Goal: Task Accomplishment & Management: Use online tool/utility

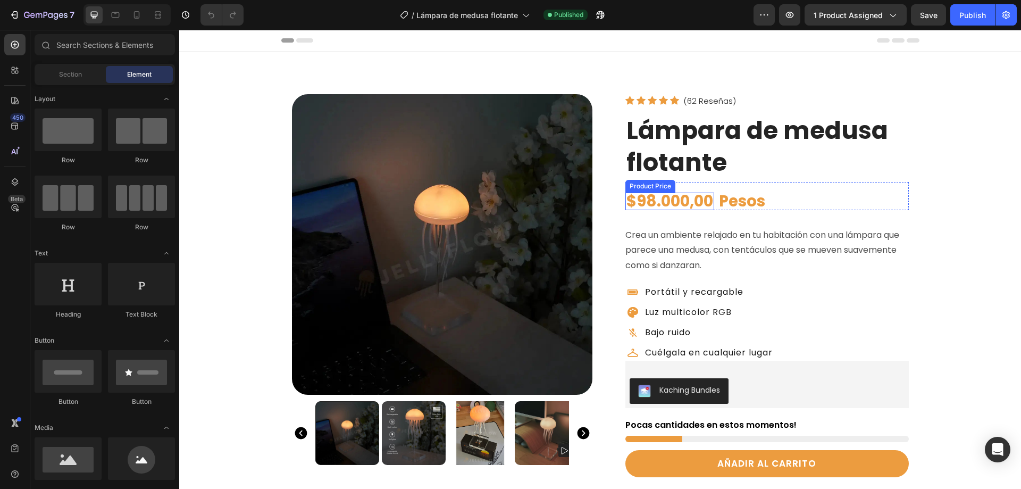
click at [657, 204] on div "$98.000,00" at bounding box center [669, 201] width 89 height 18
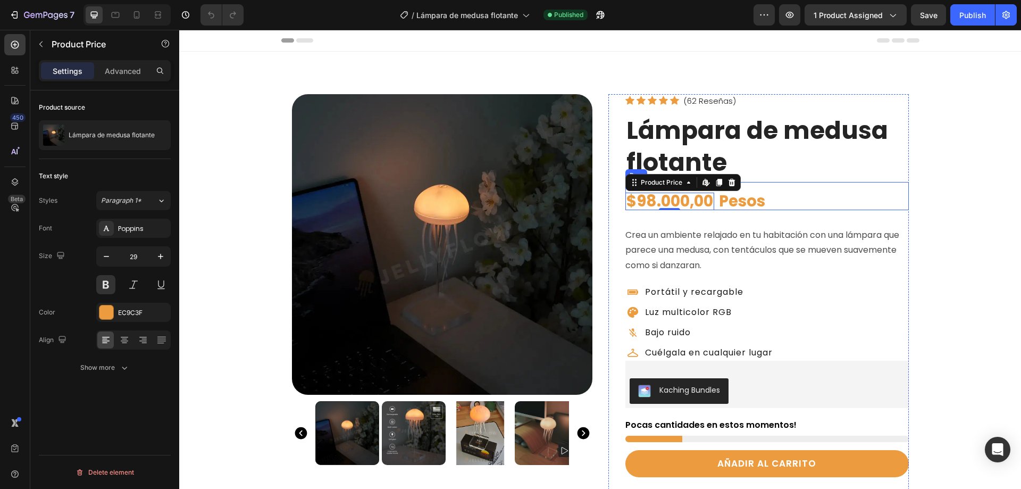
click at [790, 199] on div "$98.000,00 Product Price Edit content in Shopify 0 Product Price Edit content i…" at bounding box center [766, 196] width 283 height 28
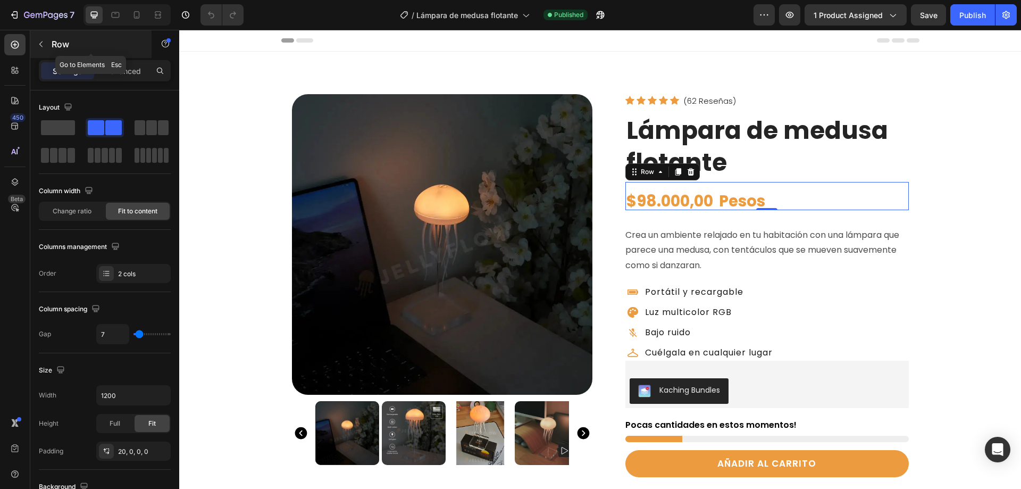
click at [45, 43] on icon "button" at bounding box center [41, 44] width 9 height 9
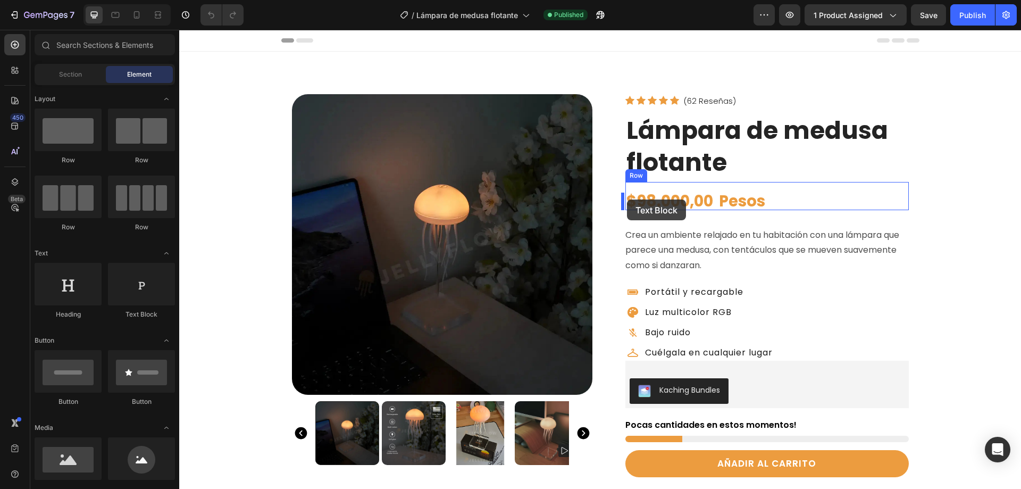
drag, startPoint x: 313, startPoint y: 318, endPoint x: 627, endPoint y: 199, distance: 335.9
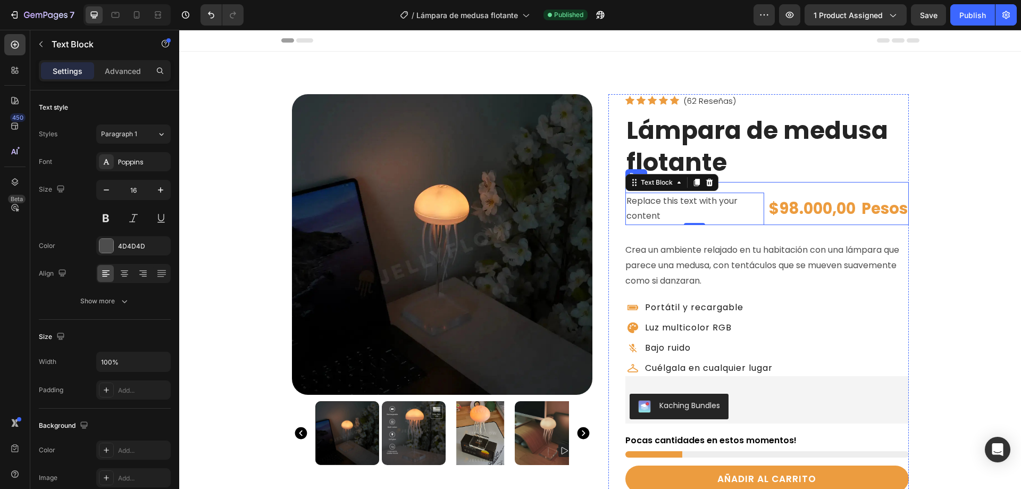
click at [792, 191] on div "Replace this text with your content Text Block 0 $98.000,00 Product Price Produ…" at bounding box center [766, 204] width 283 height 44
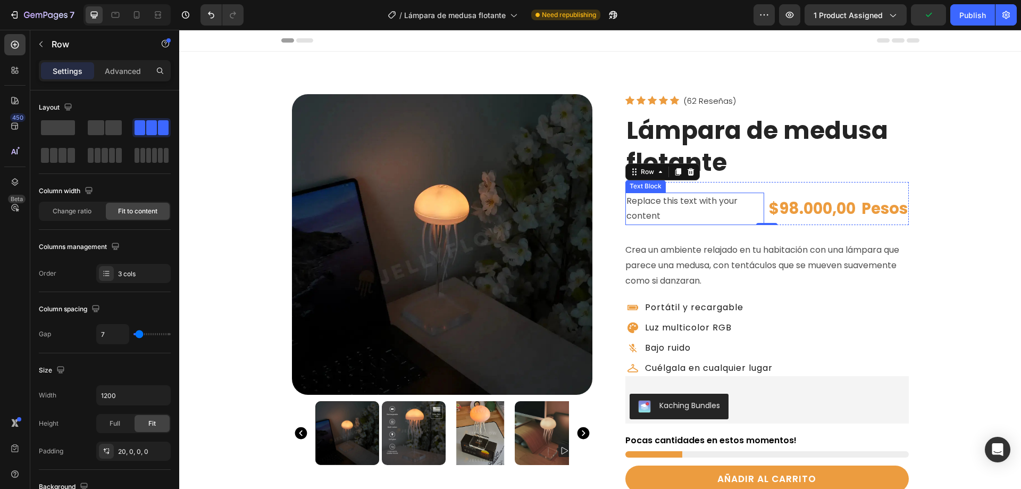
click at [673, 201] on div "Replace this text with your content" at bounding box center [694, 208] width 139 height 33
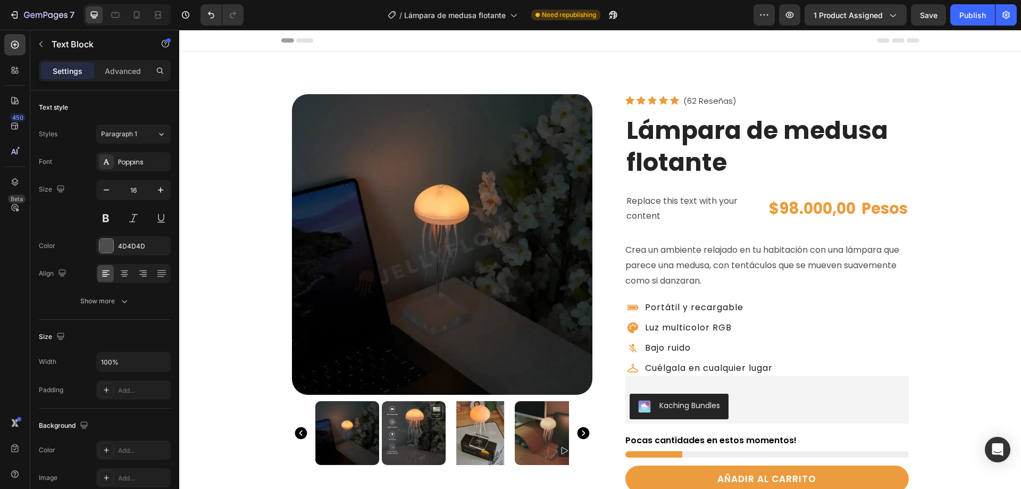
click at [673, 201] on div "Replace this text with your content" at bounding box center [694, 208] width 139 height 33
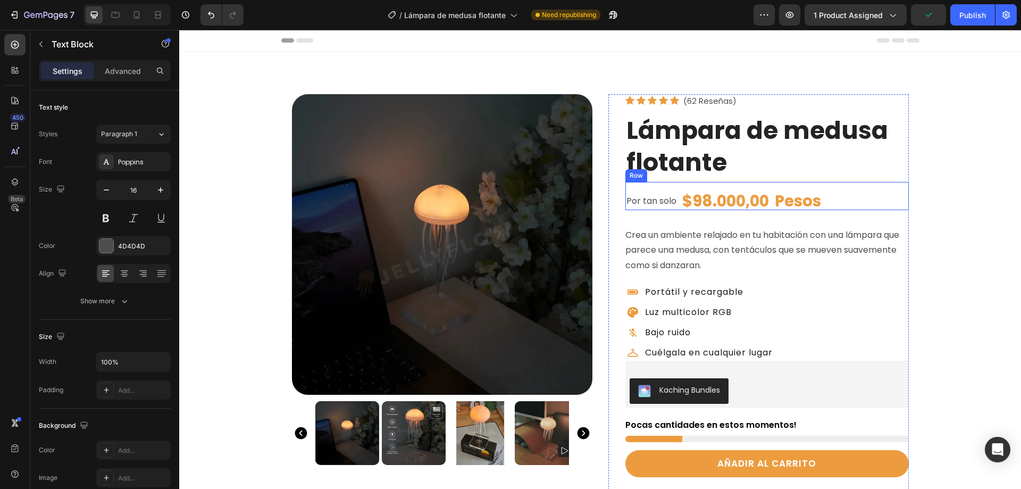
click at [859, 203] on div "Por tan solo Text Block $98.000,00 Product Price Product Price Pesos Text Block…" at bounding box center [766, 196] width 283 height 28
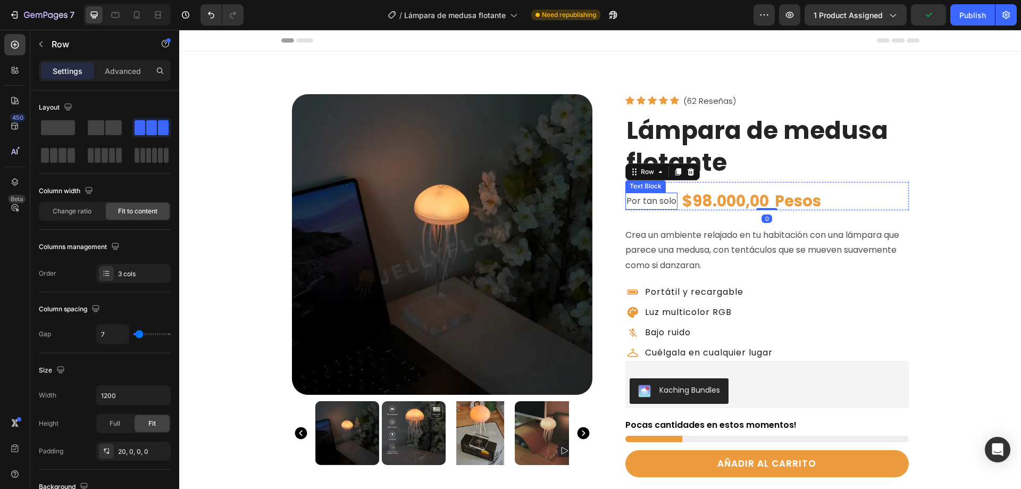
click at [642, 202] on p "Por tan solo" at bounding box center [651, 201] width 50 height 15
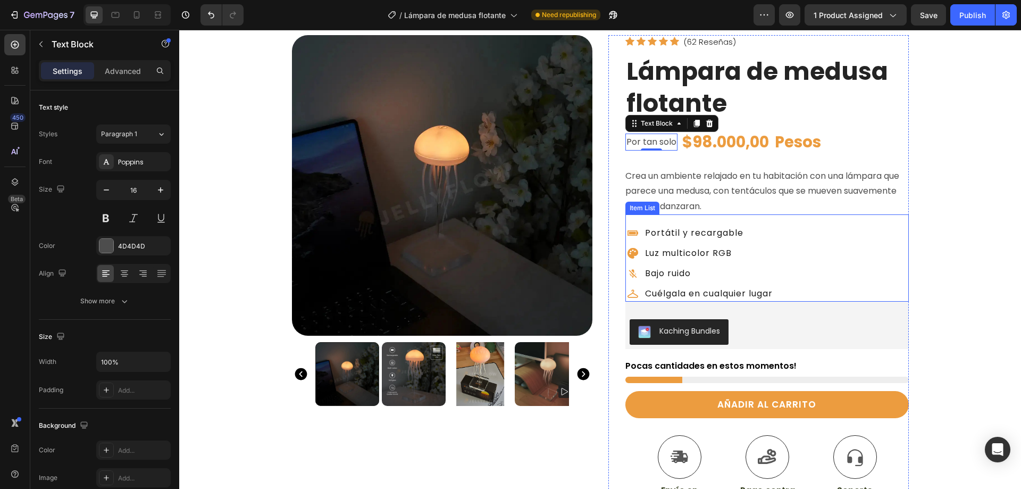
scroll to position [53, 0]
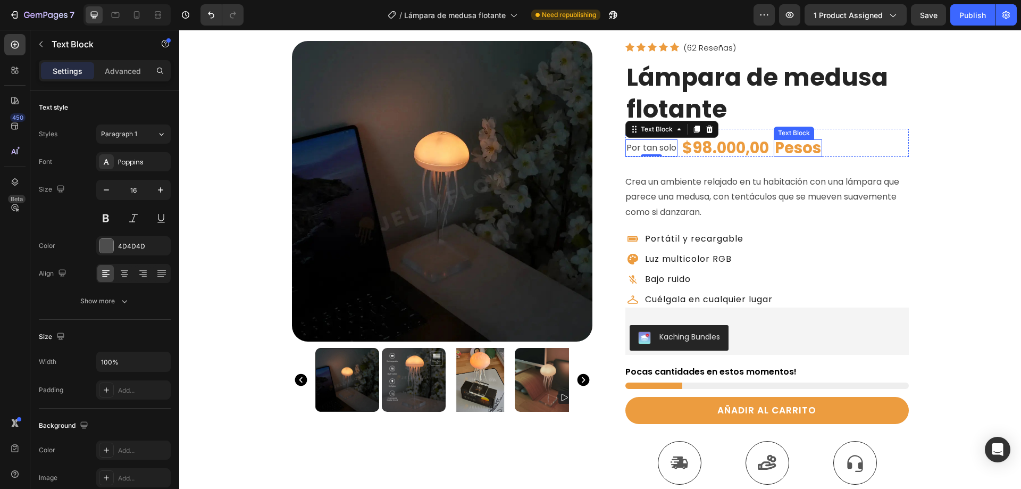
click at [793, 150] on p "Pesos" at bounding box center [798, 147] width 46 height 15
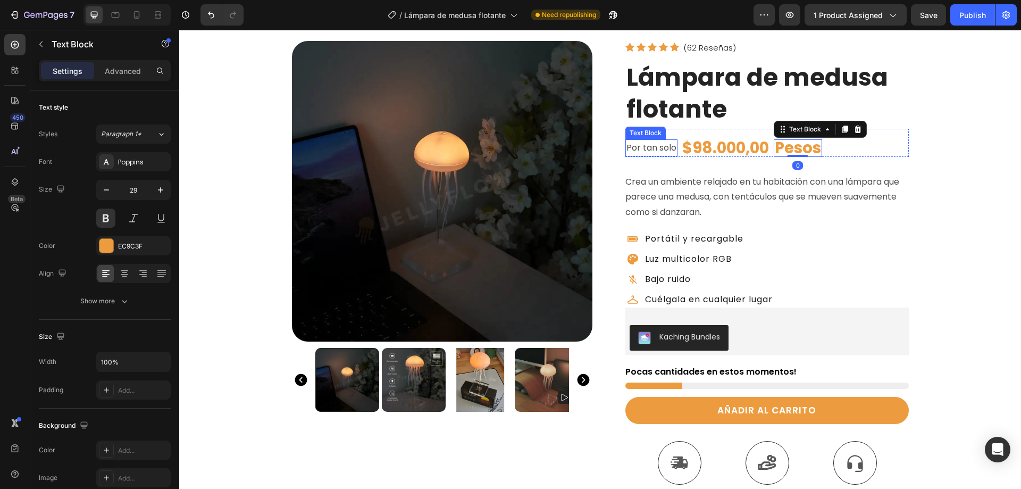
click at [643, 149] on p "Por tan solo" at bounding box center [651, 147] width 50 height 15
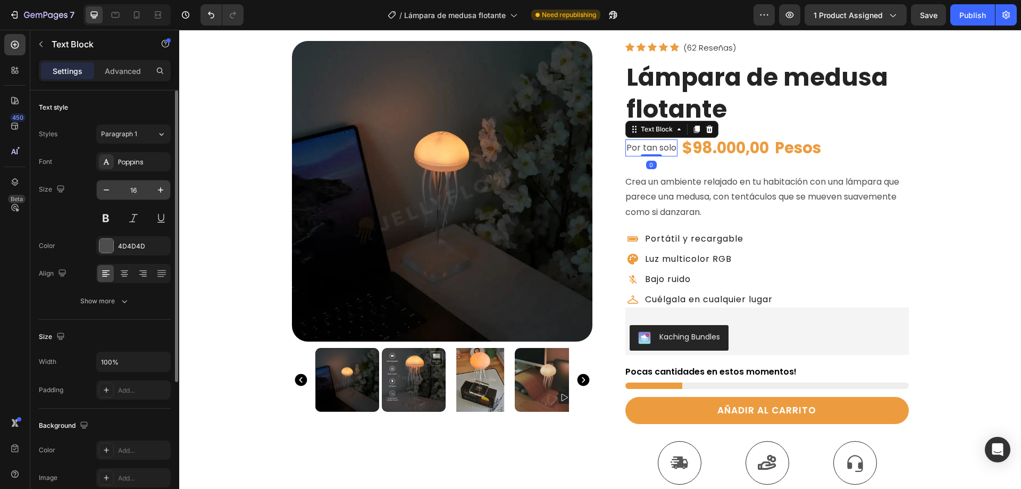
click at [132, 193] on input "16" at bounding box center [133, 189] width 35 height 19
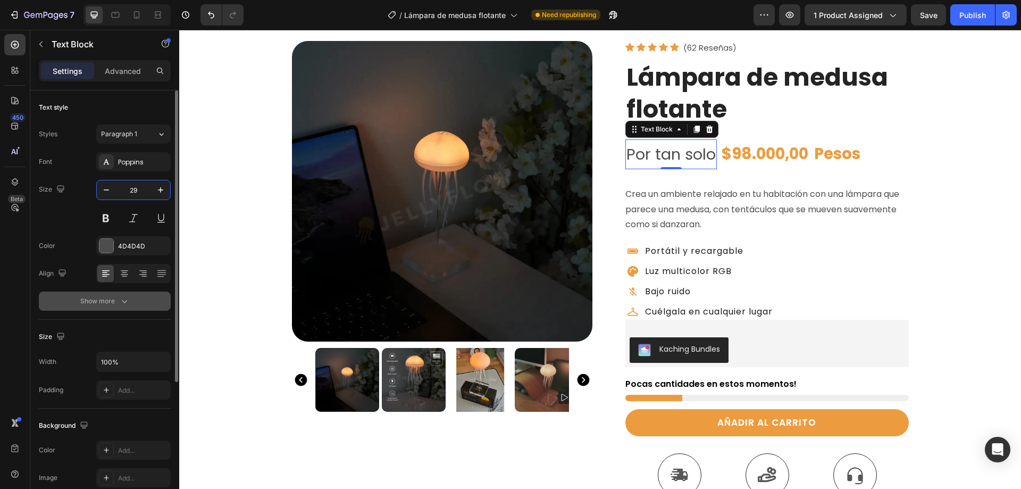
type input "29"
click at [105, 299] on div "Show more" at bounding box center [104, 301] width 49 height 11
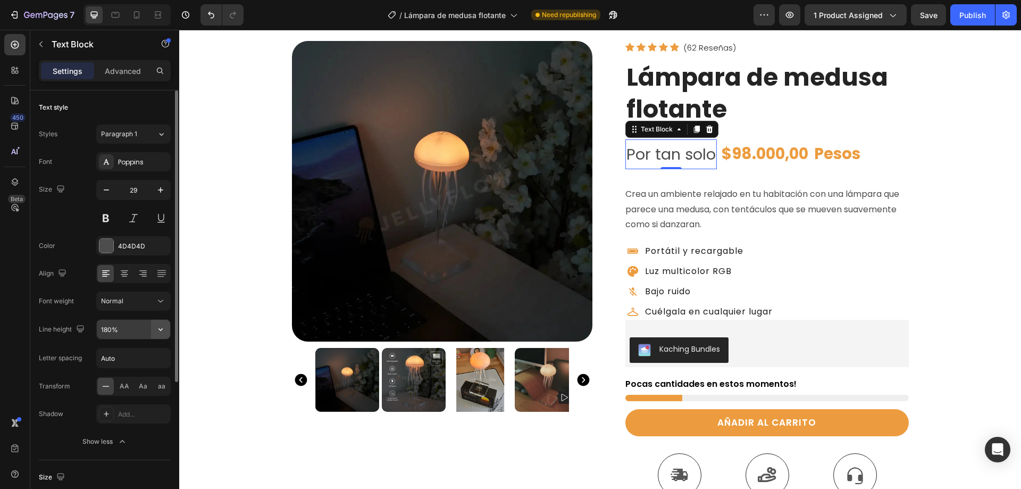
click at [157, 330] on icon "button" at bounding box center [160, 329] width 11 height 11
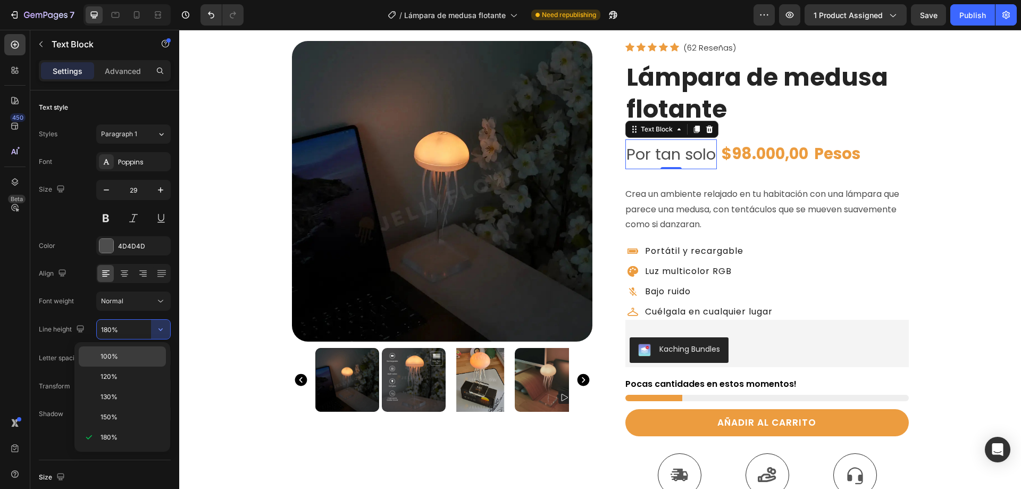
click at [119, 357] on p "100%" at bounding box center [130, 356] width 61 height 10
type input "100%"
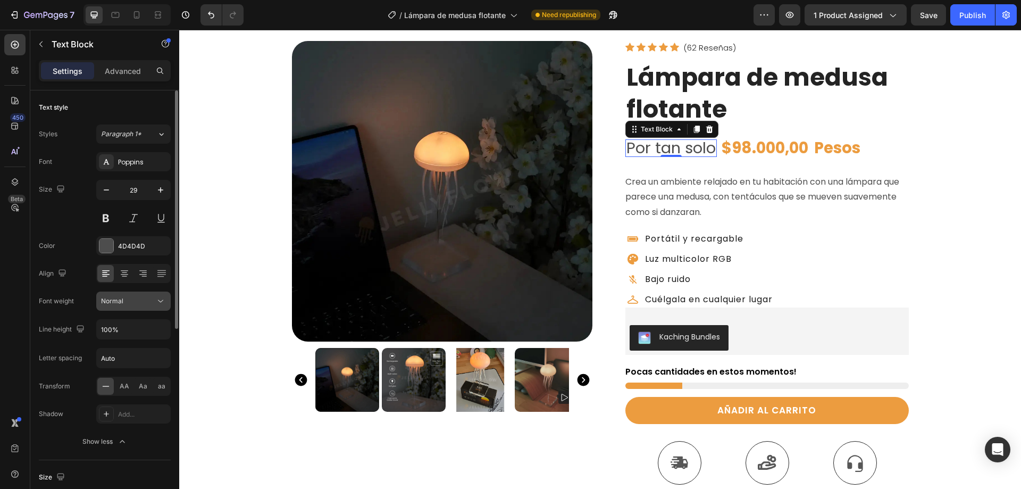
click at [119, 301] on span "Normal" at bounding box center [112, 301] width 22 height 8
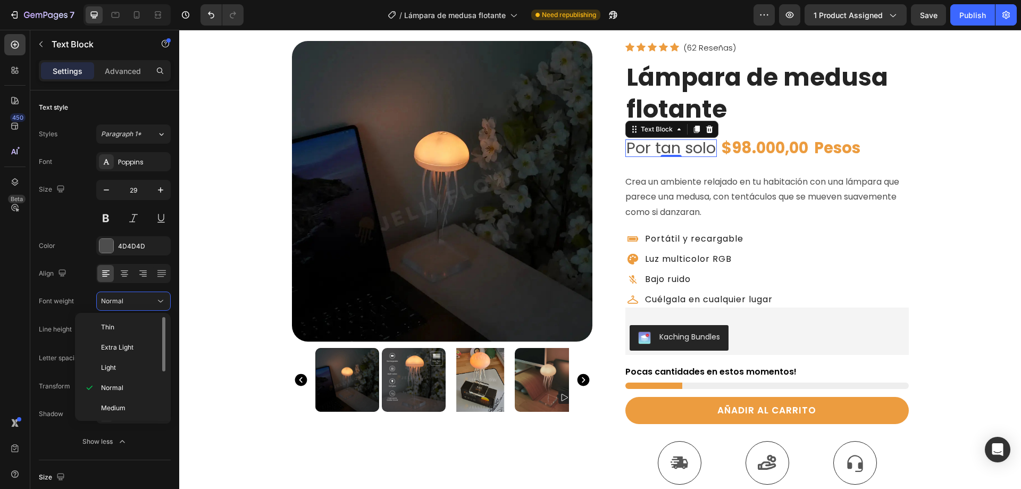
scroll to position [82, 0]
click at [110, 367] on span "Bold" at bounding box center [107, 366] width 13 height 10
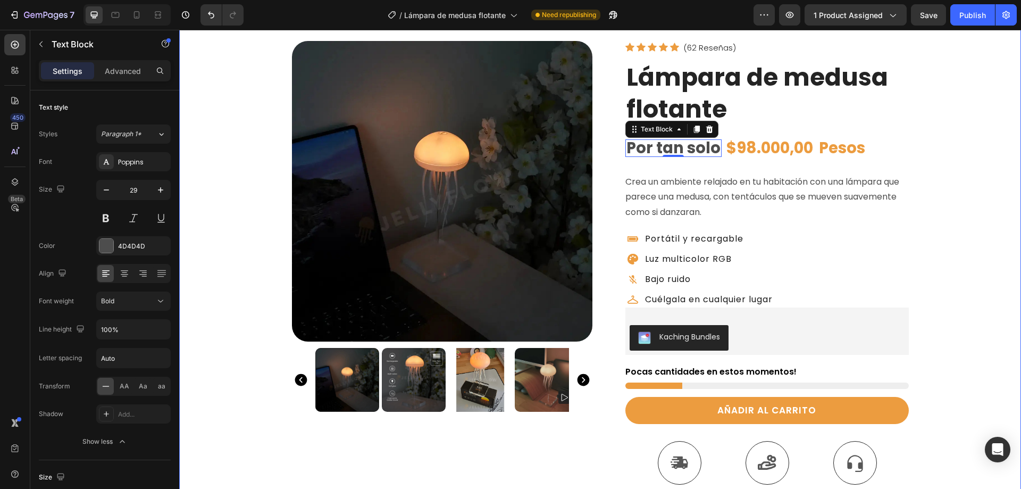
click at [932, 273] on div "Product Images Row Icon Icon Icon Icon Icon Icon List (62 Reseñas) Text Block R…" at bounding box center [600, 374] width 842 height 709
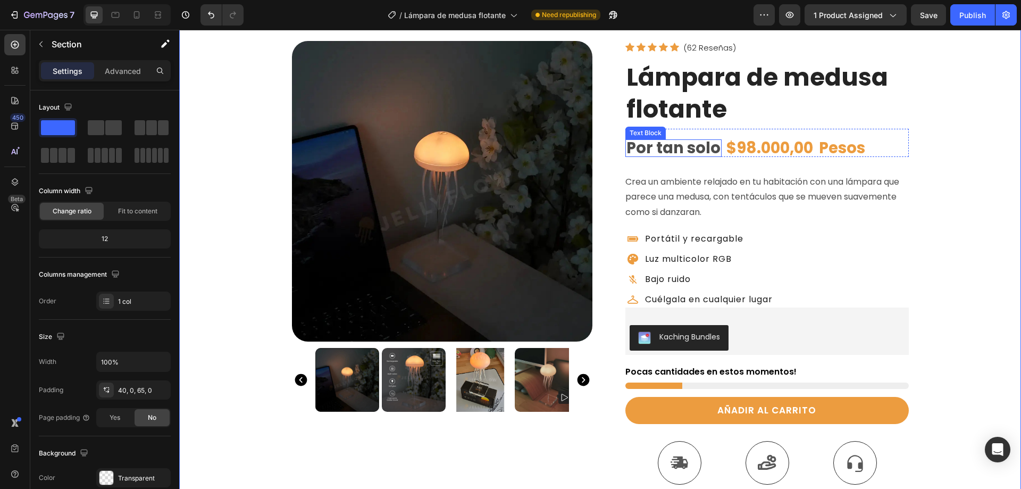
click at [647, 148] on p "Por tan solo" at bounding box center [673, 147] width 94 height 15
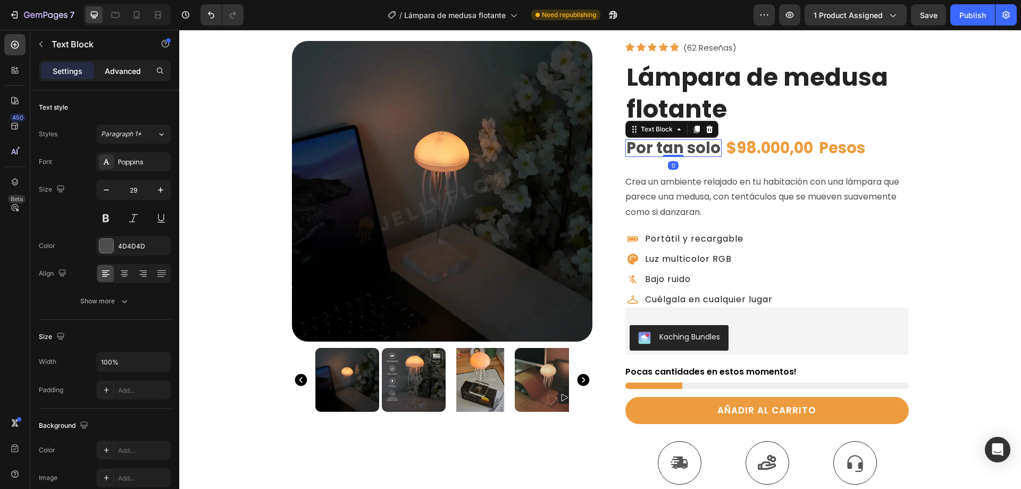
click at [111, 69] on p "Advanced" at bounding box center [123, 70] width 36 height 11
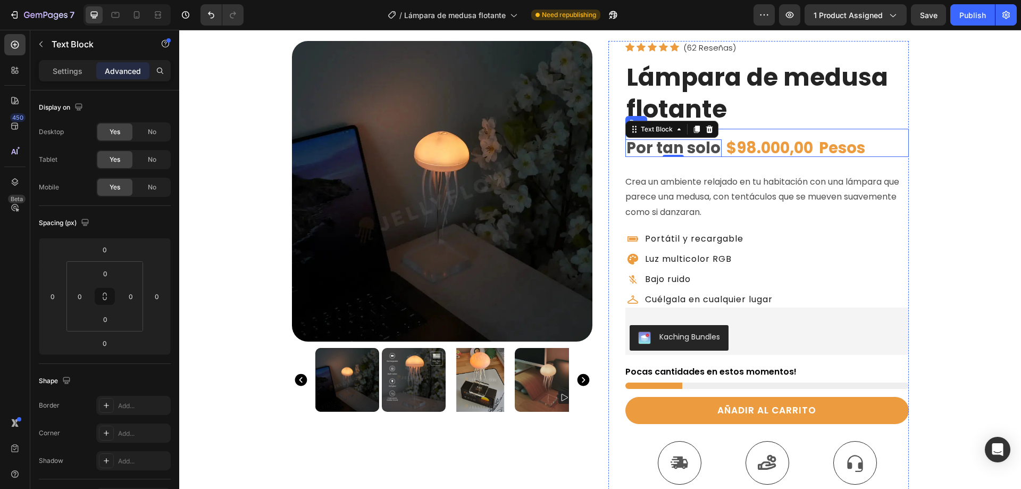
click at [888, 138] on div "Por tan solo Text Block 0 $98.000,00 Product Price Product Price Pesos Text Blo…" at bounding box center [766, 143] width 283 height 28
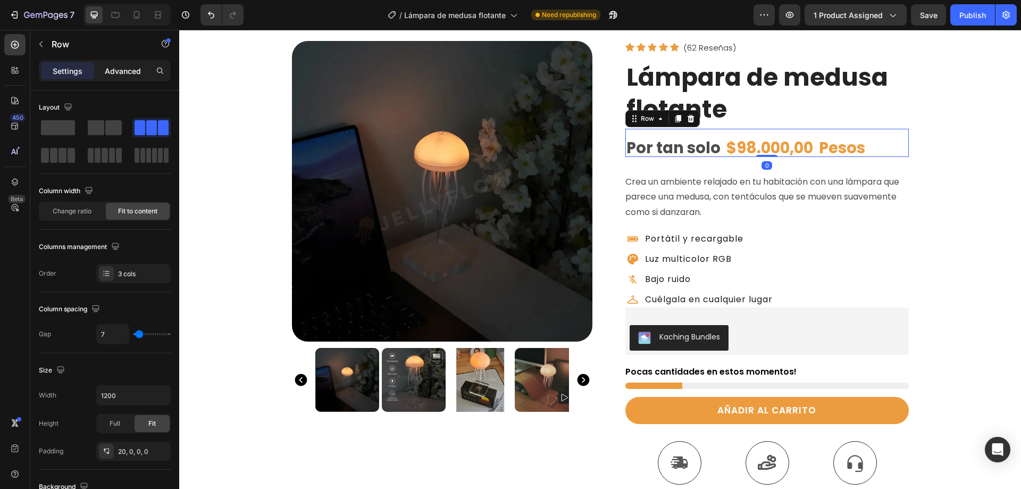
click at [117, 70] on p "Advanced" at bounding box center [123, 70] width 36 height 11
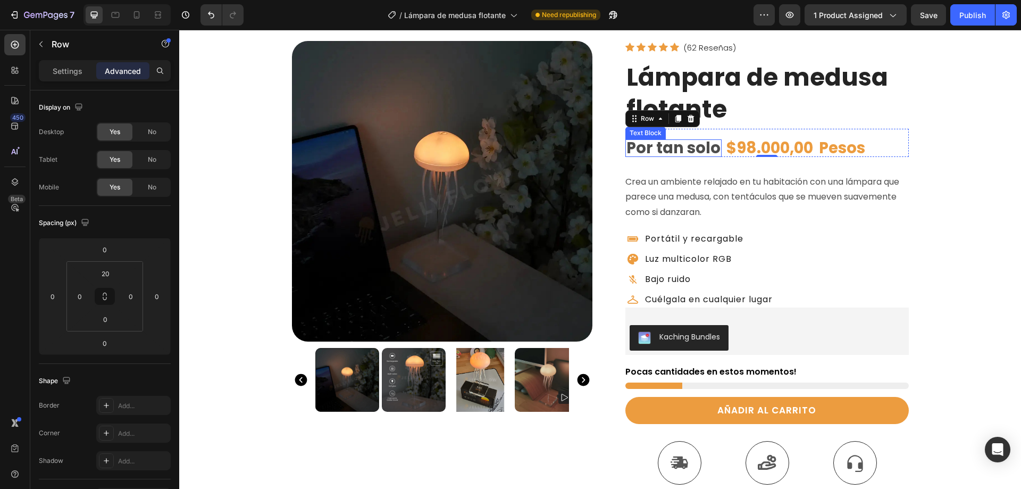
click at [702, 149] on p "Por tan solo" at bounding box center [673, 147] width 94 height 15
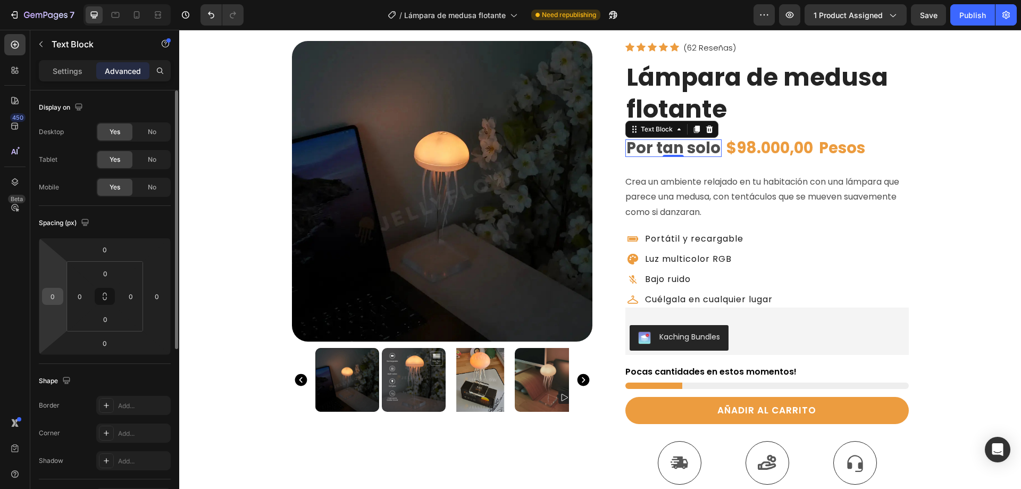
click at [53, 295] on input "0" at bounding box center [53, 296] width 16 height 16
type input "-2"
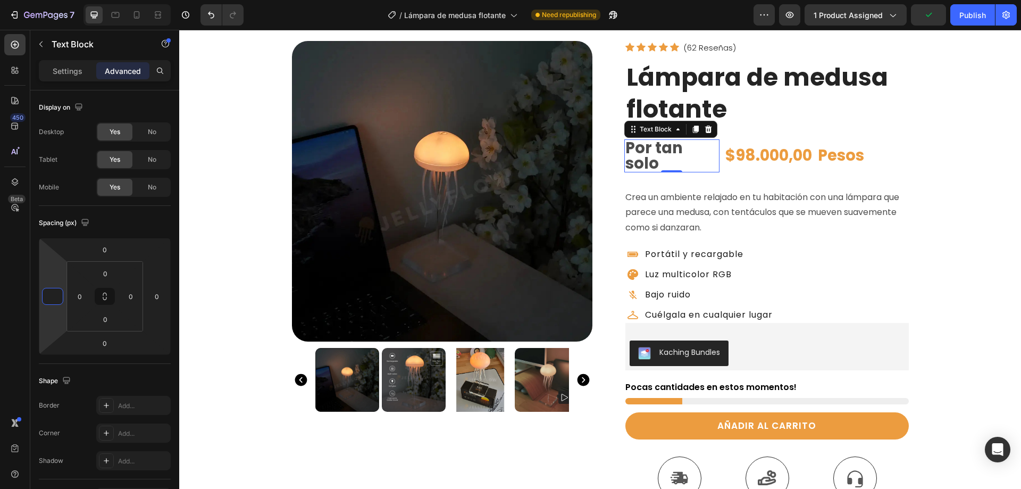
type input "0"
click at [51, 0] on html "7 Version history / Lámpara de medusa flotante Need republishing Preview 1 prod…" at bounding box center [510, 0] width 1021 height 0
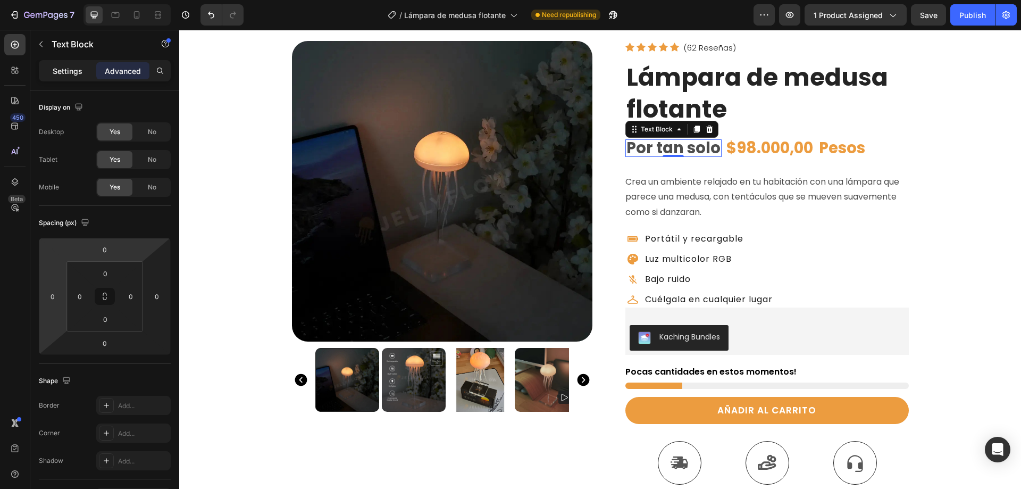
click at [63, 76] on p "Settings" at bounding box center [68, 70] width 30 height 11
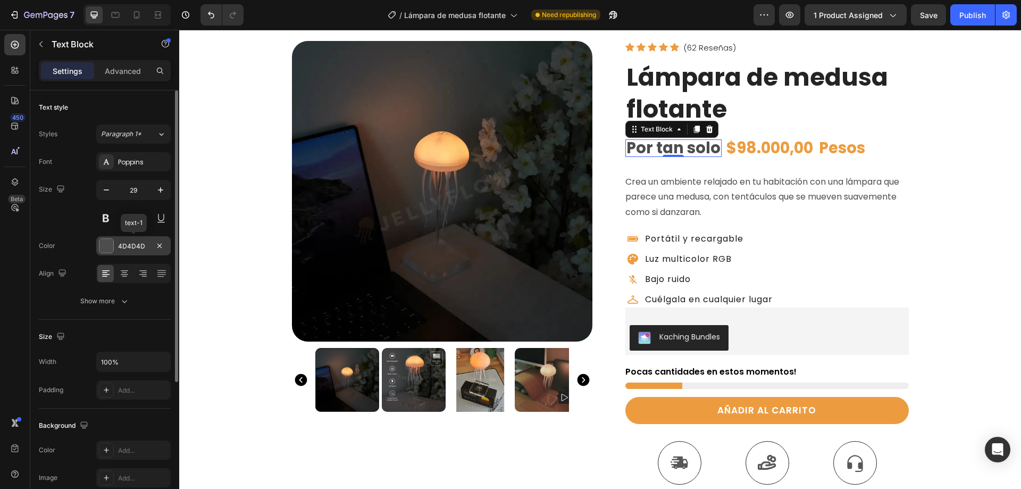
click at [105, 247] on div at bounding box center [106, 246] width 14 height 14
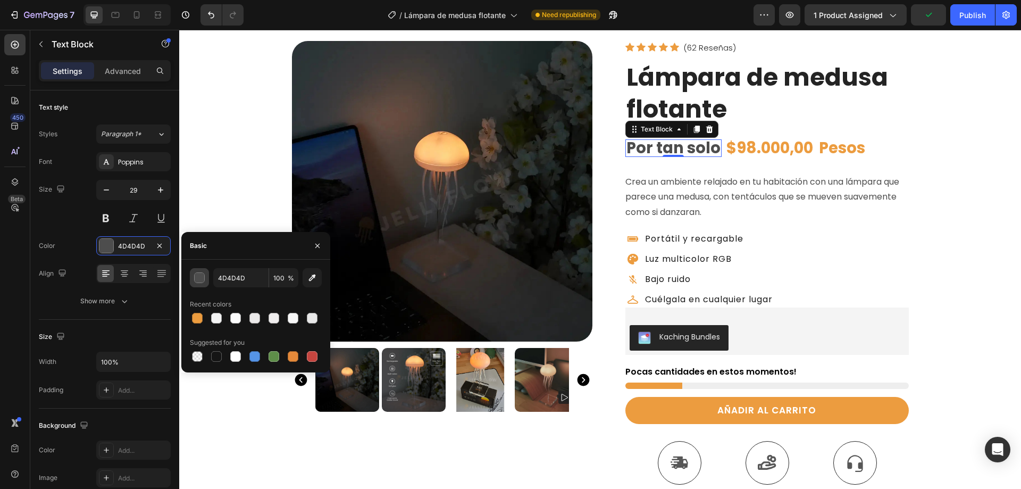
click at [197, 275] on div "button" at bounding box center [200, 278] width 11 height 11
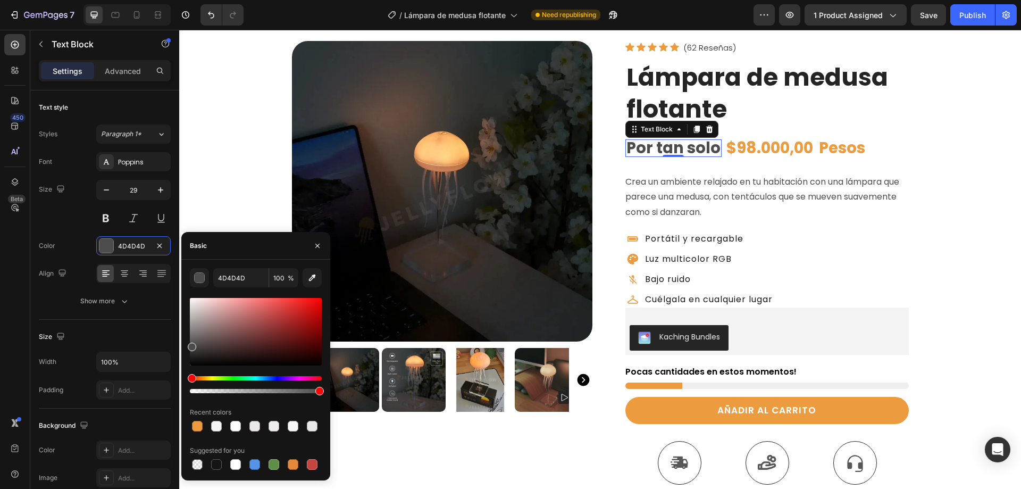
drag, startPoint x: 194, startPoint y: 351, endPoint x: 191, endPoint y: 345, distance: 6.9
click at [191, 345] on div at bounding box center [256, 332] width 132 height 68
drag, startPoint x: 193, startPoint y: 341, endPoint x: 188, endPoint y: 334, distance: 8.7
click at [190, 334] on div at bounding box center [256, 332] width 132 height 68
click at [196, 426] on div at bounding box center [197, 426] width 11 height 11
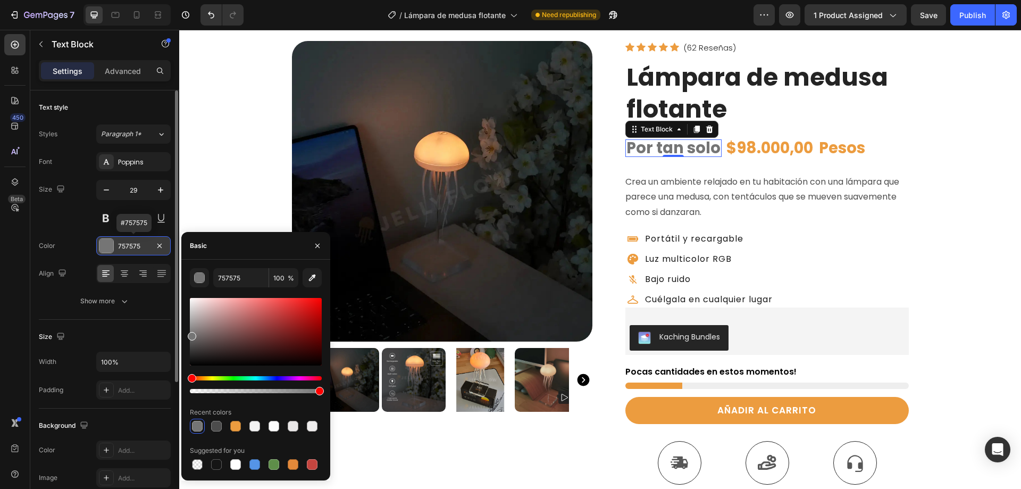
click at [104, 246] on div at bounding box center [106, 246] width 14 height 14
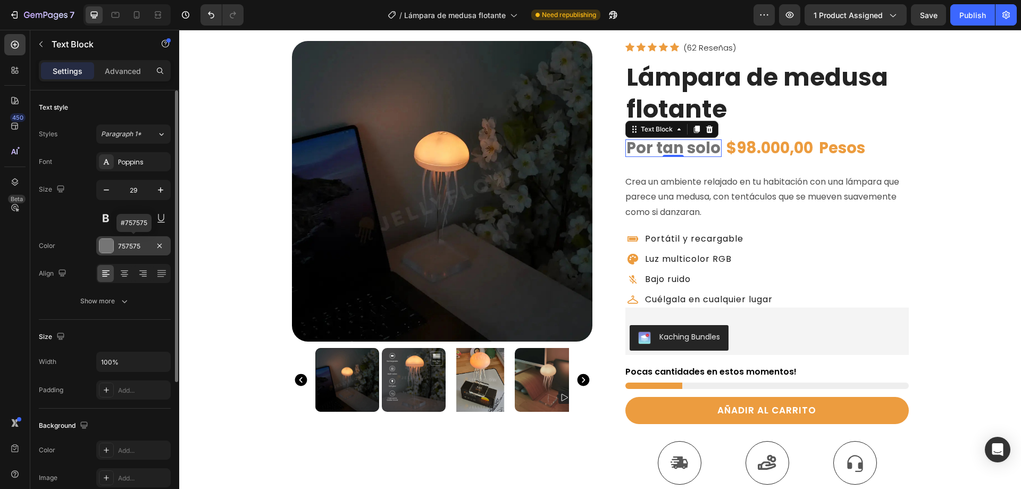
click at [104, 246] on div at bounding box center [106, 246] width 14 height 14
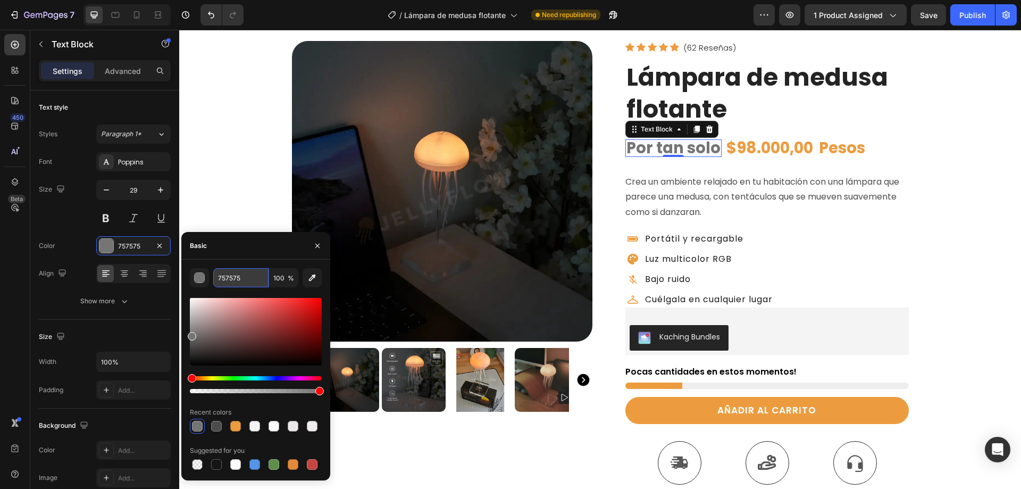
click at [227, 276] on input "757575" at bounding box center [240, 277] width 55 height 19
type input "4D4D4D"
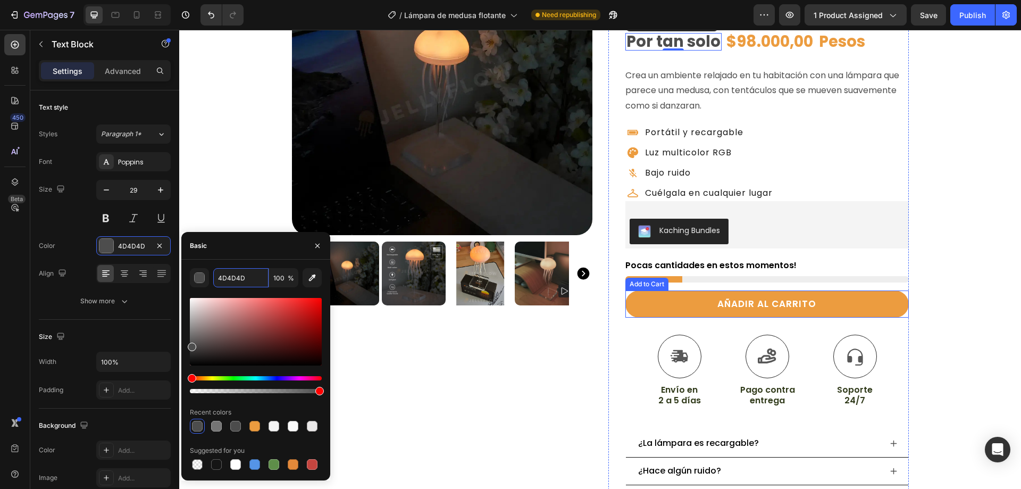
scroll to position [53, 0]
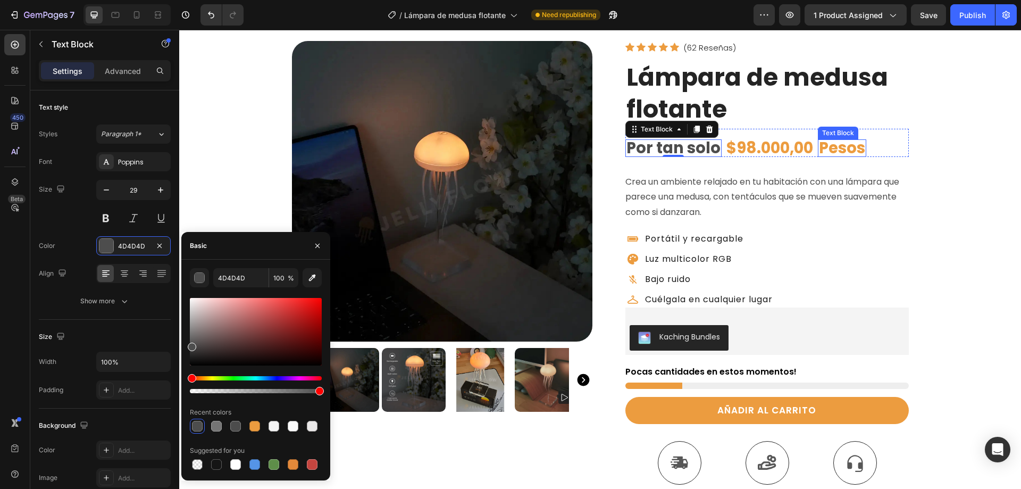
click at [841, 150] on p "Pesos" at bounding box center [842, 147] width 46 height 15
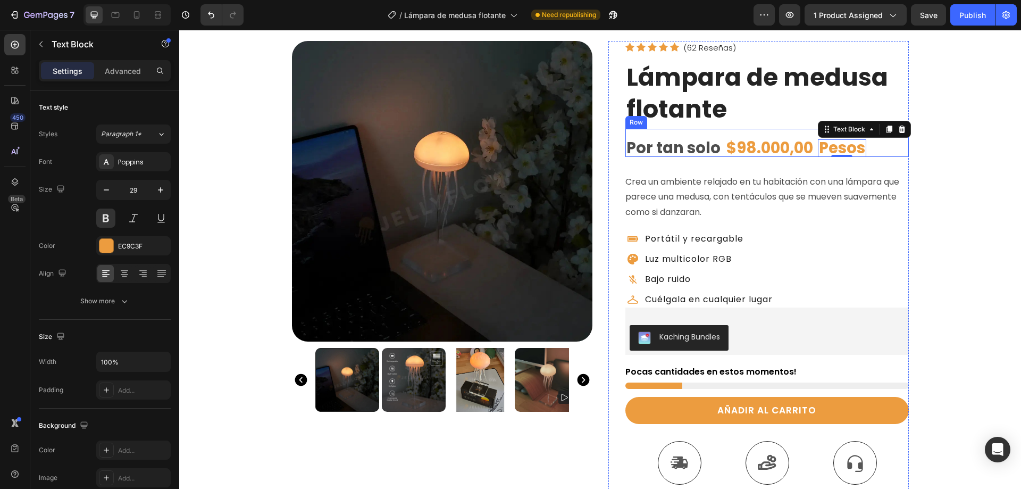
click at [884, 153] on div "Por tan solo Text Block $98.000,00 Product Price Product Price Pesos Text Block…" at bounding box center [766, 143] width 283 height 28
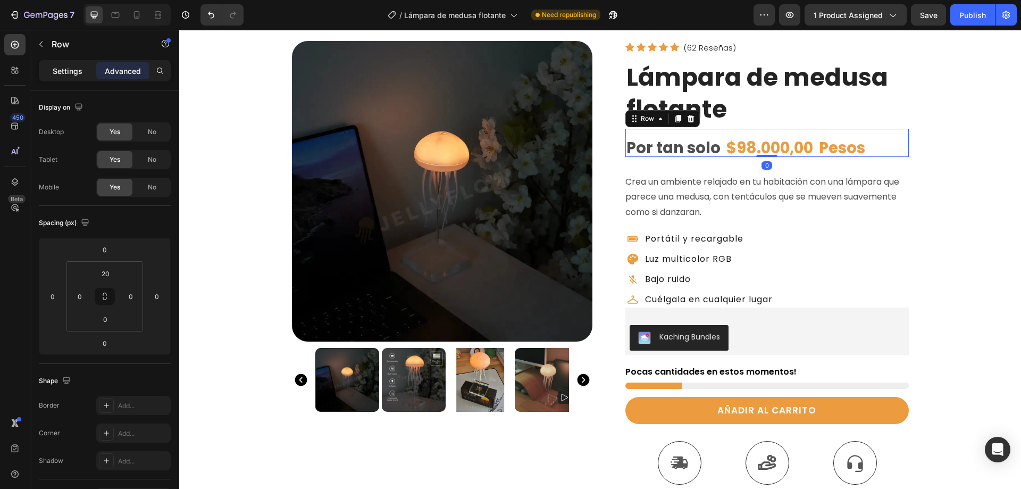
click at [63, 78] on div "Settings" at bounding box center [67, 70] width 53 height 17
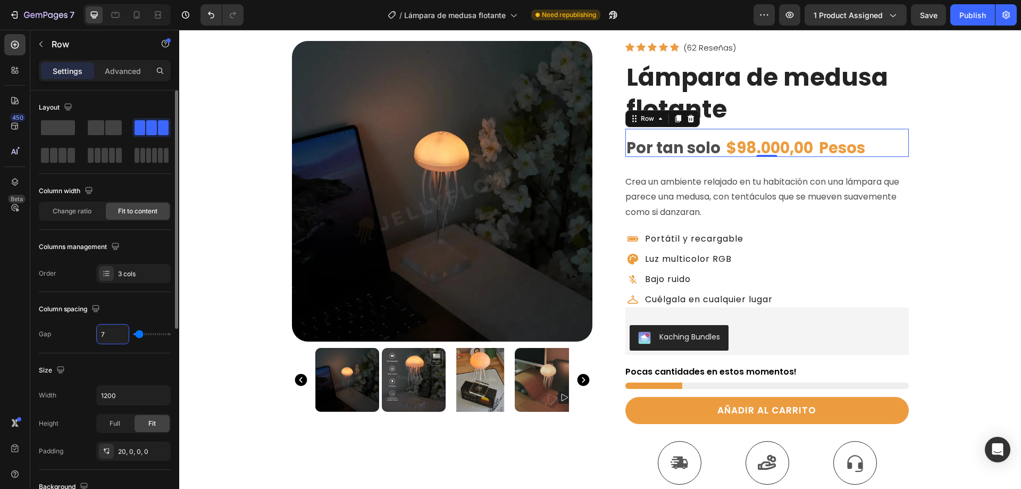
click at [103, 332] on input "7" at bounding box center [113, 333] width 32 height 19
type input "4"
click at [733, 147] on div "$98.000,00" at bounding box center [768, 148] width 89 height 18
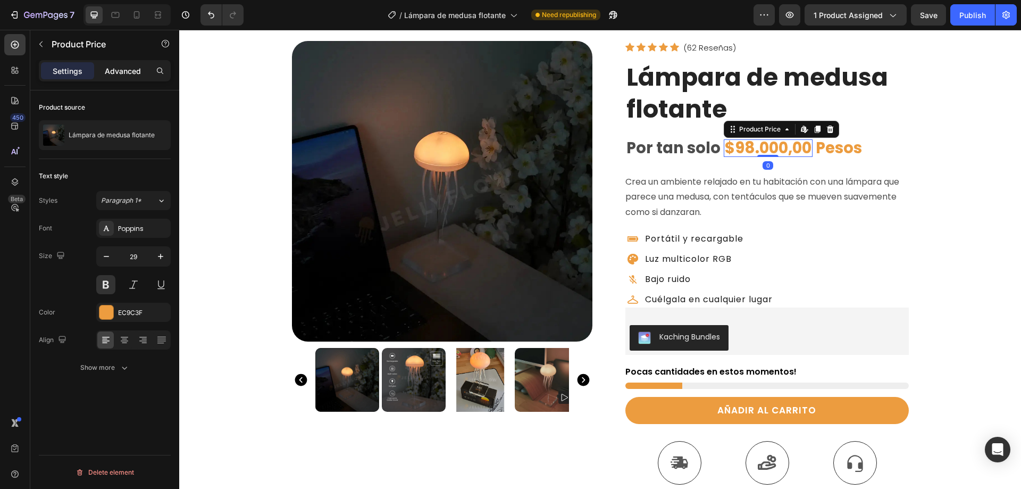
click at [118, 72] on p "Advanced" at bounding box center [123, 70] width 36 height 11
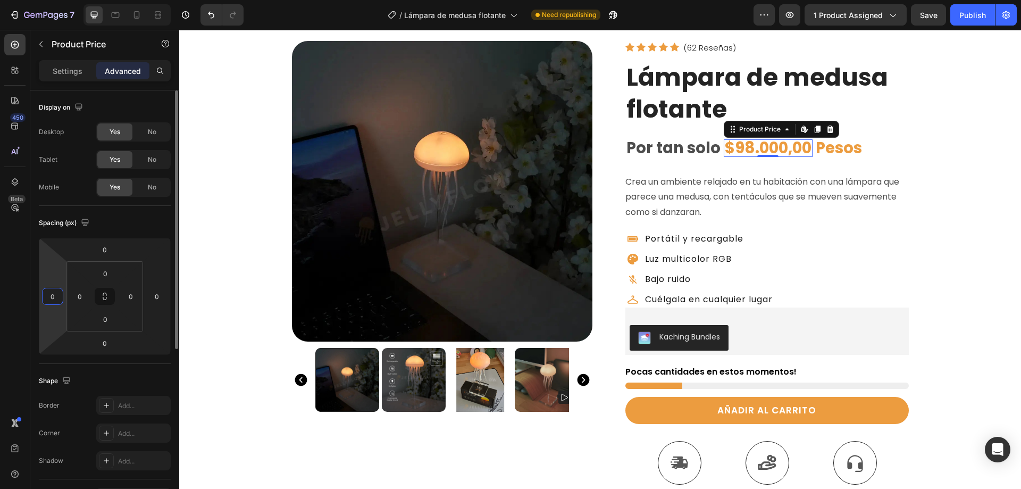
click at [52, 294] on input "0" at bounding box center [53, 296] width 16 height 16
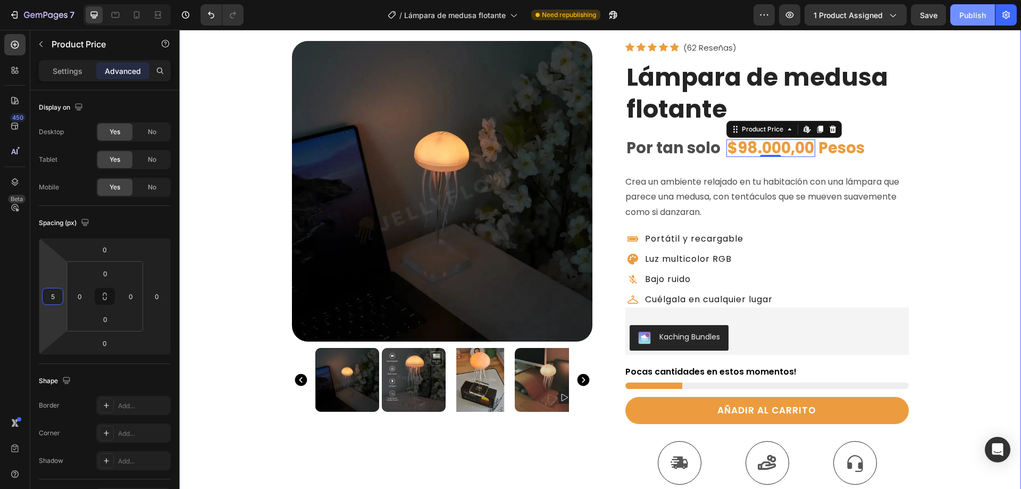
type input "5"
drag, startPoint x: 969, startPoint y: 13, endPoint x: 773, endPoint y: 174, distance: 253.8
click at [969, 13] on div "Publish" at bounding box center [972, 15] width 27 height 11
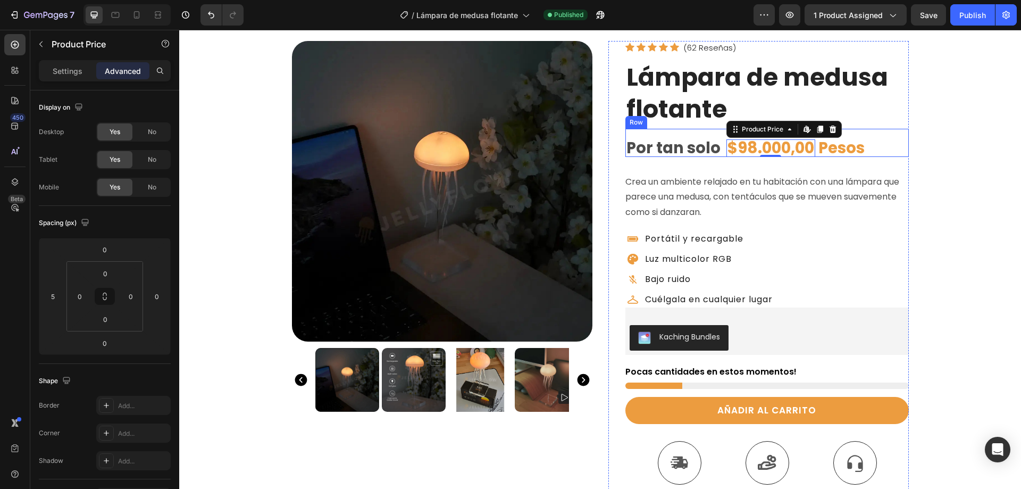
click at [889, 143] on div "Por tan solo Text Block $98.000,00 Product Price Edit content in Shopify 0 Prod…" at bounding box center [766, 143] width 283 height 28
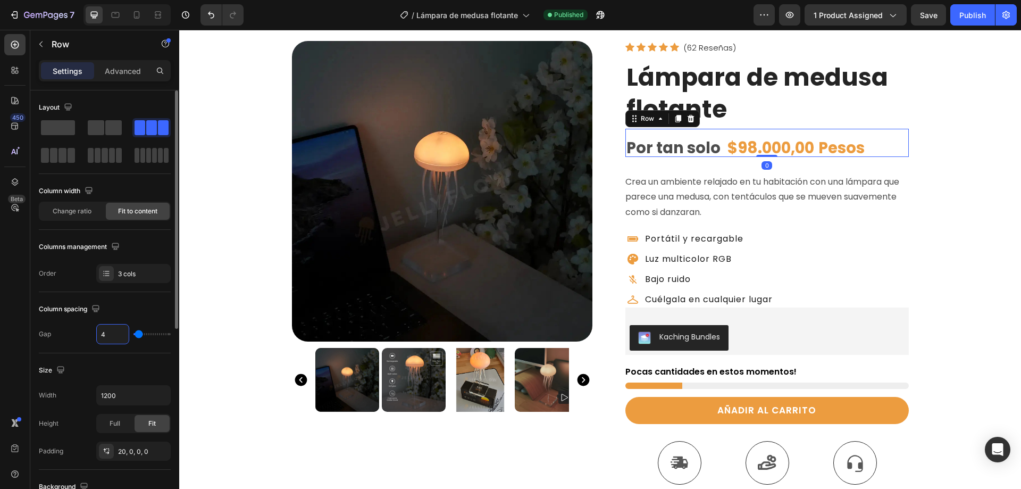
type input "0"
click at [132, 305] on div "Column spacing" at bounding box center [105, 308] width 132 height 17
click at [834, 146] on p "Pesos" at bounding box center [837, 147] width 46 height 15
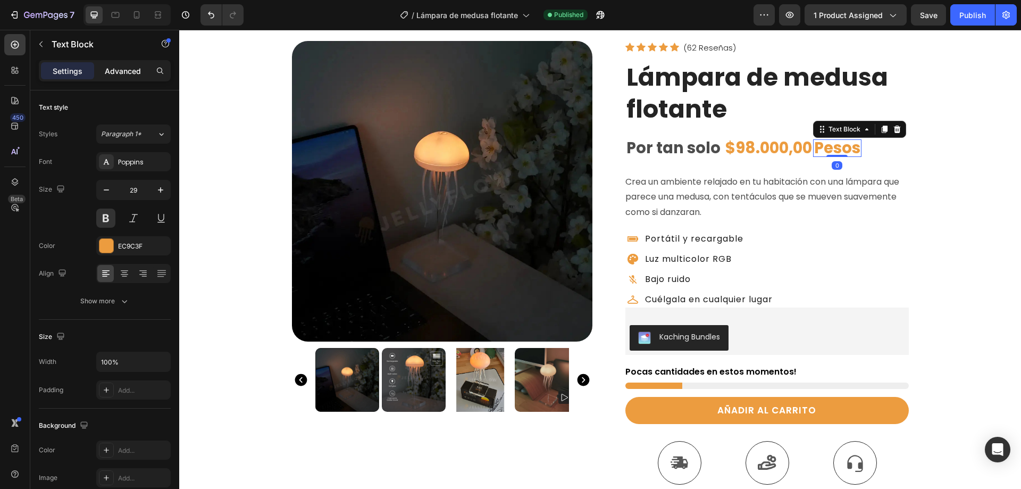
click at [123, 73] on p "Advanced" at bounding box center [123, 70] width 36 height 11
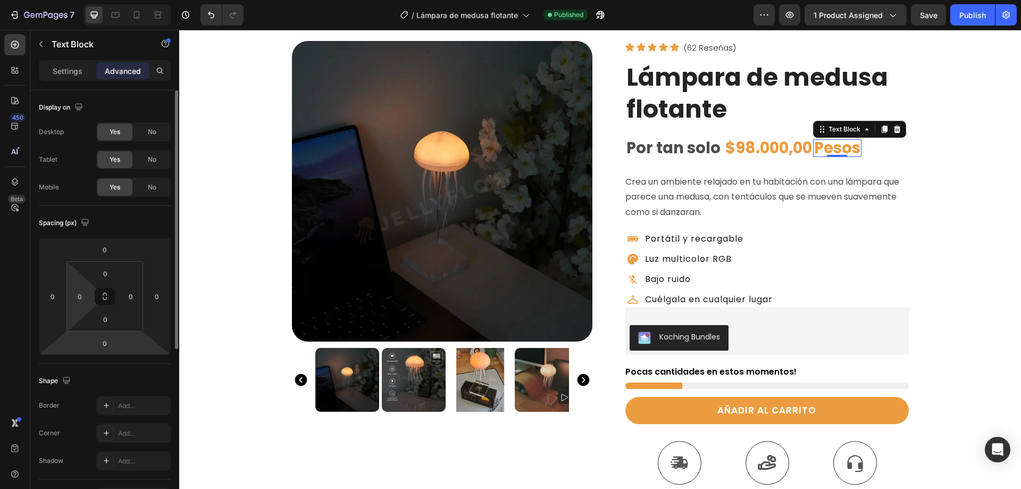
click at [78, 298] on input "0" at bounding box center [80, 296] width 16 height 16
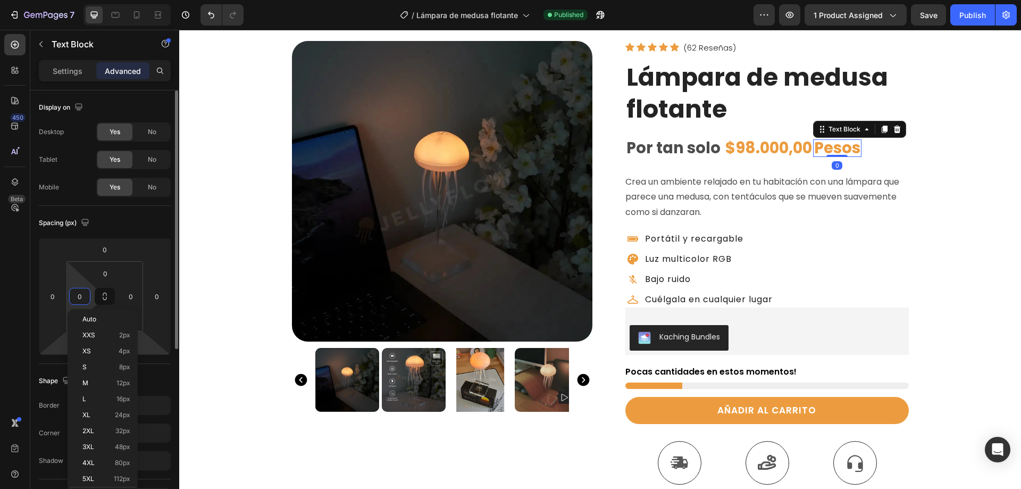
type input "5"
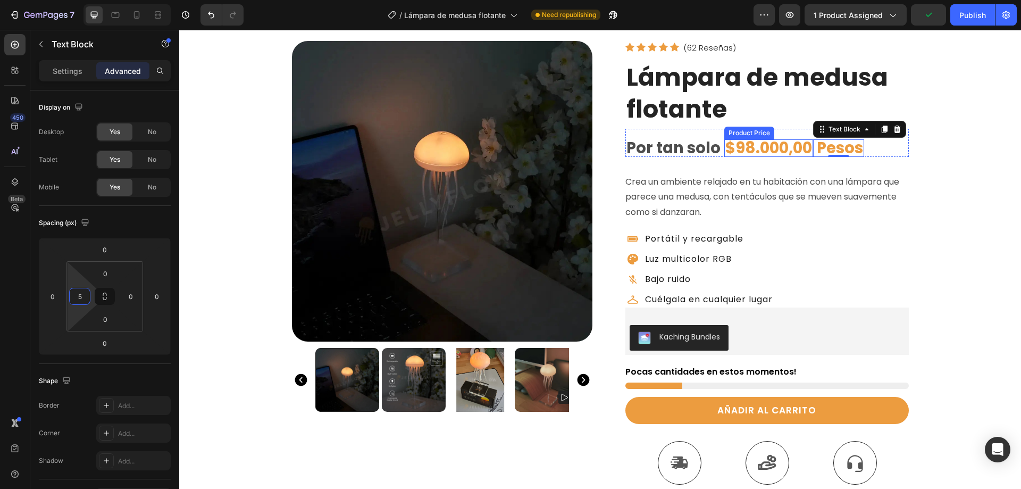
click at [739, 147] on div "$98.000,00" at bounding box center [768, 148] width 89 height 18
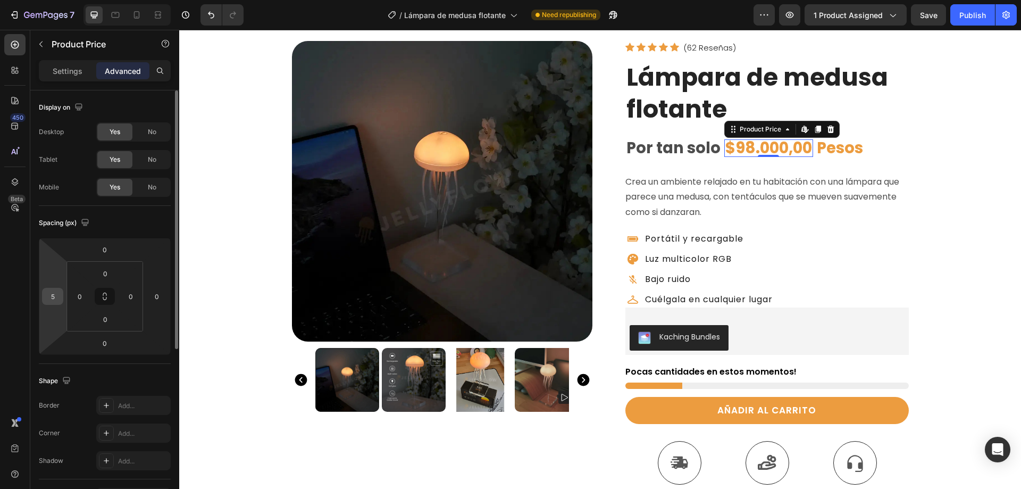
click at [52, 298] on input "5" at bounding box center [53, 296] width 16 height 16
type input "10"
click at [827, 150] on p "Pesos" at bounding box center [842, 147] width 46 height 15
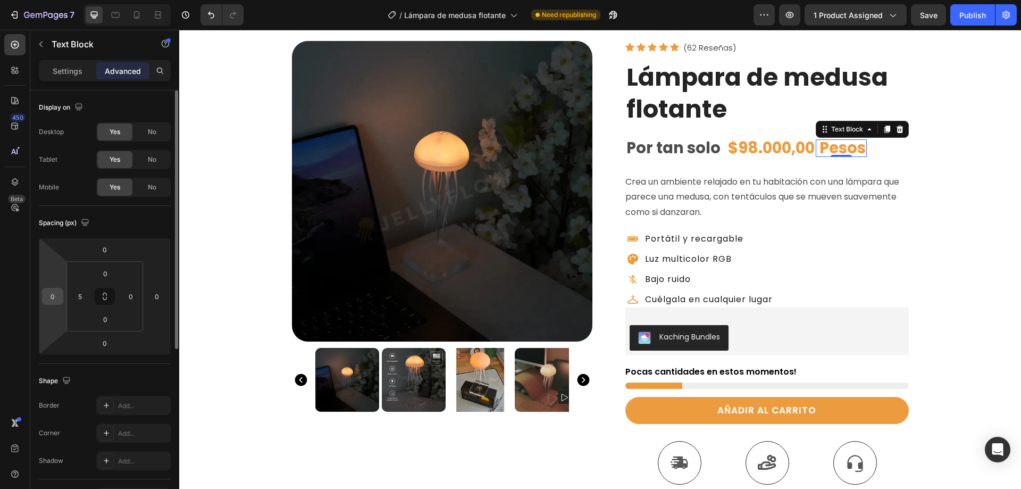
click at [51, 295] on input "0" at bounding box center [53, 296] width 16 height 16
type input "5"
click at [81, 297] on input "5" at bounding box center [80, 296] width 16 height 16
type input "0"
click at [113, 224] on div "Spacing (px)" at bounding box center [105, 222] width 132 height 17
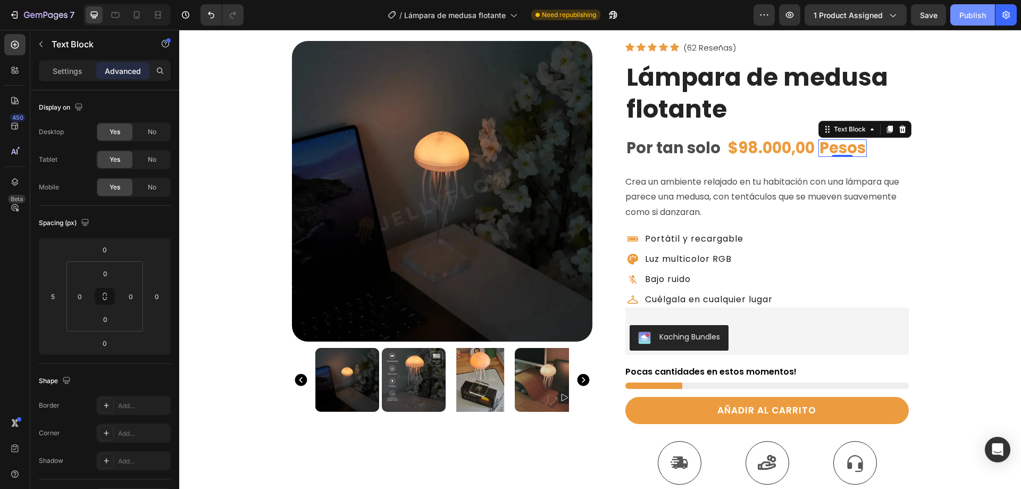
click at [980, 16] on div "Publish" at bounding box center [972, 15] width 27 height 11
click at [135, 16] on icon at bounding box center [137, 14] width 6 height 7
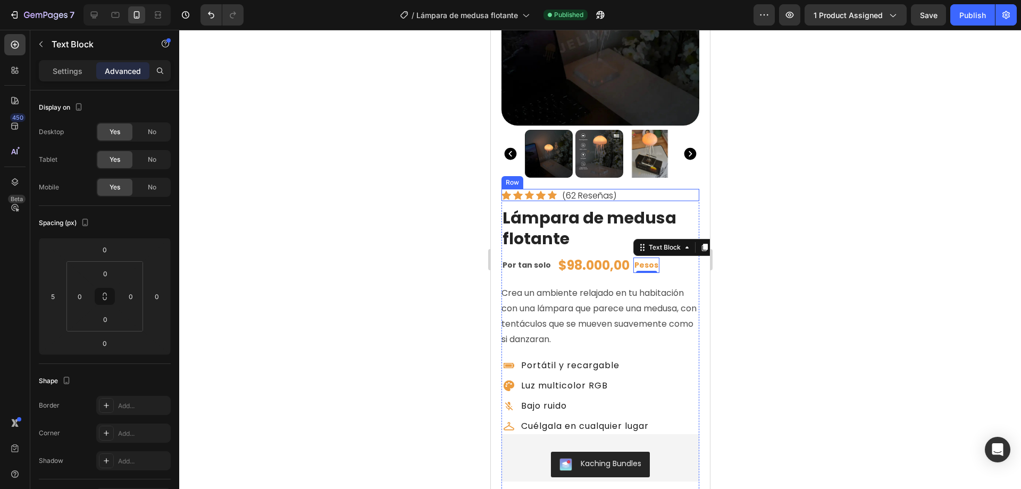
scroll to position [157, 0]
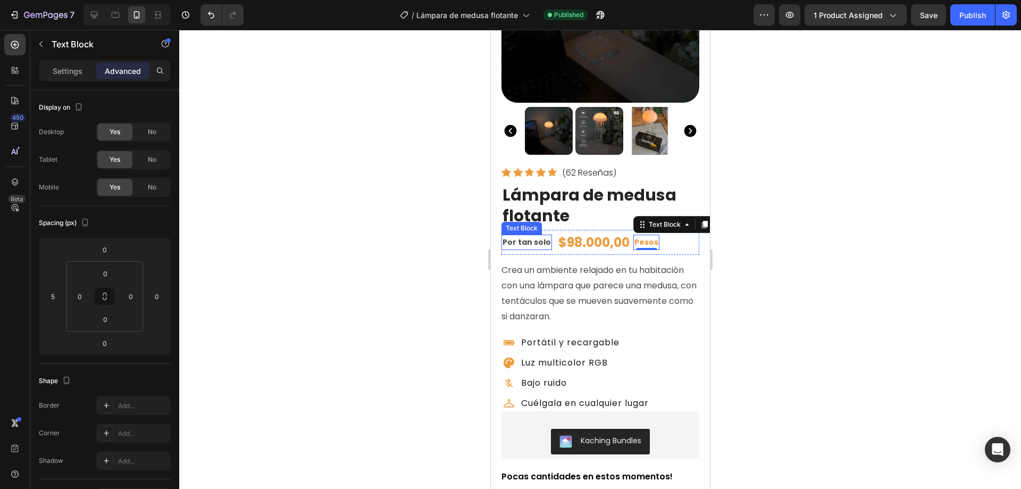
click at [520, 236] on p "Por tan solo" at bounding box center [526, 242] width 48 height 13
click at [66, 72] on p "Settings" at bounding box center [68, 70] width 30 height 11
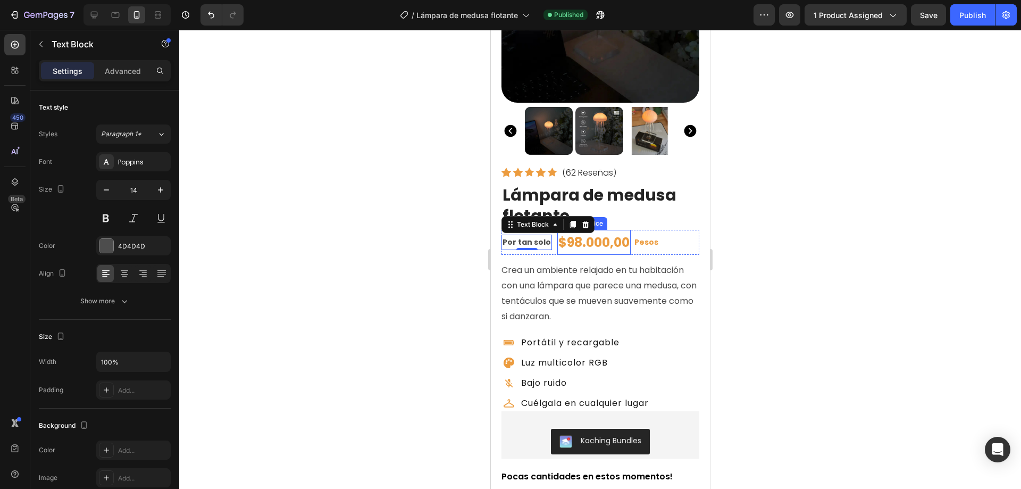
click at [569, 234] on div "$98.000,00" at bounding box center [593, 242] width 73 height 25
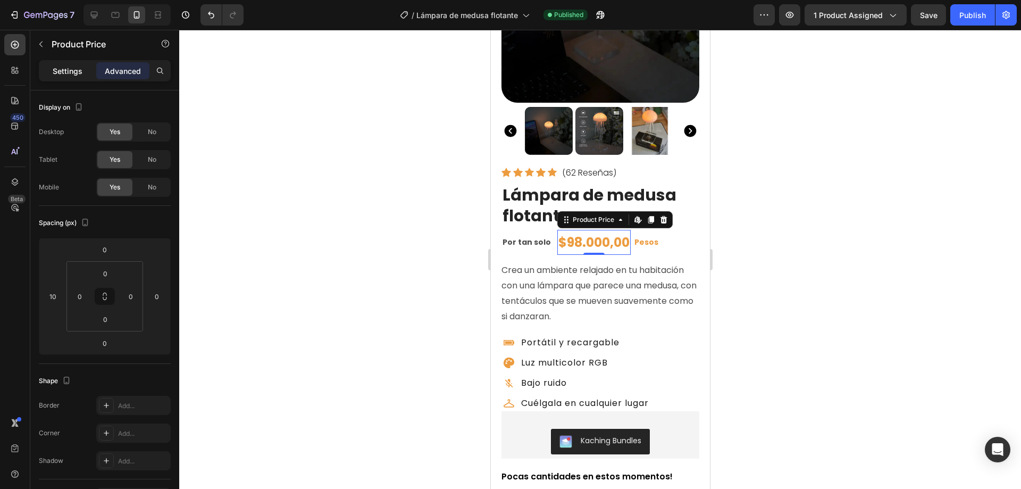
click at [59, 78] on div "Settings" at bounding box center [67, 70] width 53 height 17
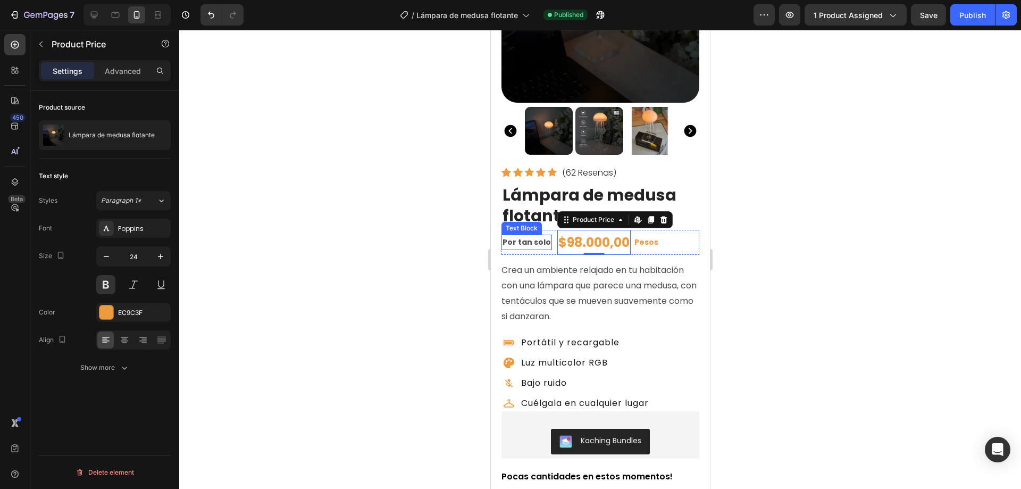
click at [519, 236] on p "Por tan solo" at bounding box center [526, 242] width 48 height 13
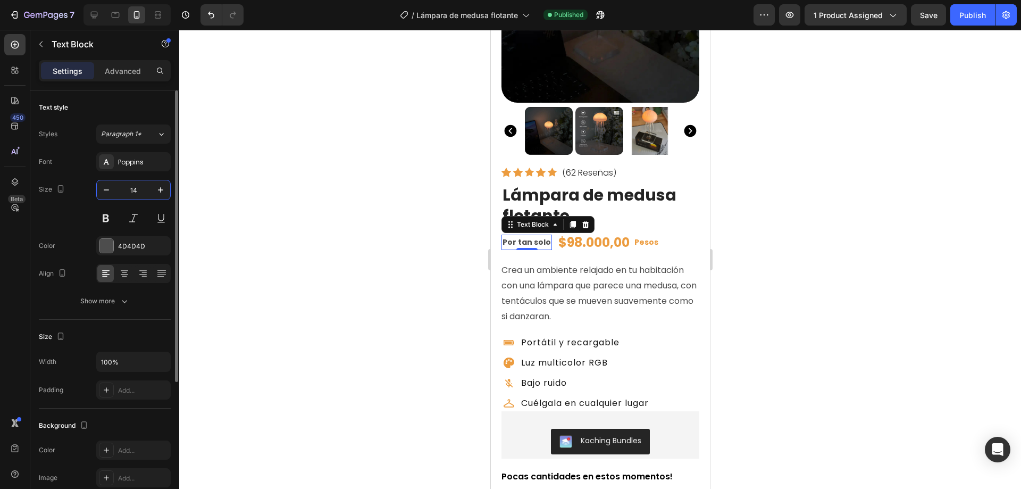
click at [133, 191] on input "14" at bounding box center [133, 189] width 35 height 19
type input "24"
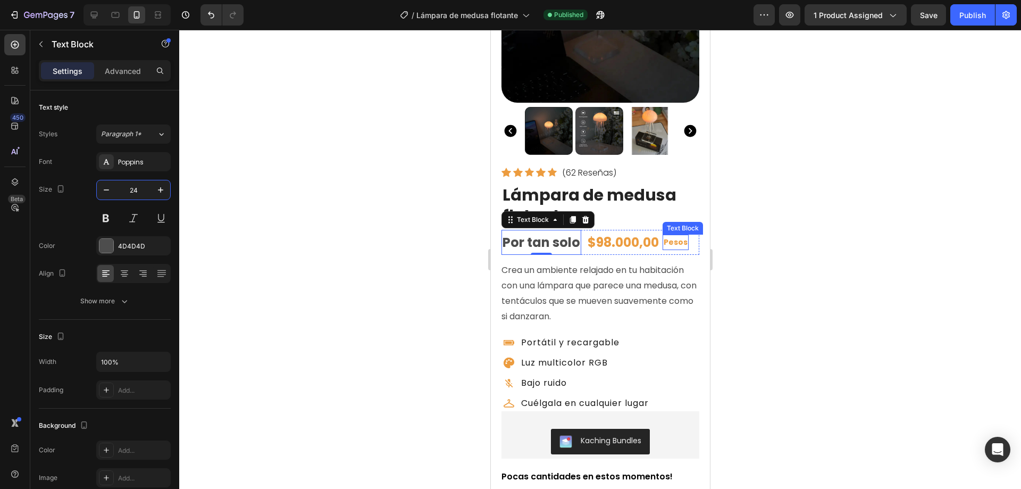
click at [681, 236] on p "Pesos" at bounding box center [675, 242] width 24 height 13
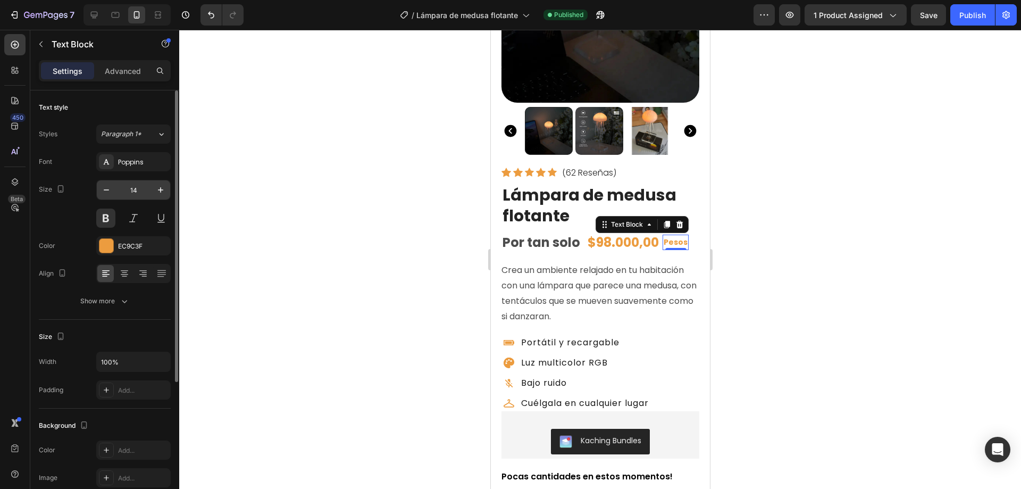
click at [130, 190] on input "14" at bounding box center [133, 189] width 35 height 19
type input "24"
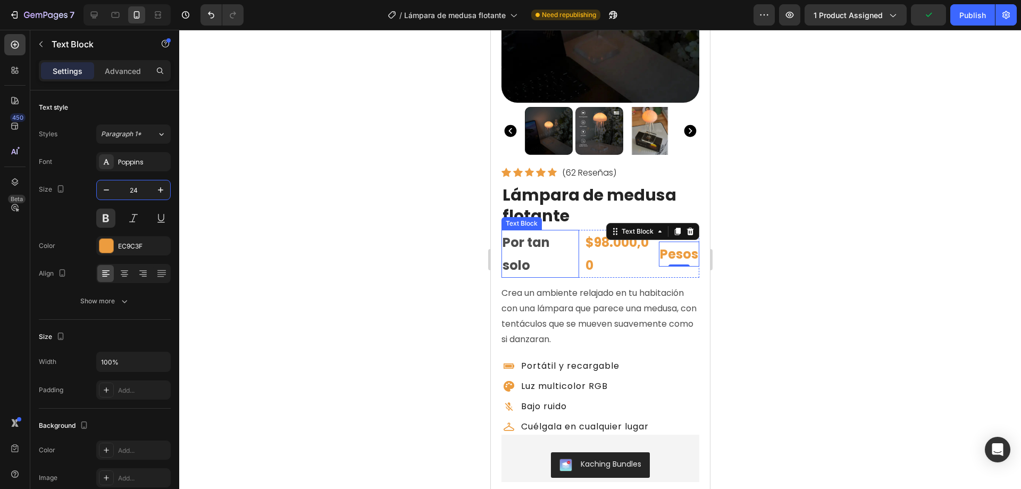
click at [521, 235] on p "Por tan solo" at bounding box center [540, 254] width 76 height 46
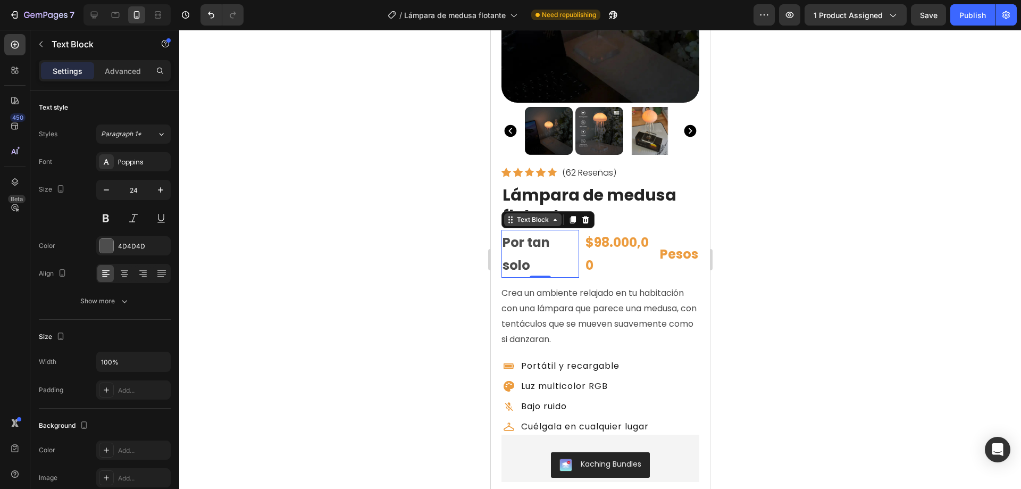
click at [554, 215] on icon at bounding box center [554, 219] width 9 height 9
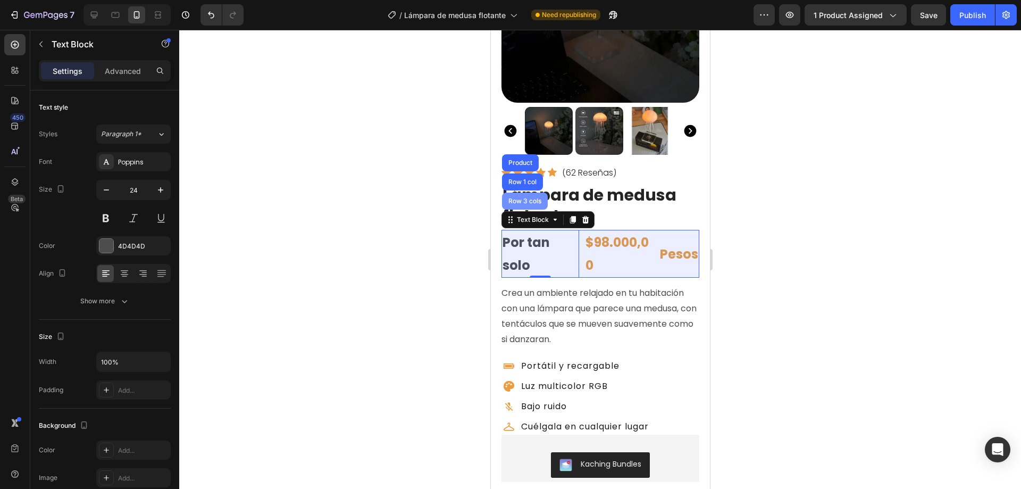
click at [511, 198] on div "Row 3 cols" at bounding box center [524, 201] width 37 height 6
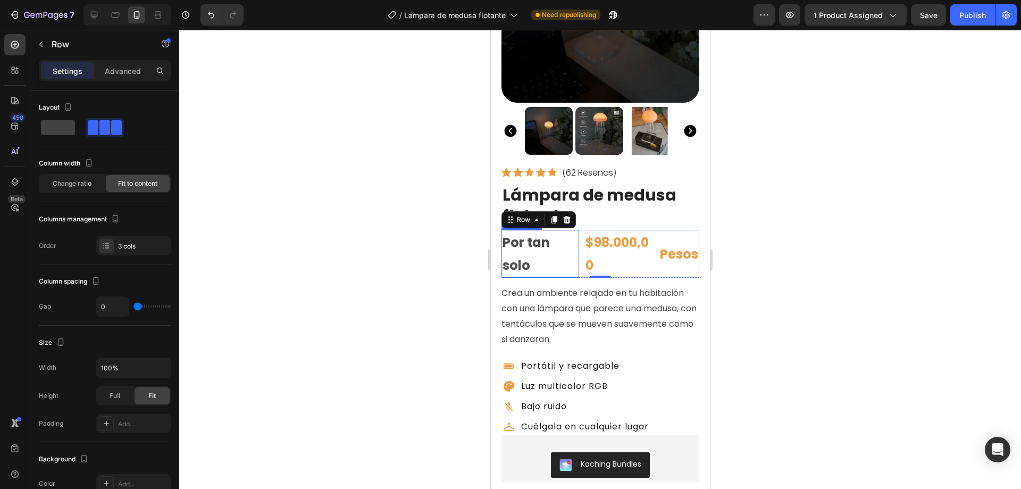
click at [538, 237] on p "Por tan solo" at bounding box center [540, 254] width 76 height 46
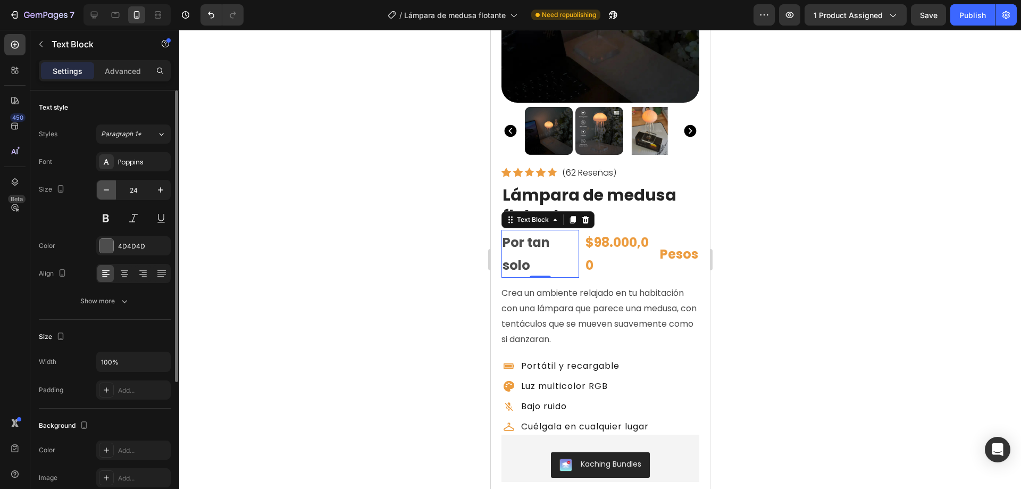
drag, startPoint x: 104, startPoint y: 190, endPoint x: 110, endPoint y: 206, distance: 17.7
click at [104, 190] on icon "button" at bounding box center [106, 189] width 5 height 1
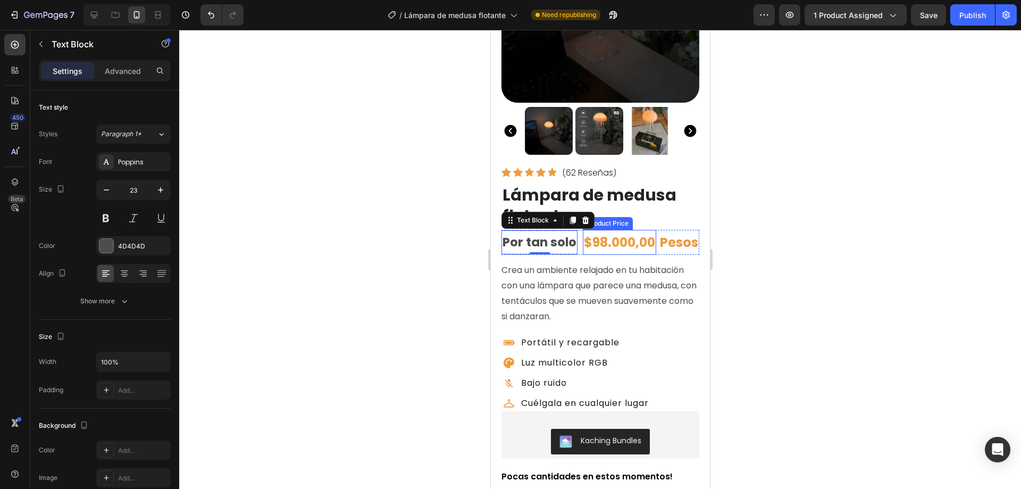
click at [600, 236] on div "$98.000,00" at bounding box center [618, 242] width 73 height 25
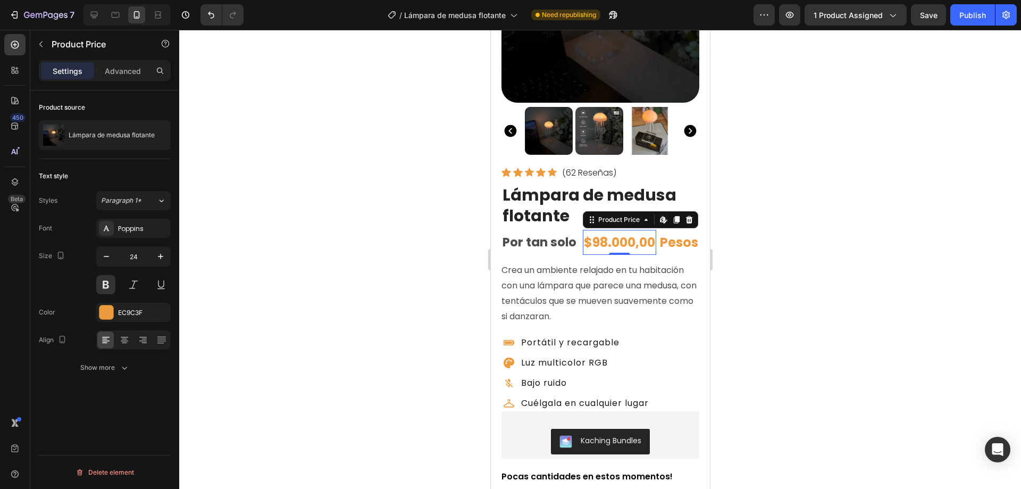
click at [107, 254] on icon "button" at bounding box center [106, 256] width 11 height 11
type input "23"
click at [661, 244] on p "Pesos" at bounding box center [678, 242] width 38 height 23
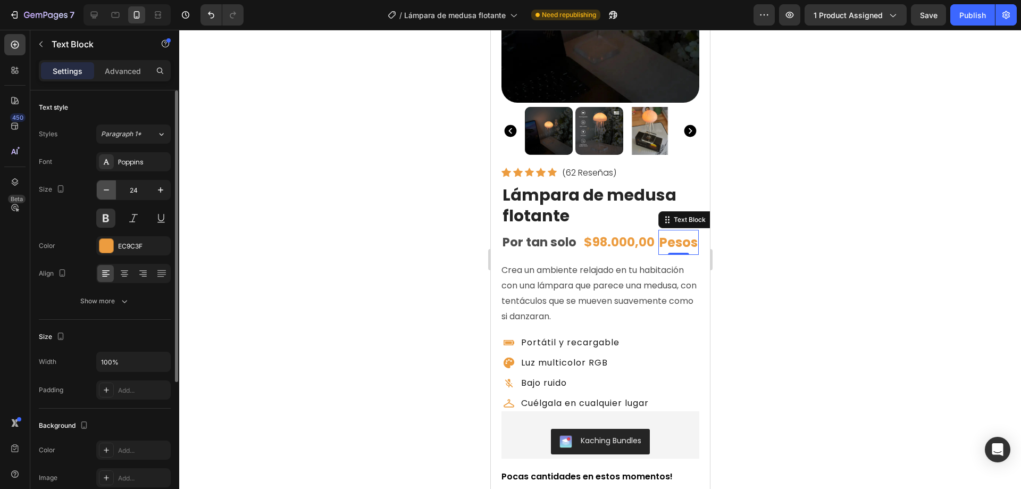
click at [108, 189] on icon "button" at bounding box center [106, 190] width 11 height 11
type input "23"
click at [125, 70] on p "Advanced" at bounding box center [123, 70] width 36 height 11
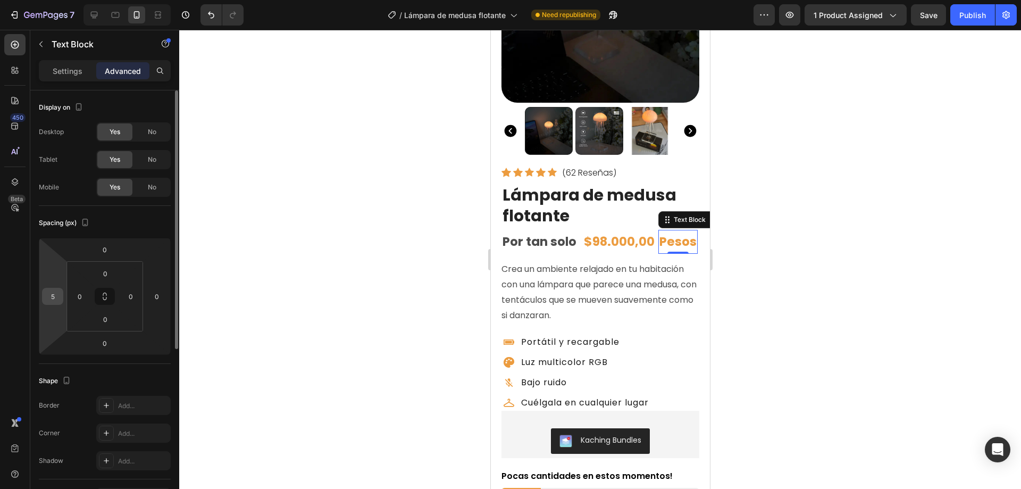
click at [54, 297] on input "5" at bounding box center [53, 296] width 16 height 16
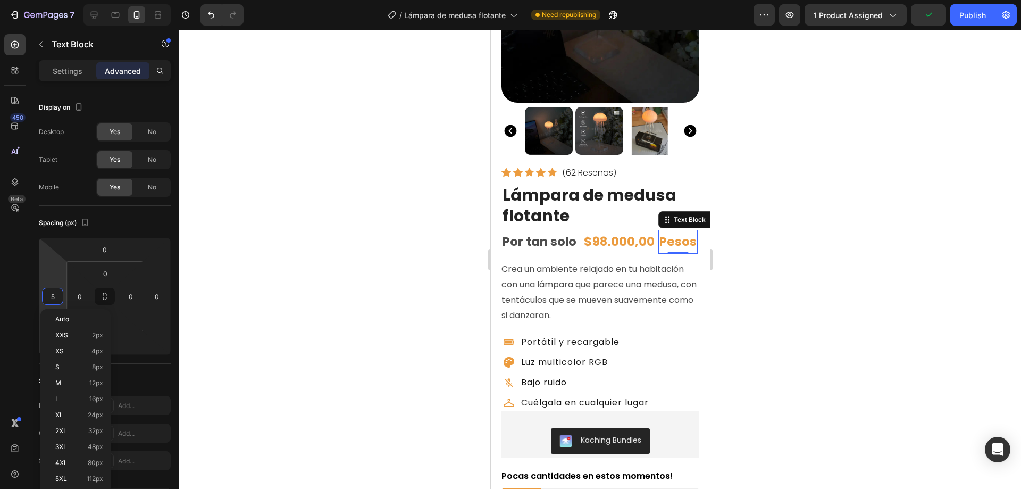
type input "0"
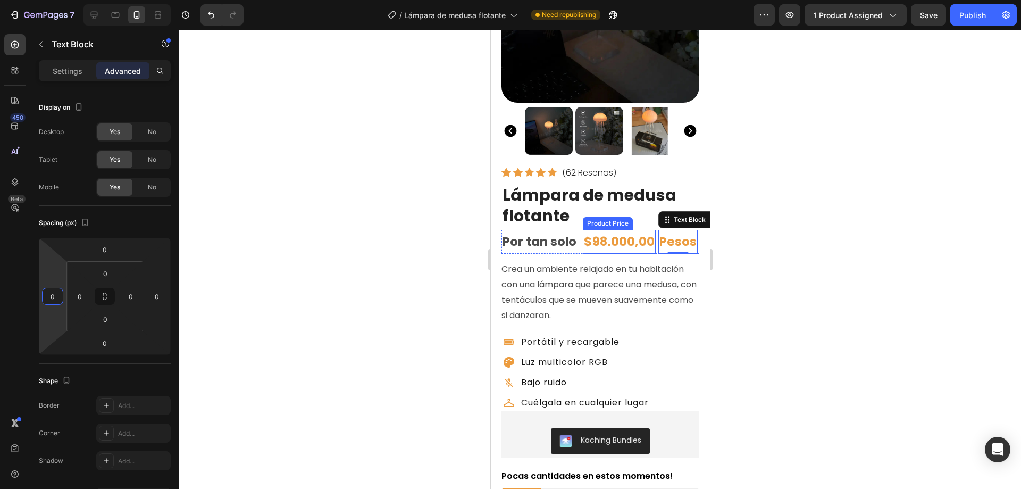
click at [598, 233] on div "$98.000,00" at bounding box center [618, 242] width 73 height 24
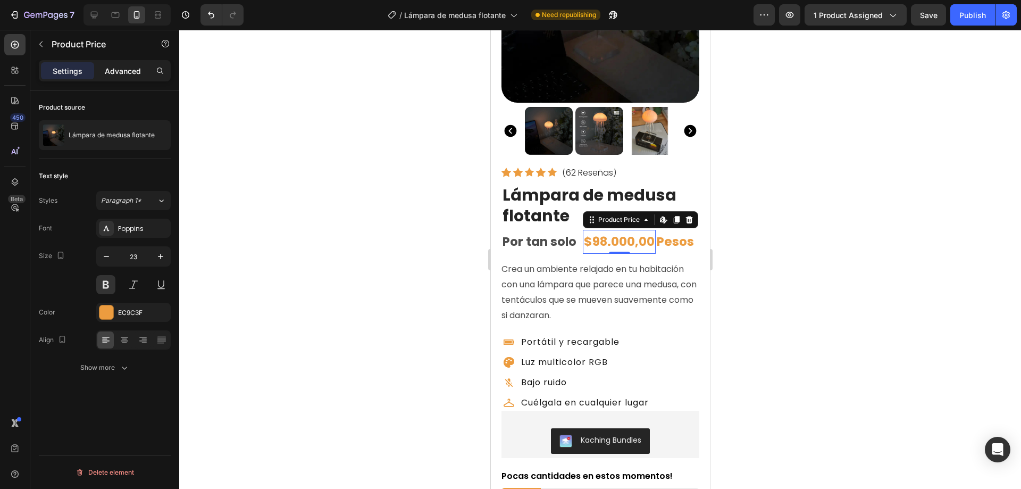
click at [113, 74] on p "Advanced" at bounding box center [123, 70] width 36 height 11
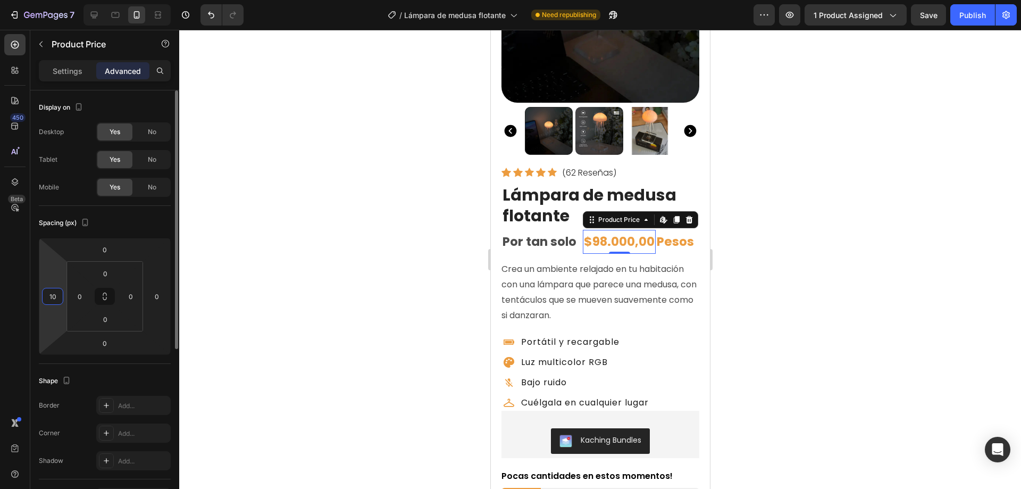
click at [54, 298] on input "10" at bounding box center [53, 296] width 16 height 16
click at [120, 227] on div "Spacing (px)" at bounding box center [105, 222] width 132 height 17
click at [593, 232] on div "$98.000,00" at bounding box center [613, 242] width 73 height 24
click at [53, 300] on input "0" at bounding box center [53, 296] width 16 height 16
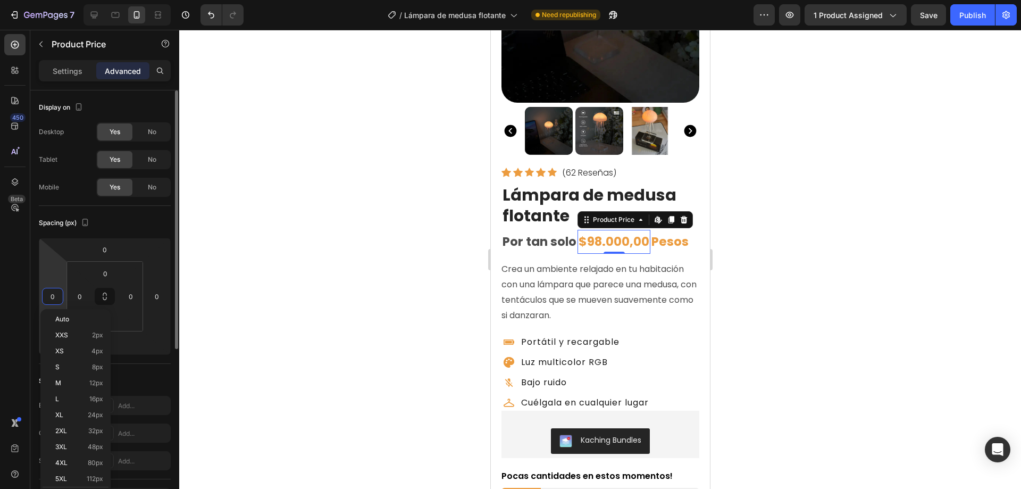
type input "5"
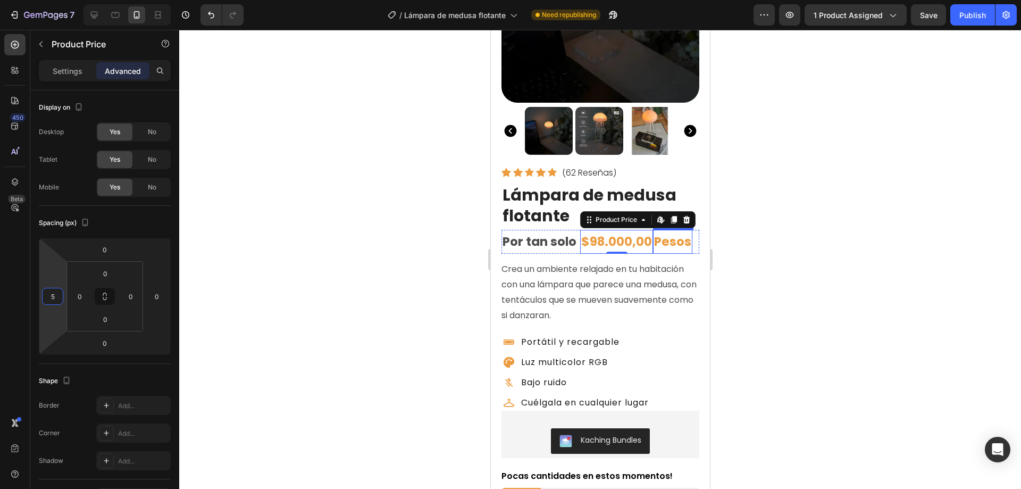
click at [676, 234] on p "Pesos" at bounding box center [671, 242] width 37 height 22
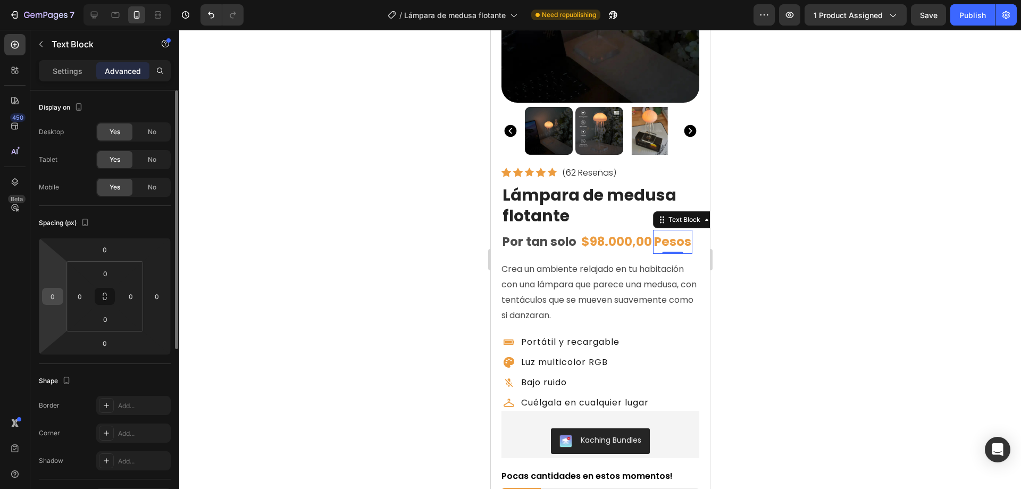
click at [52, 297] on input "0" at bounding box center [53, 296] width 16 height 16
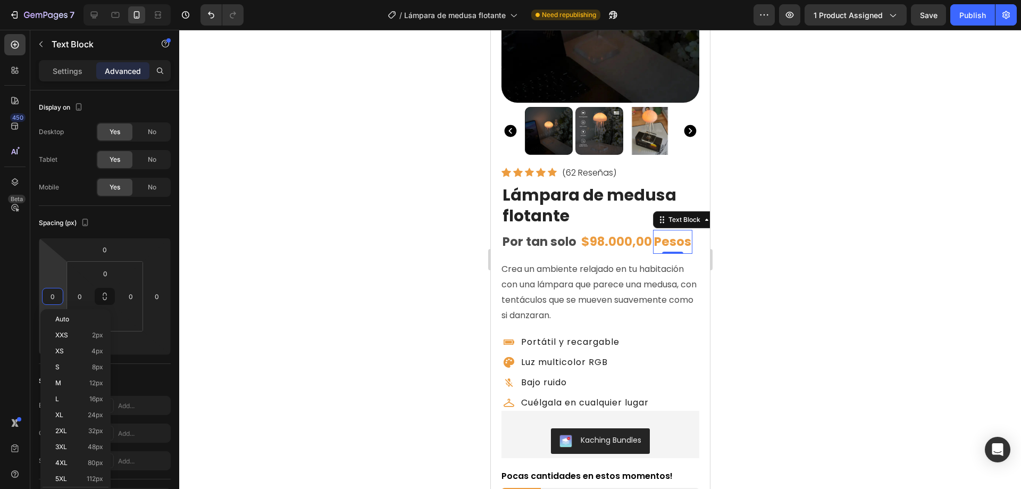
type input "5"
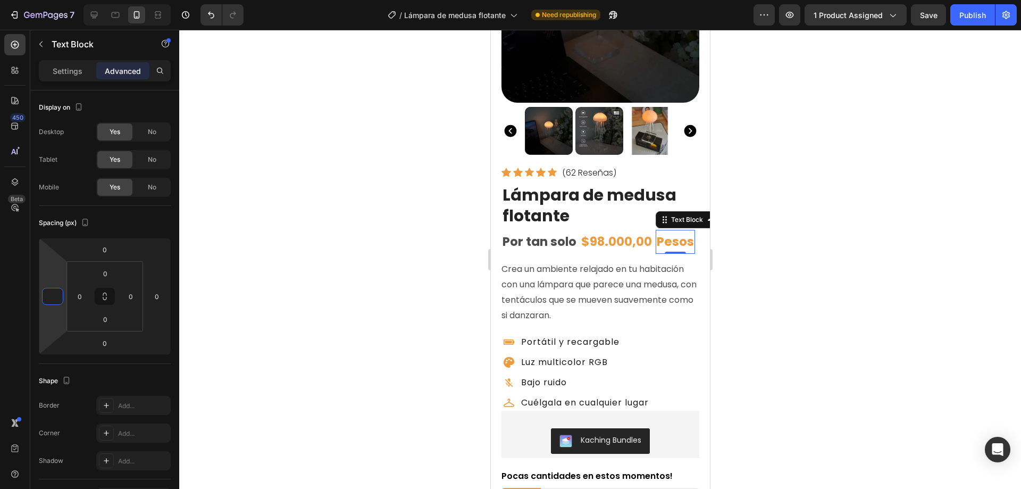
type input "2"
type input "0"
click at [541, 237] on p "Por tan solo" at bounding box center [539, 242] width 74 height 22
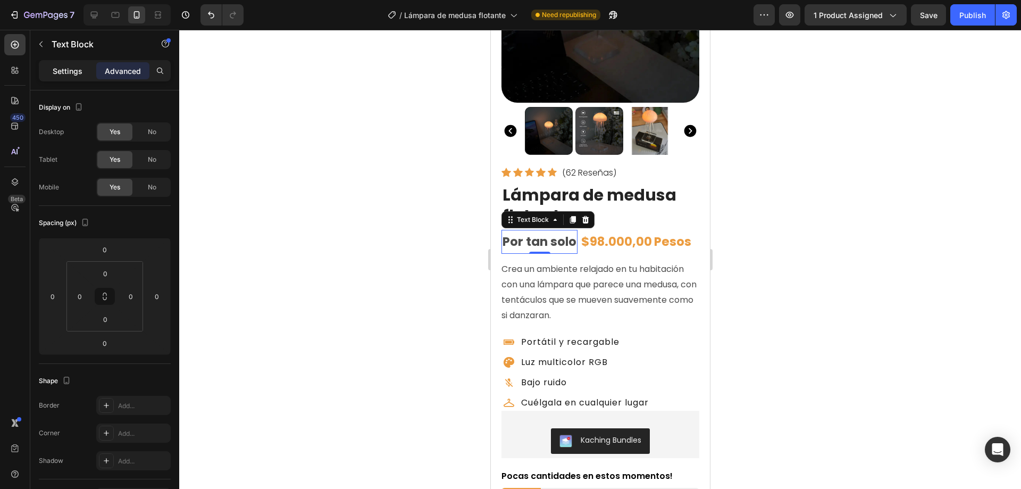
click at [64, 70] on p "Settings" at bounding box center [68, 70] width 30 height 11
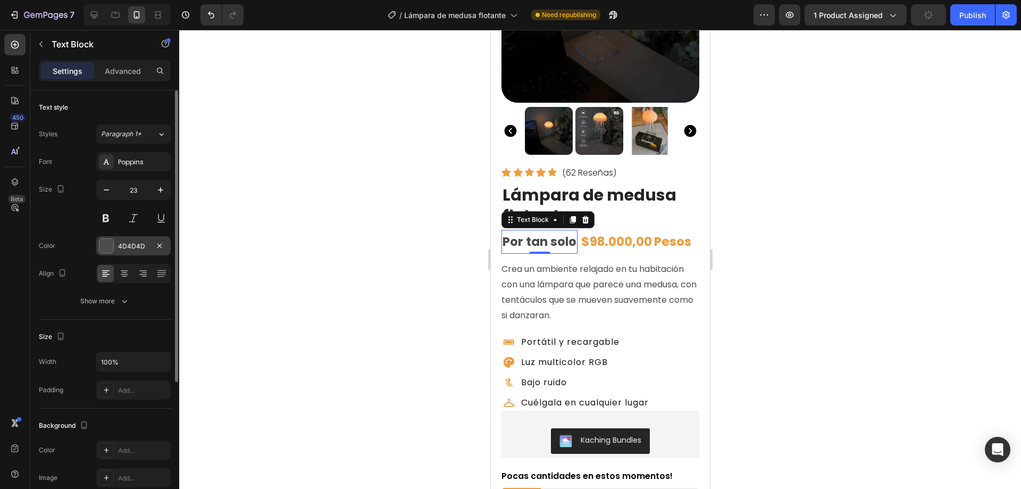
click at [110, 242] on div at bounding box center [106, 246] width 14 height 14
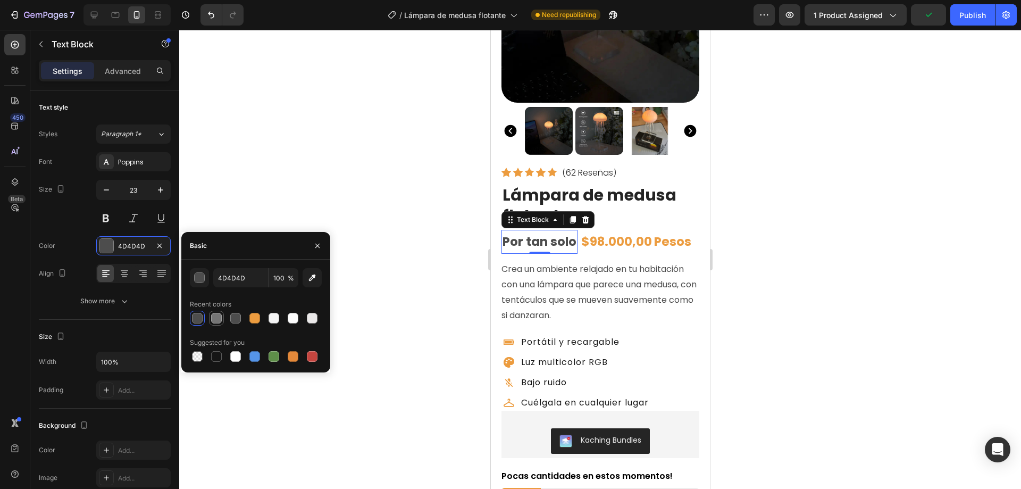
click at [216, 319] on div at bounding box center [216, 318] width 11 height 11
type input "757575"
click at [598, 231] on div "$98.000,00" at bounding box center [616, 242] width 73 height 24
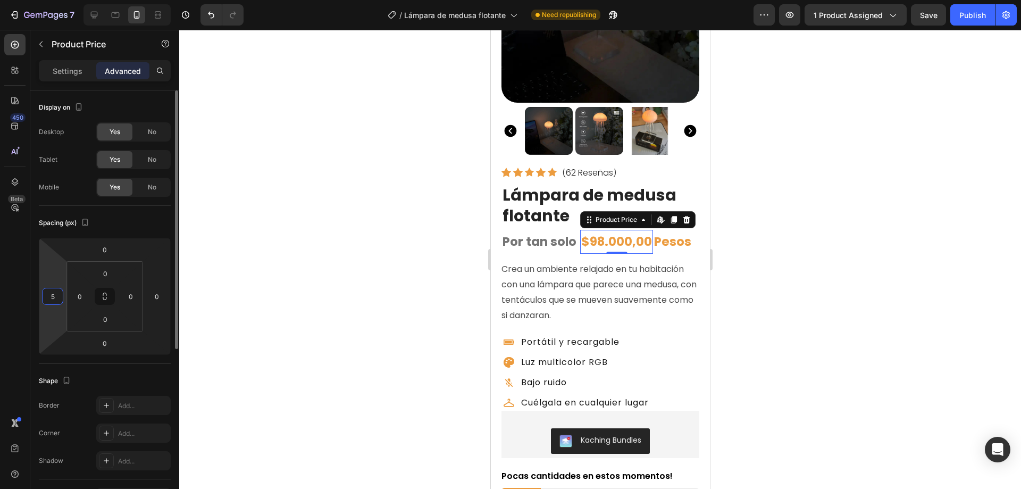
click at [54, 297] on input "5" at bounding box center [53, 296] width 16 height 16
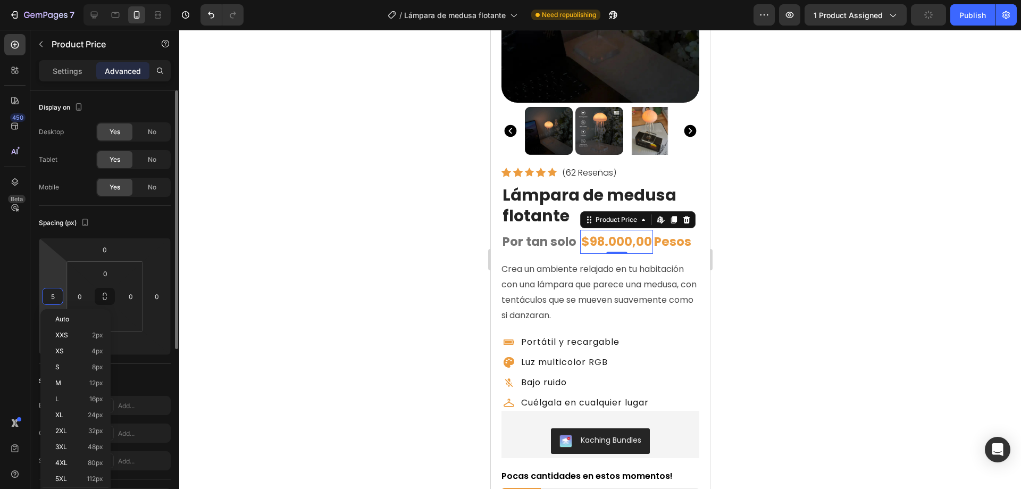
type input "3"
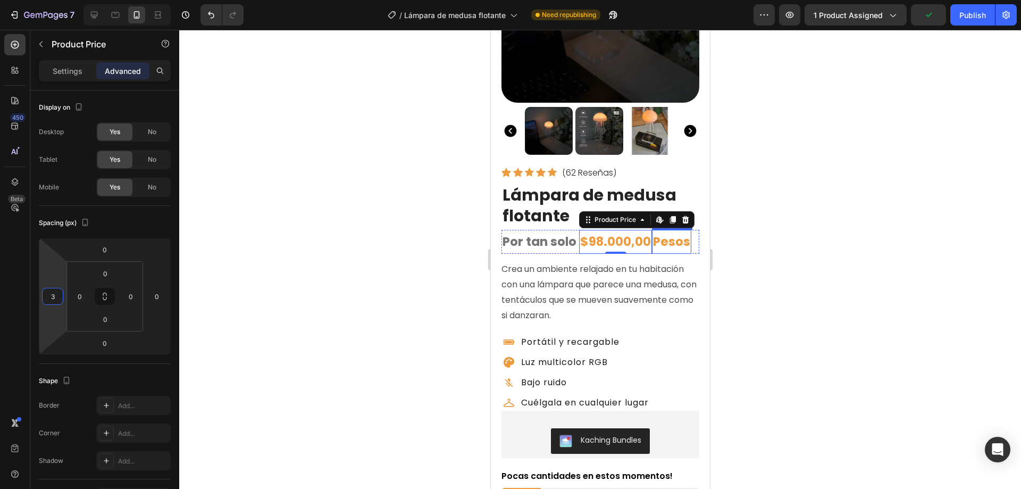
click at [661, 233] on p "Pesos" at bounding box center [670, 242] width 37 height 22
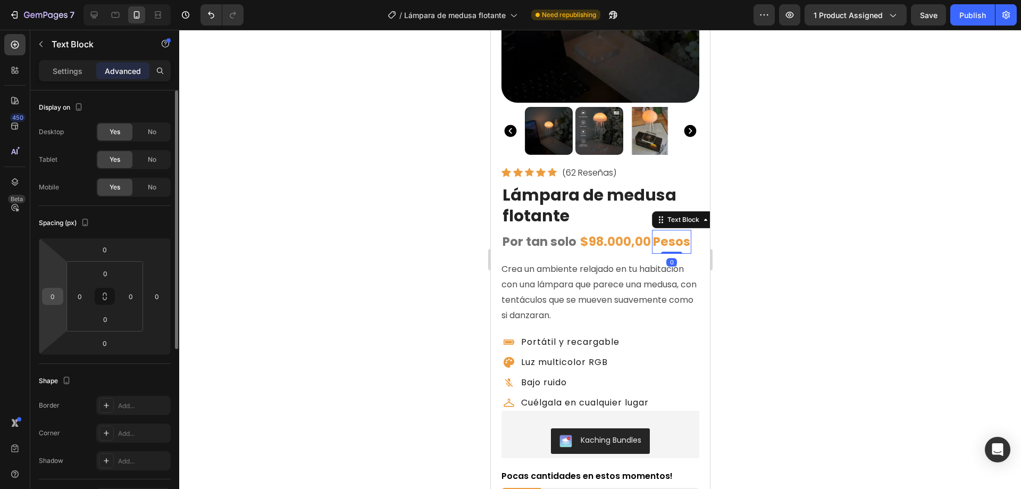
click at [52, 294] on input "0" at bounding box center [53, 296] width 16 height 16
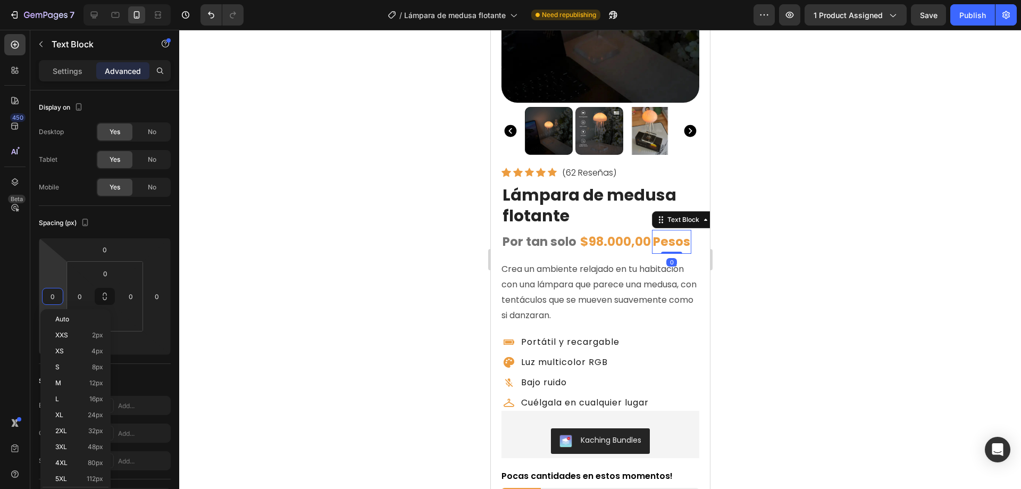
type input "3"
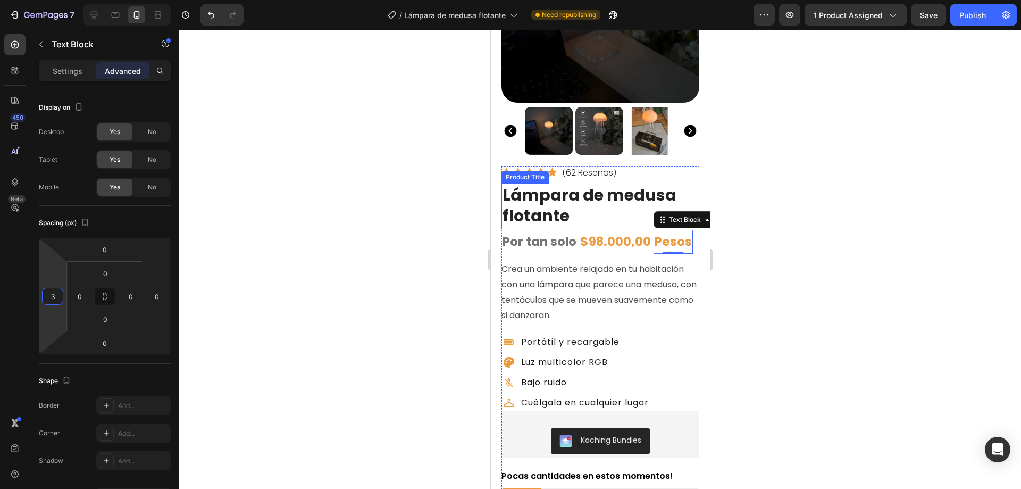
click at [627, 209] on h1 "Lámpara de medusa flotante" at bounding box center [600, 205] width 198 height 44
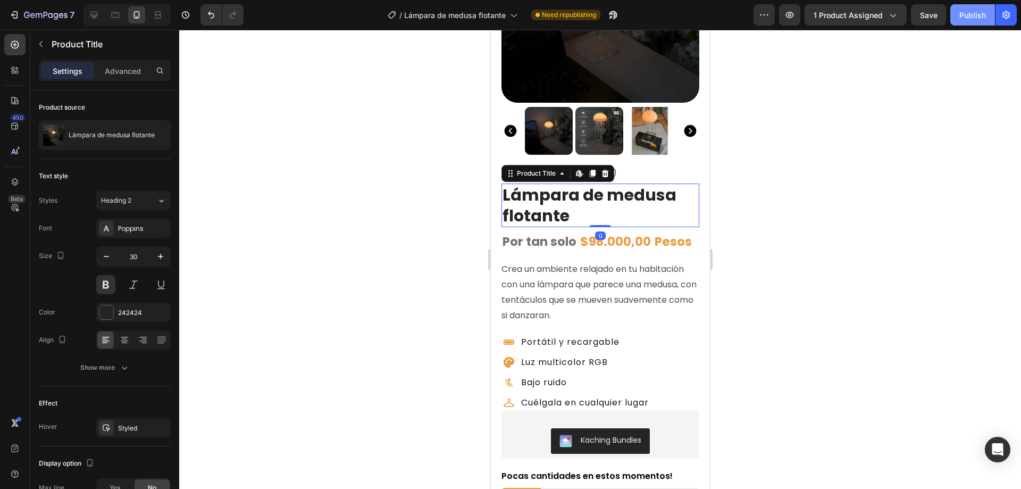
drag, startPoint x: 971, startPoint y: 13, endPoint x: 900, endPoint y: 188, distance: 189.4
click at [971, 14] on div "Publish" at bounding box center [972, 15] width 27 height 11
click at [529, 237] on p "Por tan solo" at bounding box center [539, 242] width 74 height 22
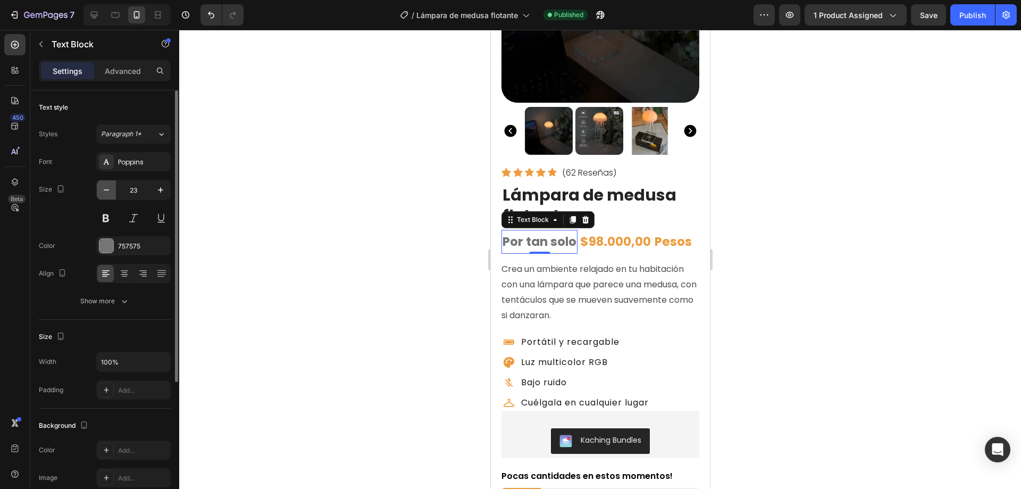
click at [107, 188] on icon "button" at bounding box center [106, 190] width 11 height 11
type input "20"
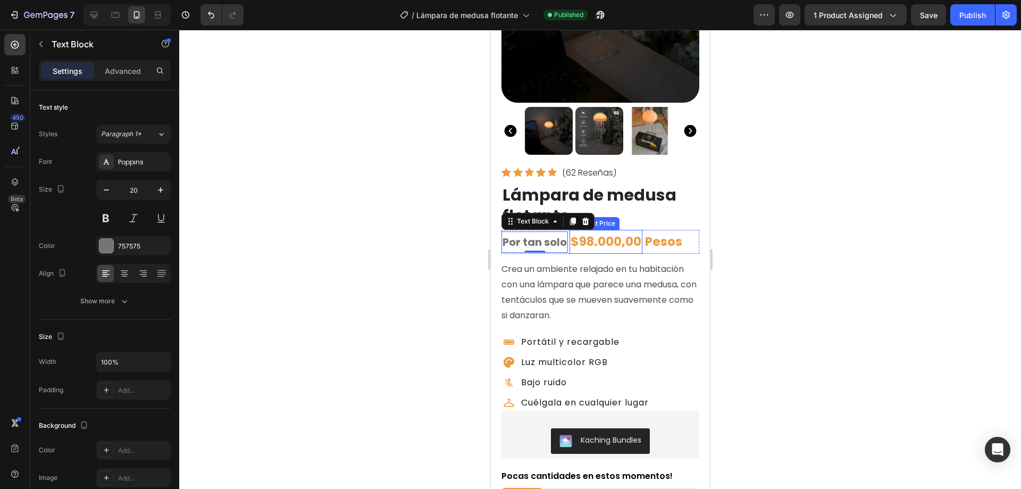
click at [593, 232] on div "$98.000,00" at bounding box center [605, 242] width 73 height 24
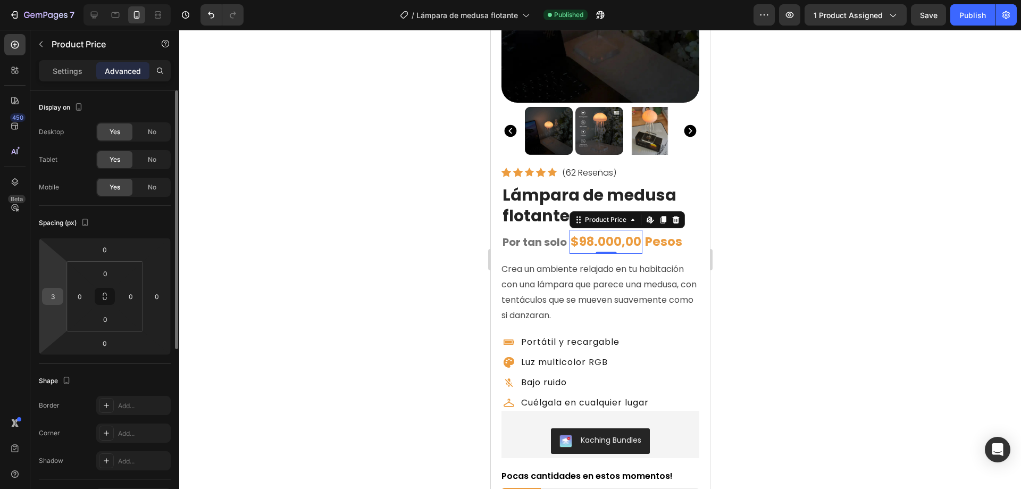
click at [51, 296] on input "3" at bounding box center [53, 296] width 16 height 16
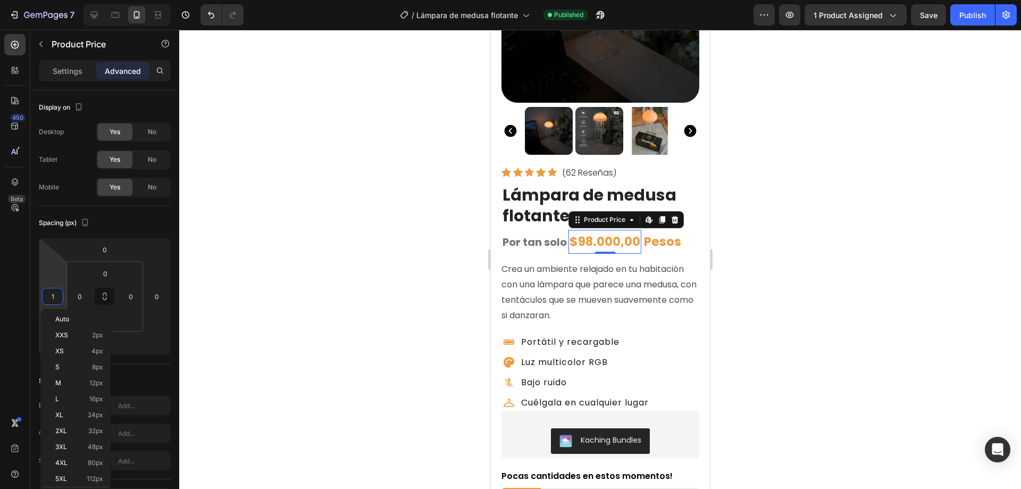
type input "10"
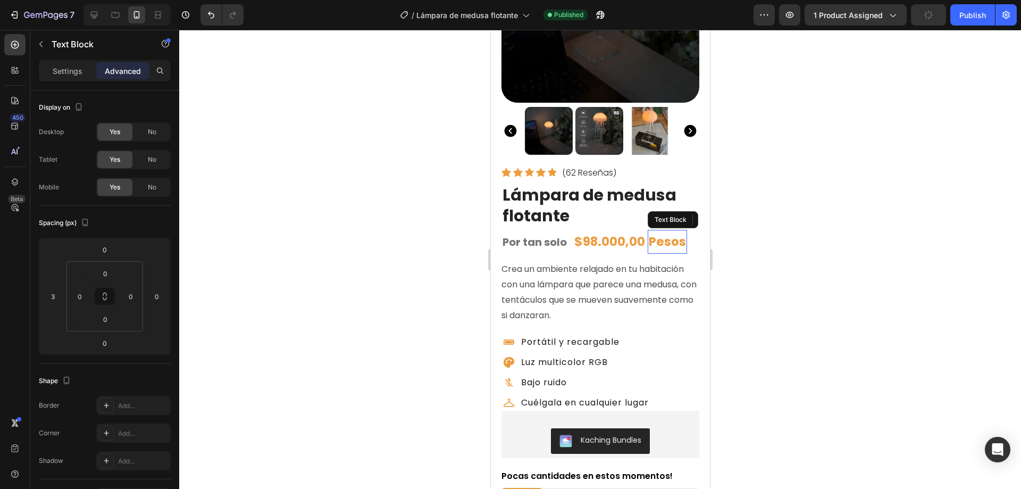
click at [661, 234] on p "Pesos" at bounding box center [666, 242] width 37 height 22
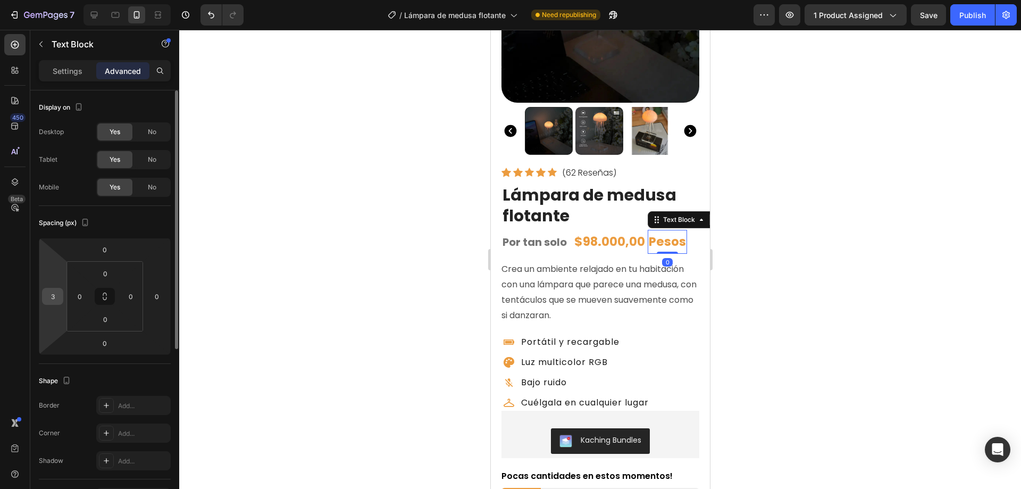
click at [51, 295] on input "3" at bounding box center [53, 296] width 16 height 16
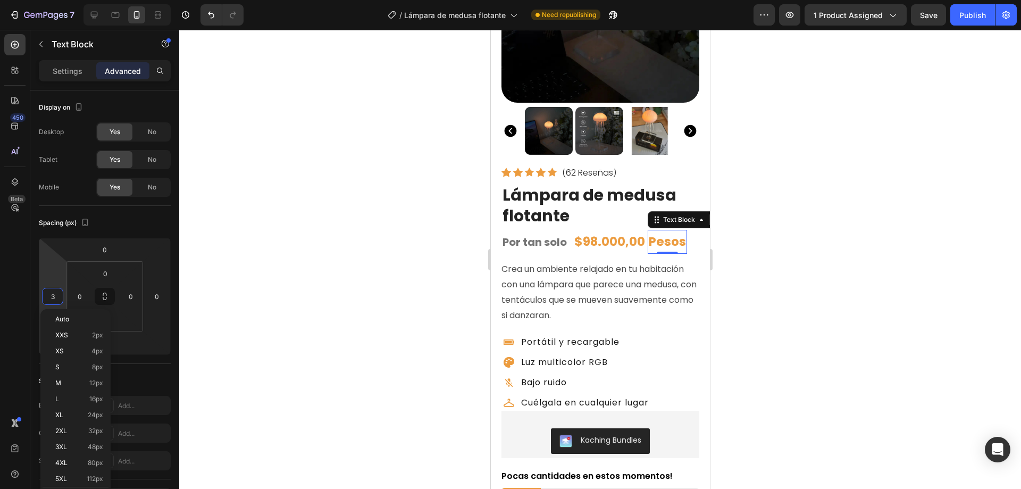
type input "5"
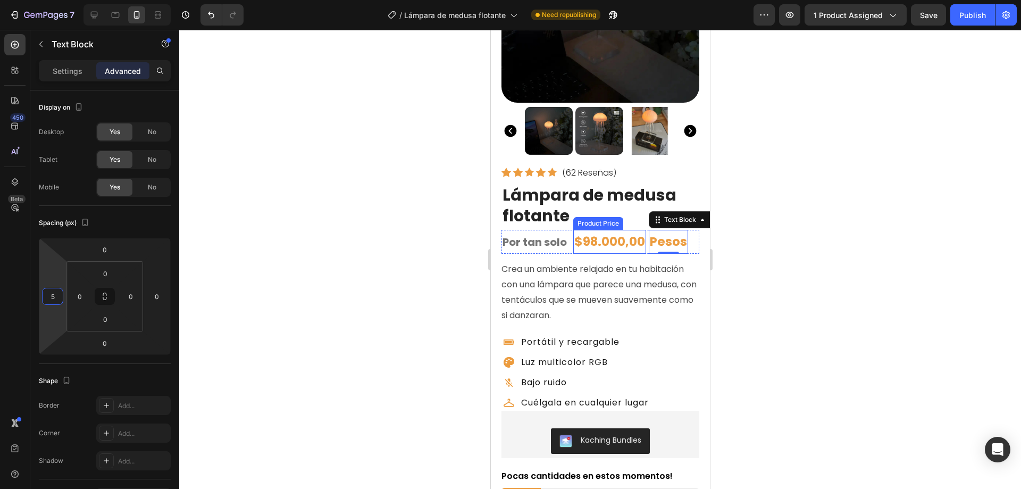
click at [597, 233] on div "$98.000,00" at bounding box center [609, 242] width 73 height 24
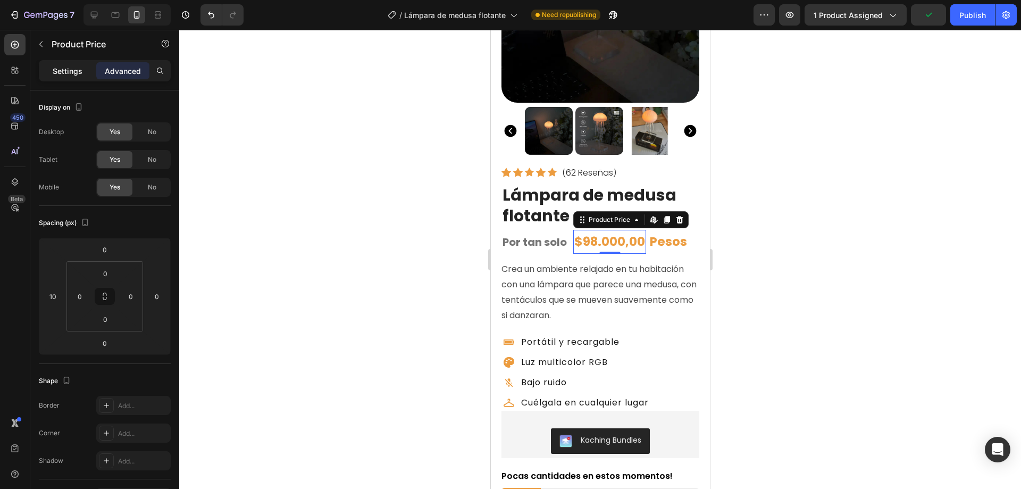
click at [58, 72] on p "Settings" at bounding box center [68, 70] width 30 height 11
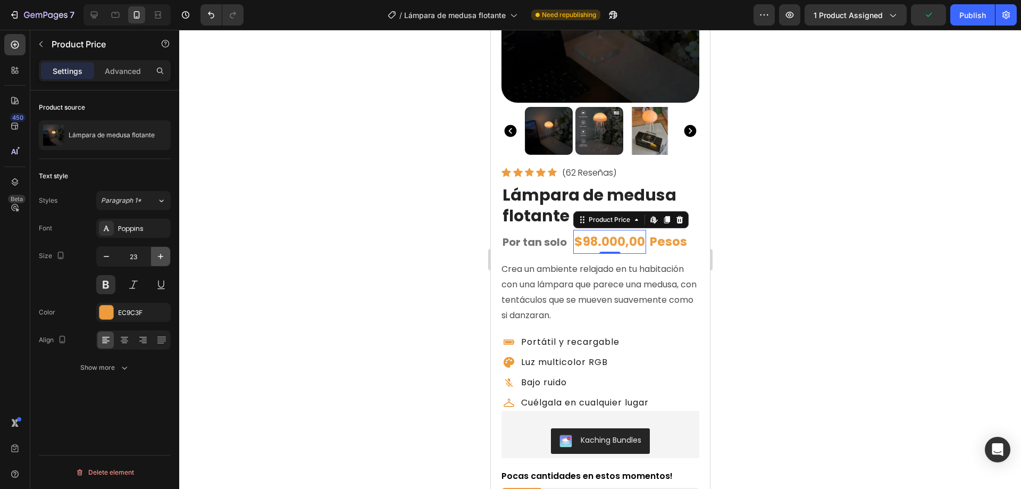
click at [163, 258] on icon "button" at bounding box center [160, 256] width 11 height 11
type input "24"
click at [667, 232] on p "Pesos" at bounding box center [668, 242] width 37 height 22
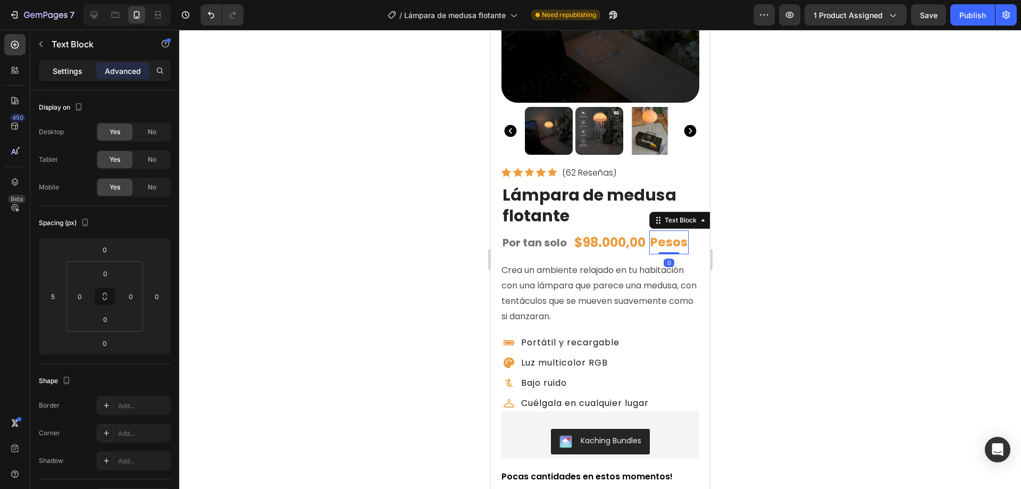
click at [52, 74] on div "Settings" at bounding box center [67, 70] width 53 height 17
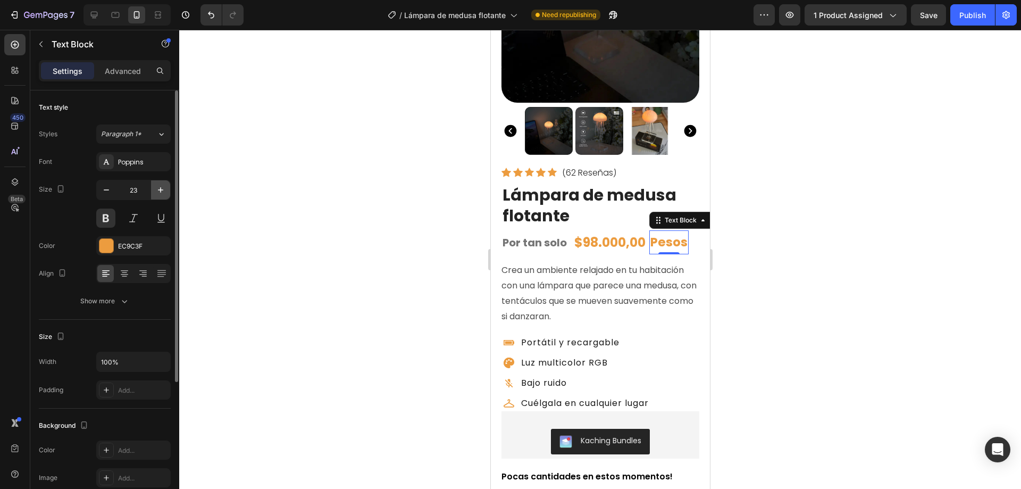
click at [158, 188] on icon "button" at bounding box center [160, 190] width 11 height 11
type input "24"
click at [969, 17] on div "Publish" at bounding box center [972, 15] width 27 height 11
click at [672, 215] on div "Text Block" at bounding box center [680, 220] width 36 height 10
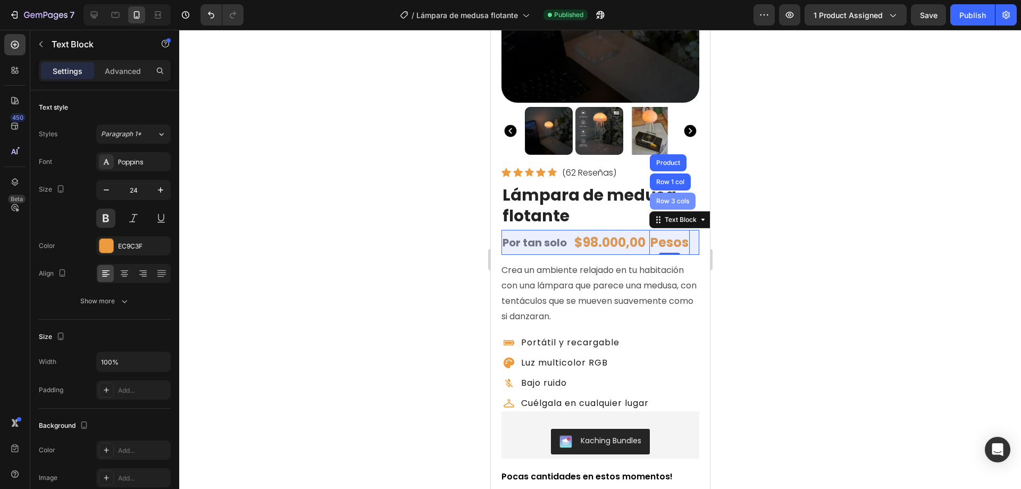
click at [678, 198] on div "Row 3 cols" at bounding box center [671, 201] width 37 height 6
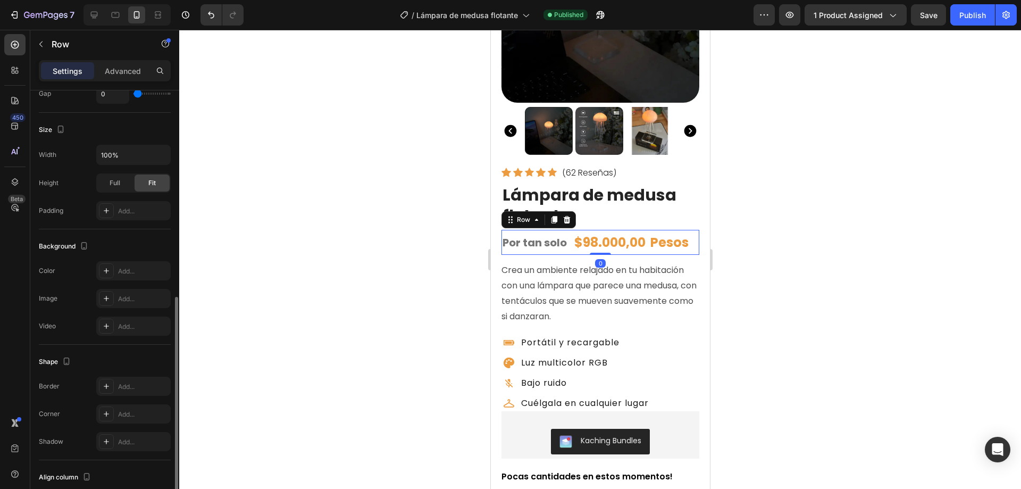
scroll to position [314, 0]
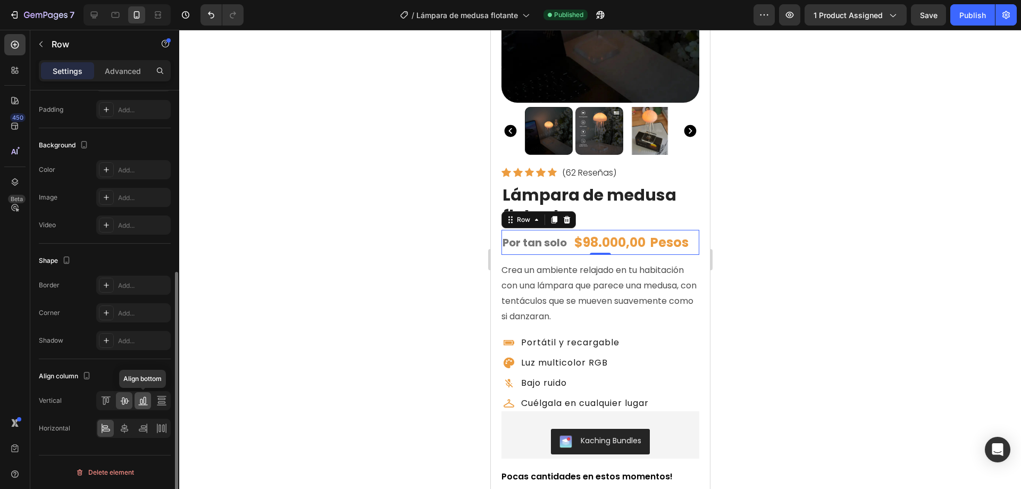
click at [145, 402] on icon at bounding box center [143, 400] width 11 height 11
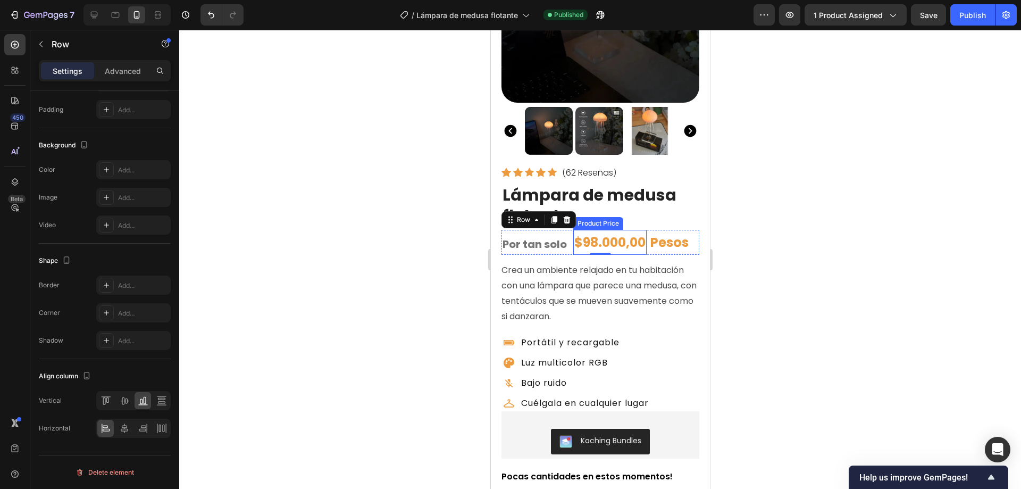
click at [605, 236] on div "$98.000,00" at bounding box center [609, 242] width 73 height 25
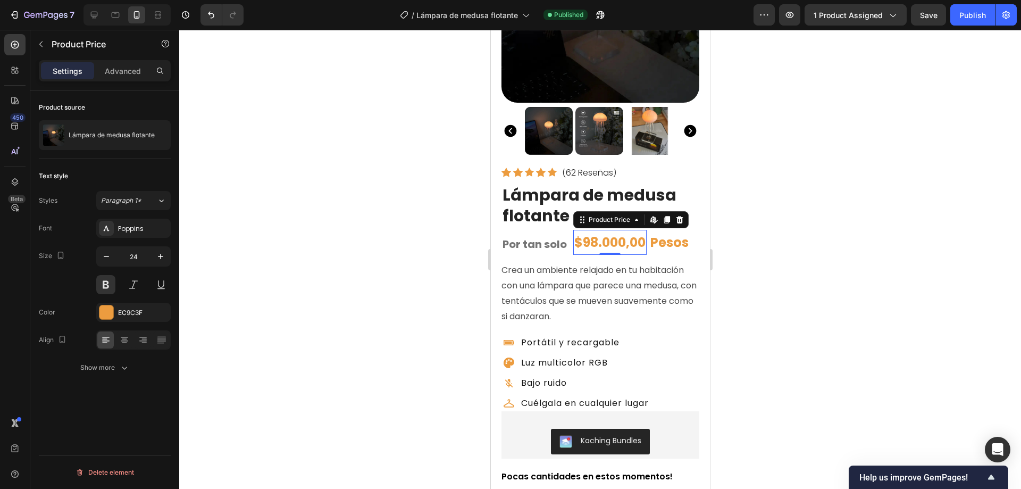
scroll to position [0, 0]
click at [517, 237] on p "Por tan solo" at bounding box center [534, 243] width 64 height 19
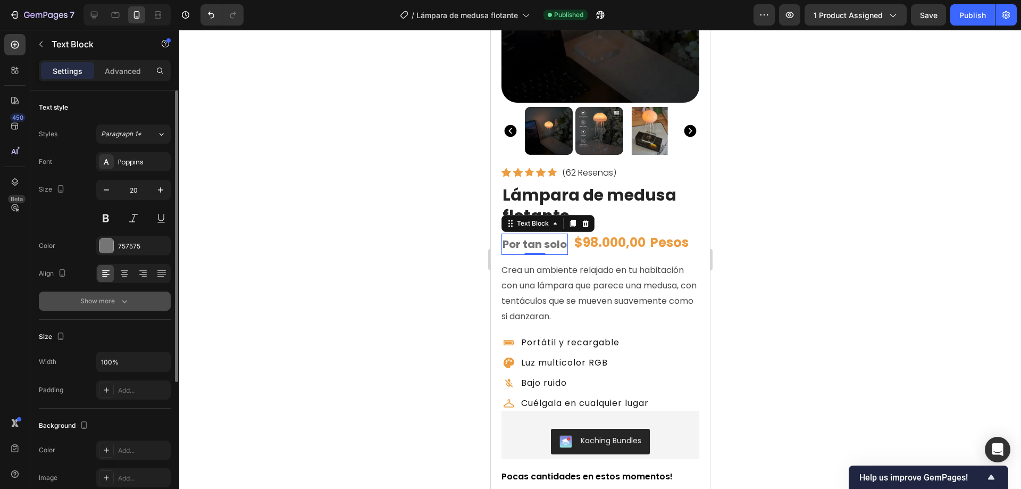
click at [120, 304] on icon "button" at bounding box center [124, 301] width 11 height 11
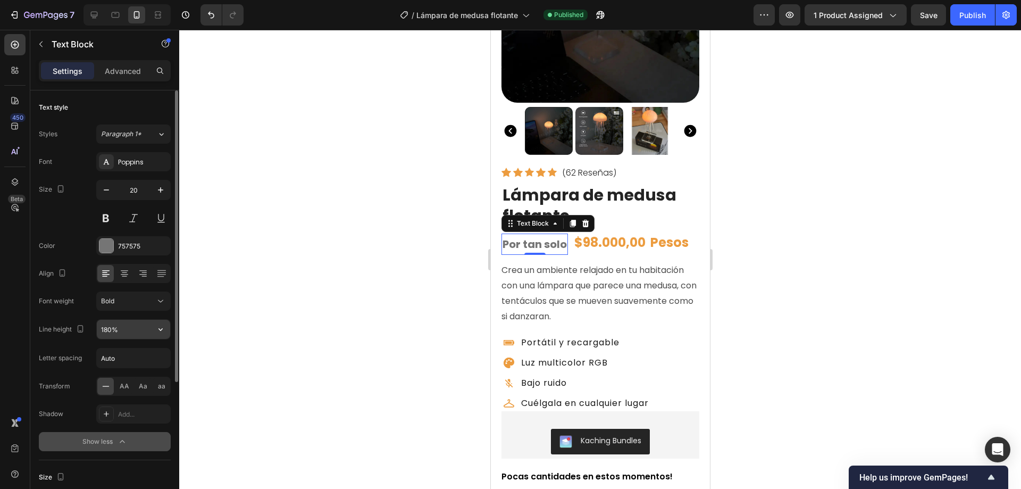
click at [158, 329] on icon "button" at bounding box center [160, 329] width 11 height 11
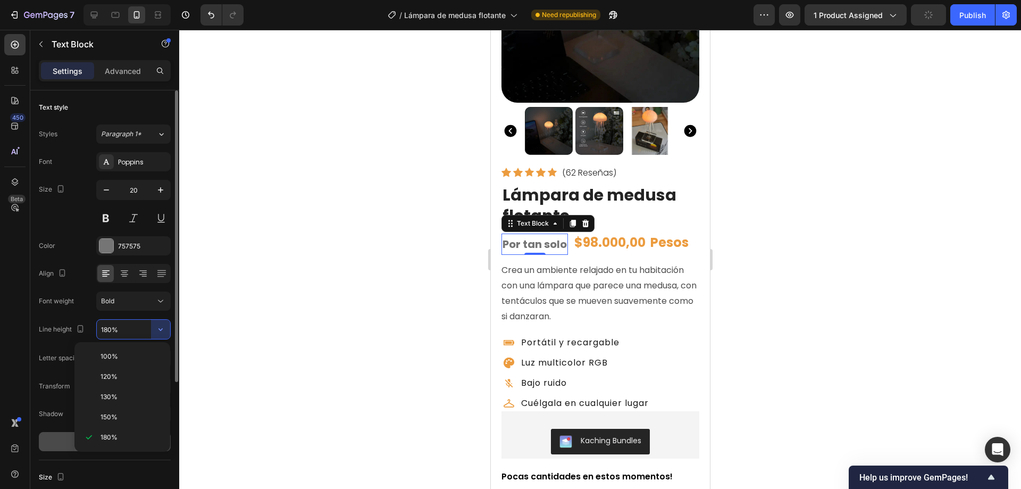
click at [117, 354] on span "100%" at bounding box center [109, 356] width 18 height 10
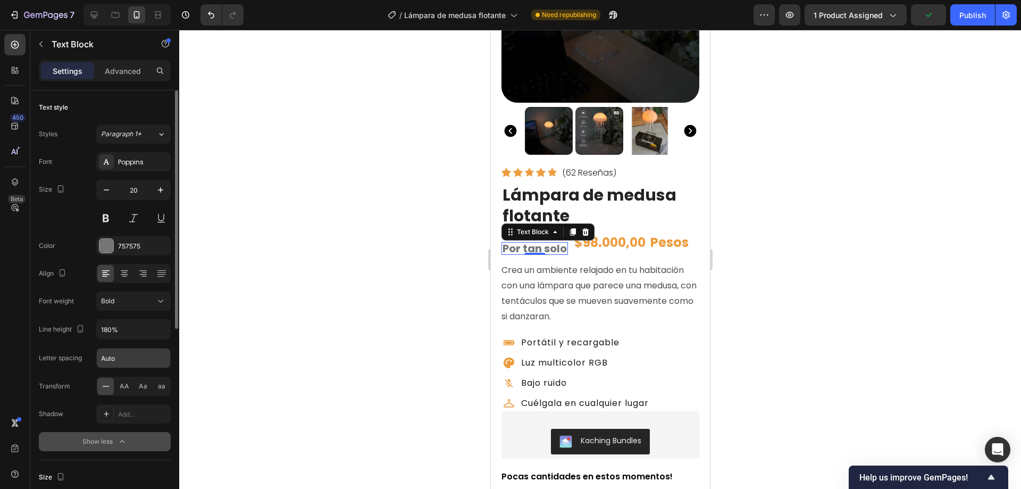
type input "100%"
click at [613, 231] on div "$98.000,00" at bounding box center [609, 242] width 73 height 25
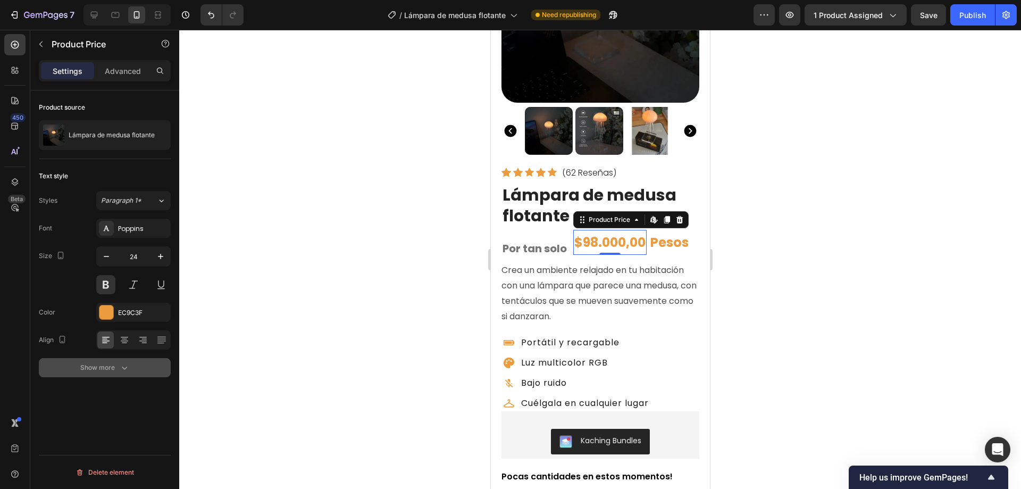
click at [124, 364] on icon "button" at bounding box center [124, 367] width 11 height 11
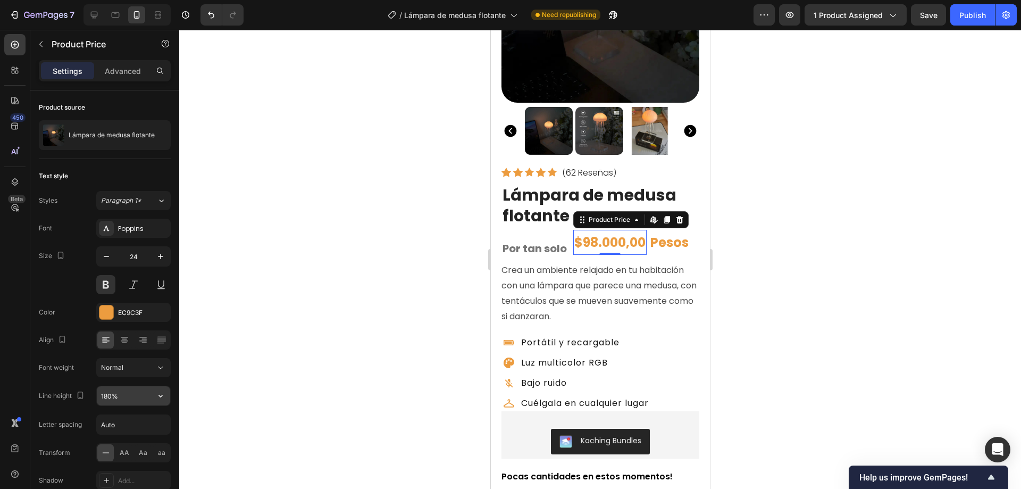
click at [106, 399] on input "180%" at bounding box center [133, 395] width 73 height 19
click at [157, 395] on icon "button" at bounding box center [160, 395] width 11 height 11
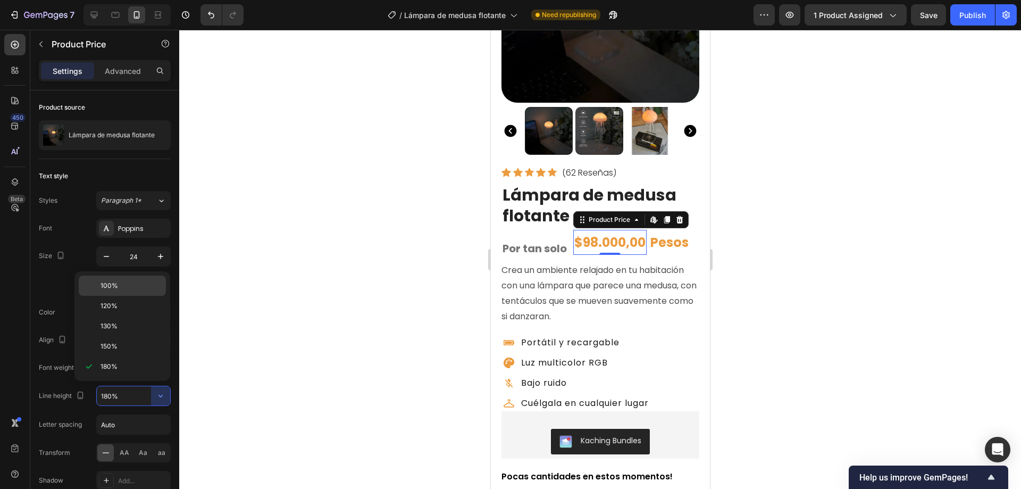
click at [114, 284] on span "100%" at bounding box center [109, 286] width 18 height 10
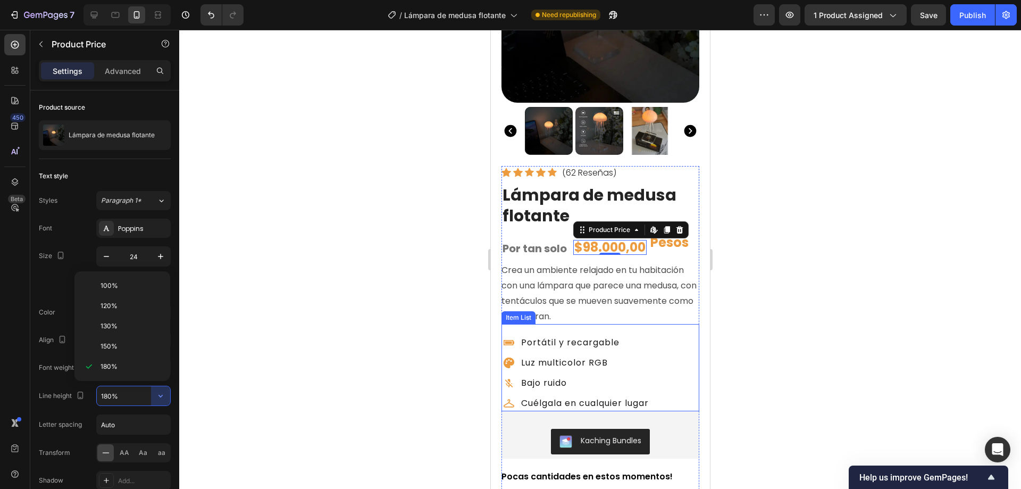
type input "100%"
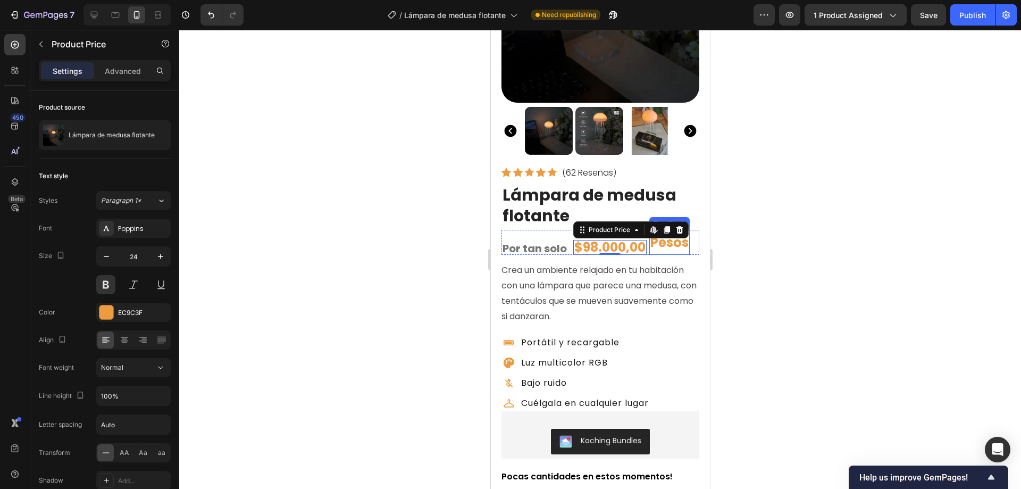
click at [670, 234] on p "Pesos" at bounding box center [669, 242] width 38 height 23
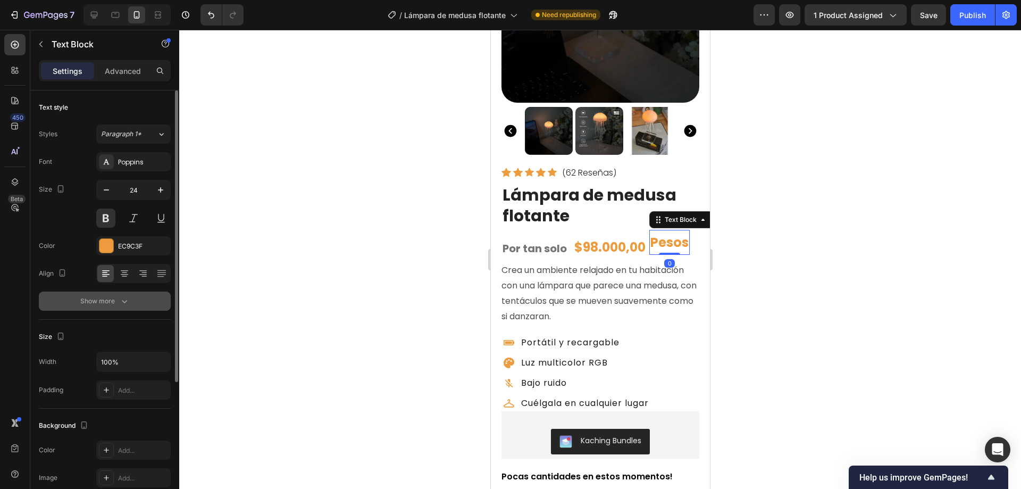
click at [122, 299] on icon "button" at bounding box center [124, 301] width 11 height 11
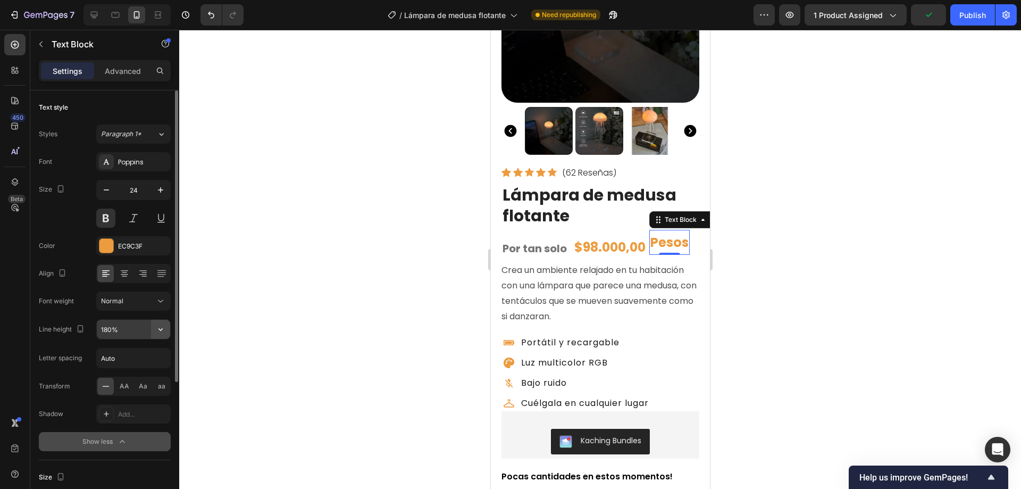
click at [161, 328] on icon "button" at bounding box center [160, 329] width 11 height 11
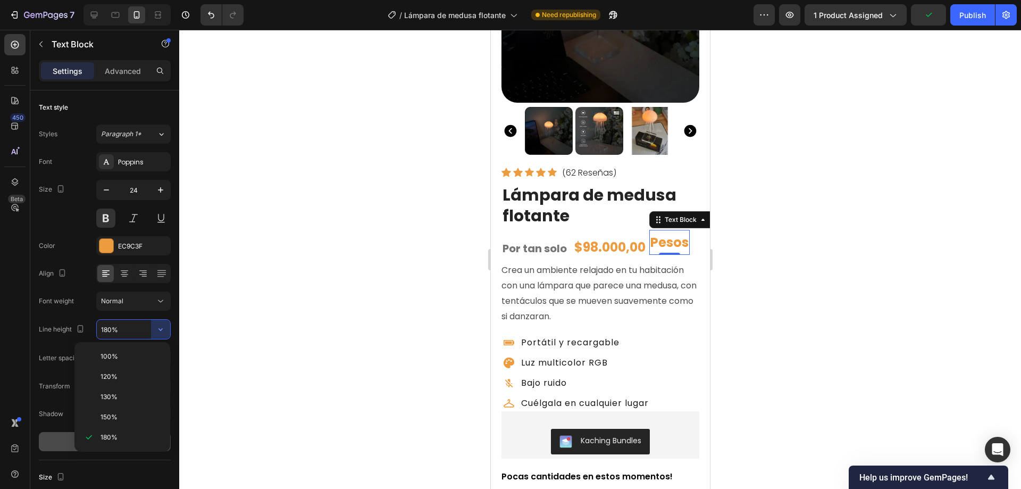
drag, startPoint x: 112, startPoint y: 351, endPoint x: 373, endPoint y: 433, distance: 274.0
click at [112, 351] on div "100%" at bounding box center [122, 356] width 87 height 20
type input "100%"
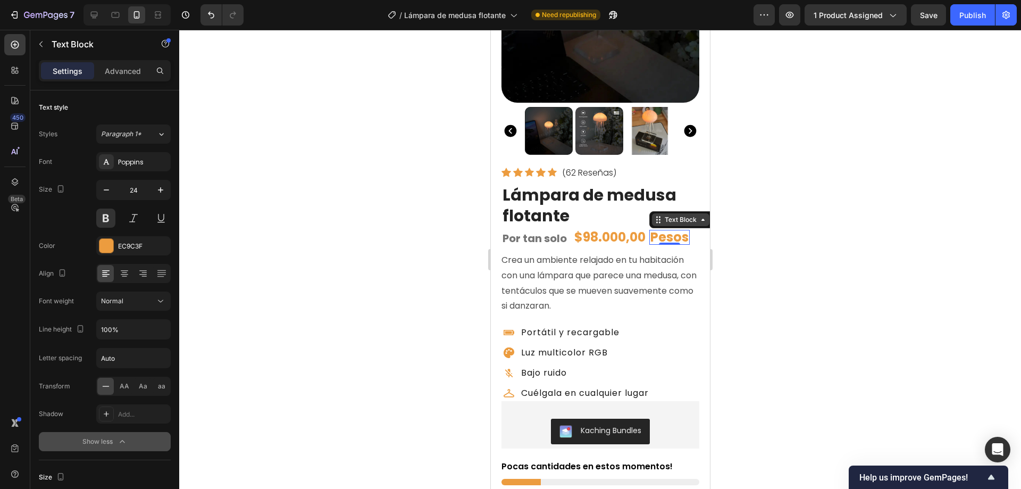
click at [669, 215] on div "Text Block" at bounding box center [680, 220] width 36 height 10
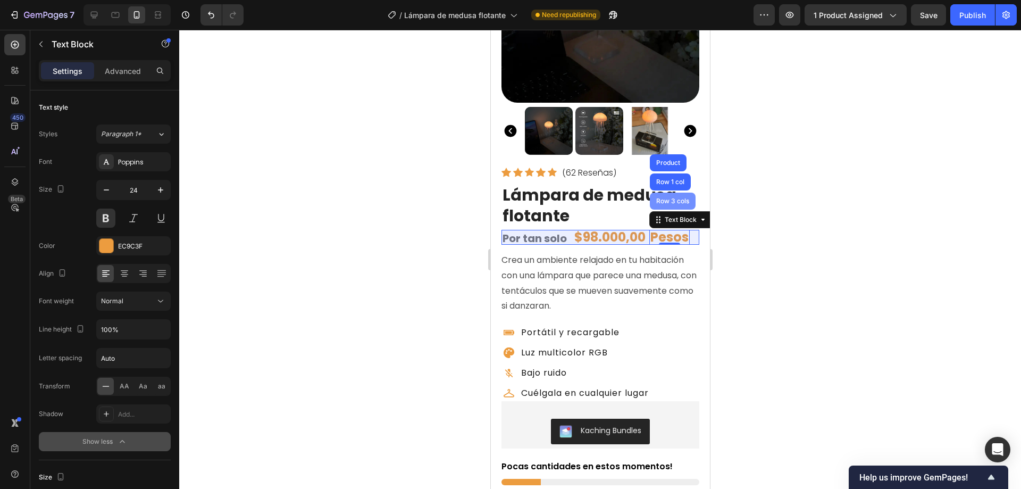
click at [669, 192] on div "Row 3 cols" at bounding box center [672, 200] width 46 height 17
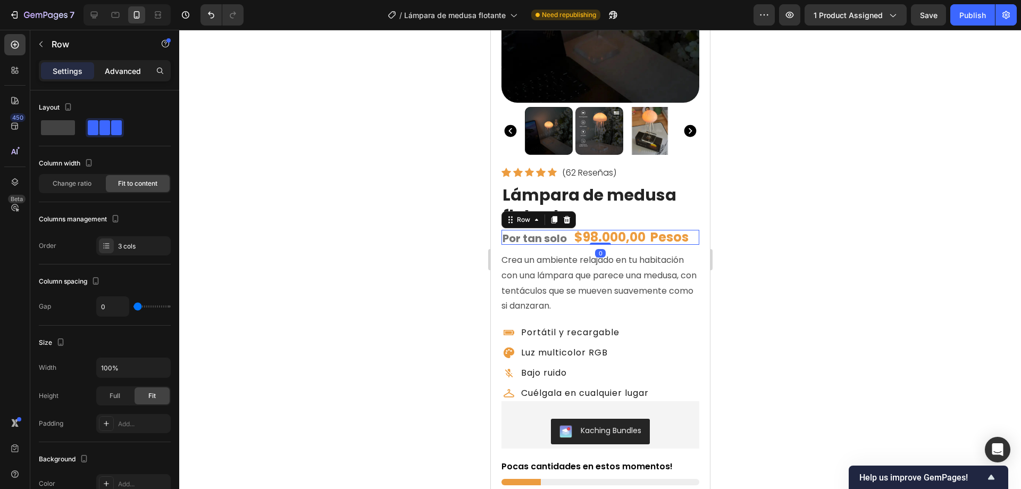
click at [115, 70] on p "Advanced" at bounding box center [123, 70] width 36 height 11
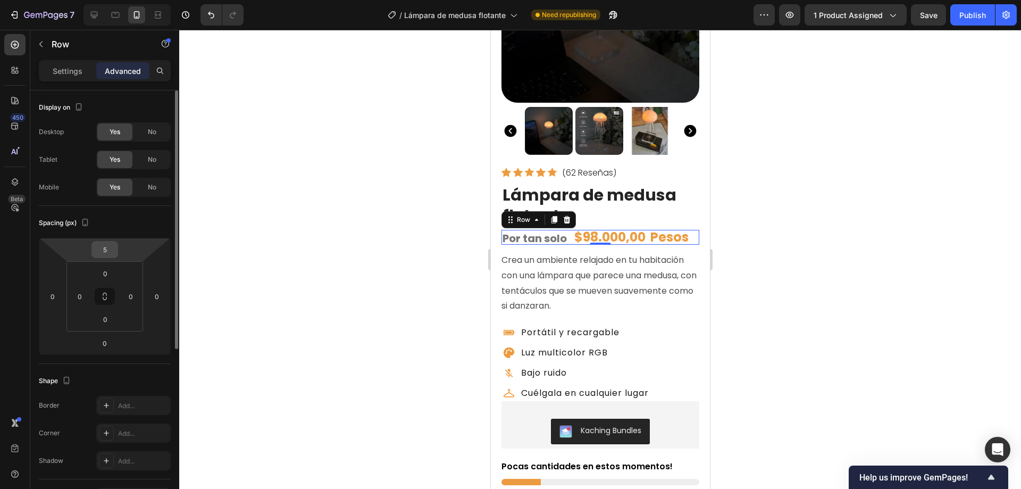
click at [103, 248] on input "5" at bounding box center [104, 249] width 21 height 16
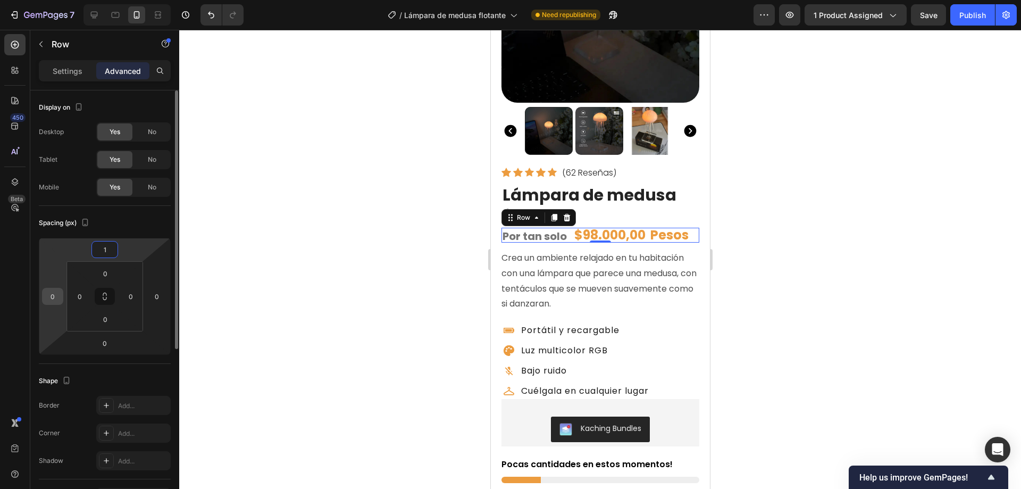
type input "10"
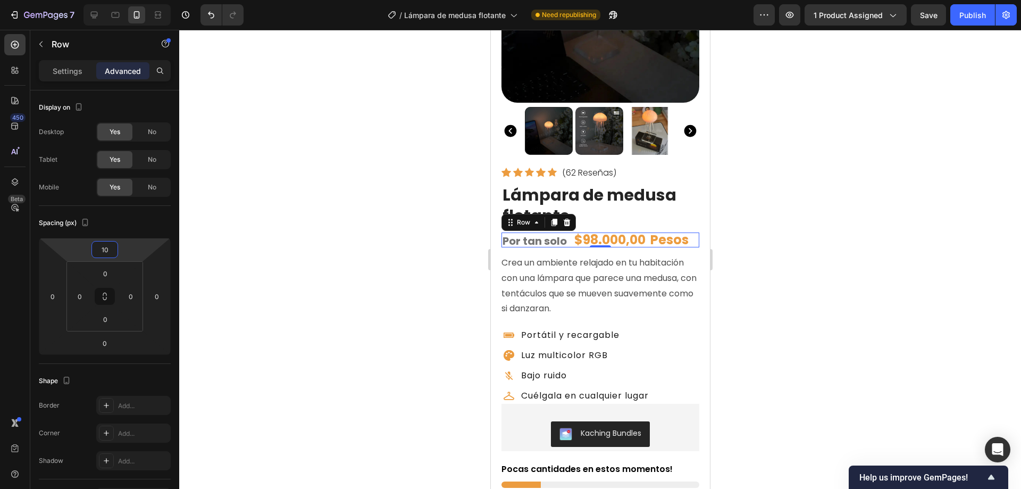
click at [819, 249] on div at bounding box center [600, 259] width 842 height 459
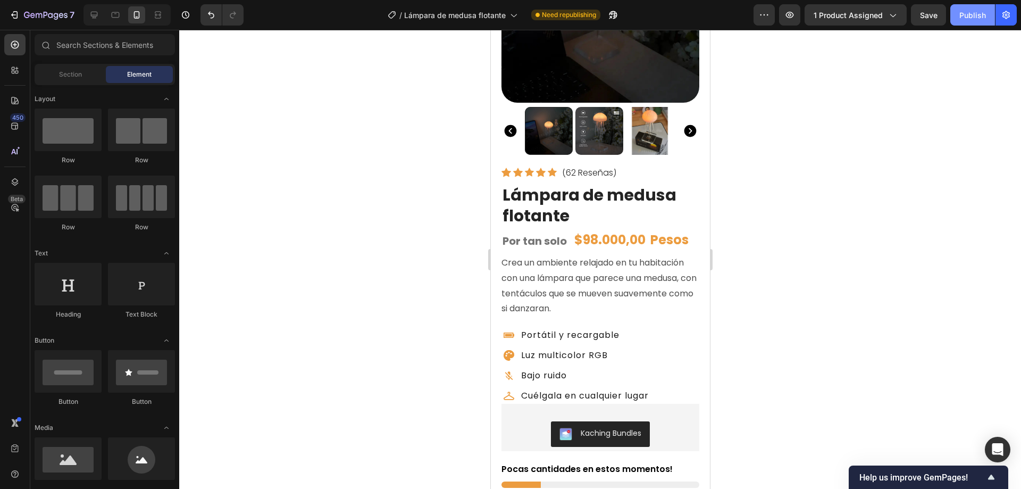
click at [969, 14] on div "Publish" at bounding box center [972, 15] width 27 height 11
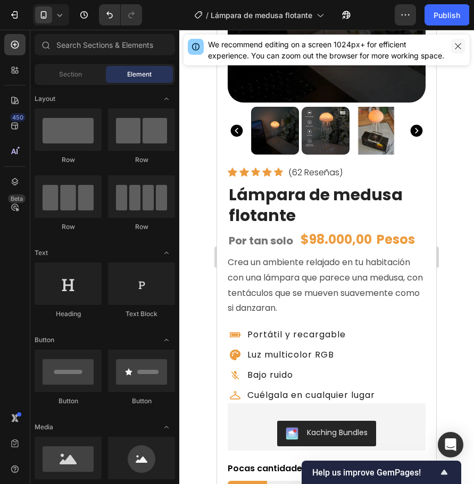
click at [460, 46] on icon "button" at bounding box center [458, 46] width 9 height 9
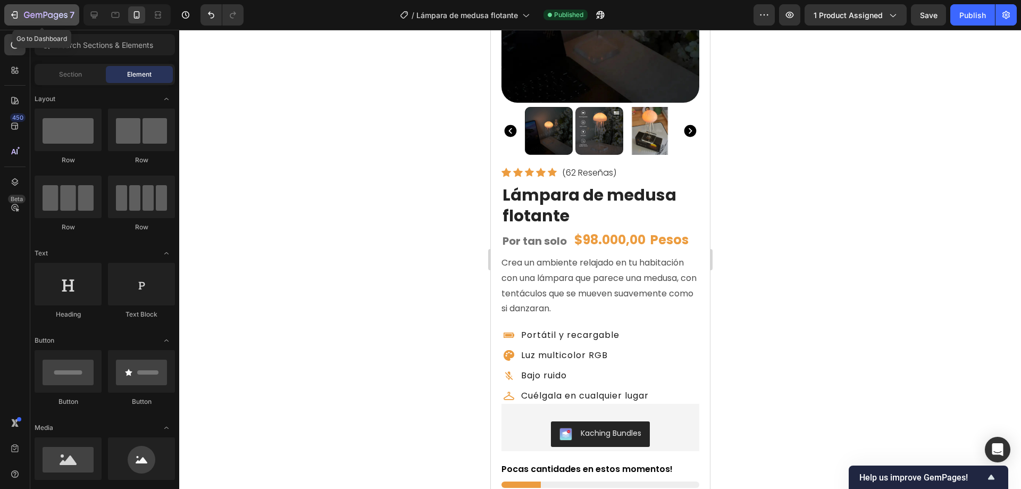
click at [14, 15] on icon "button" at bounding box center [14, 15] width 11 height 11
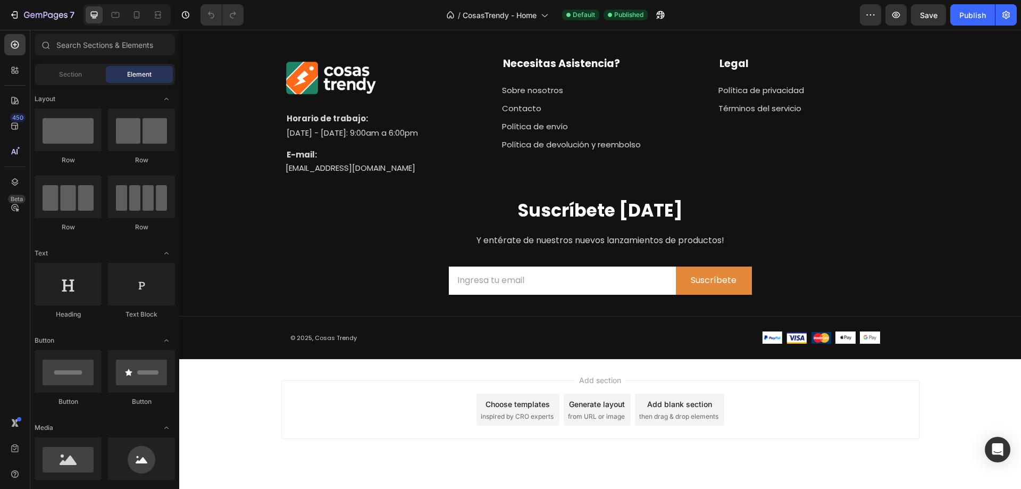
scroll to position [2684, 0]
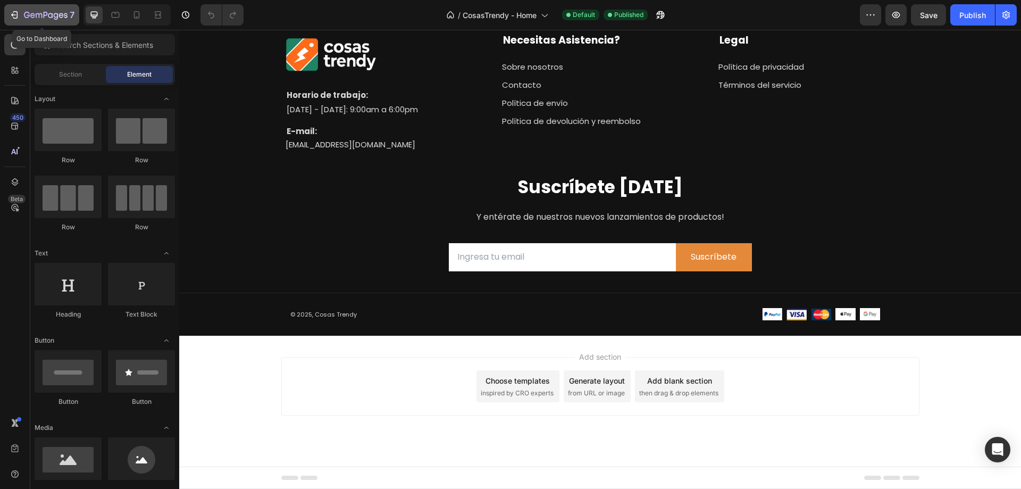
click at [15, 14] on icon "button" at bounding box center [14, 15] width 11 height 11
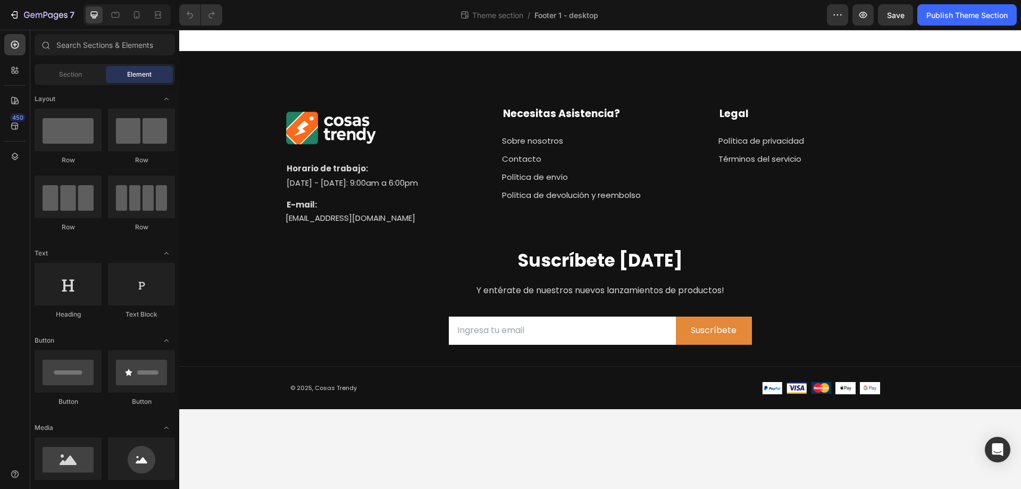
click at [701, 390] on div "© 2025, Cosas Trendy Text block Row" at bounding box center [517, 387] width 472 height 43
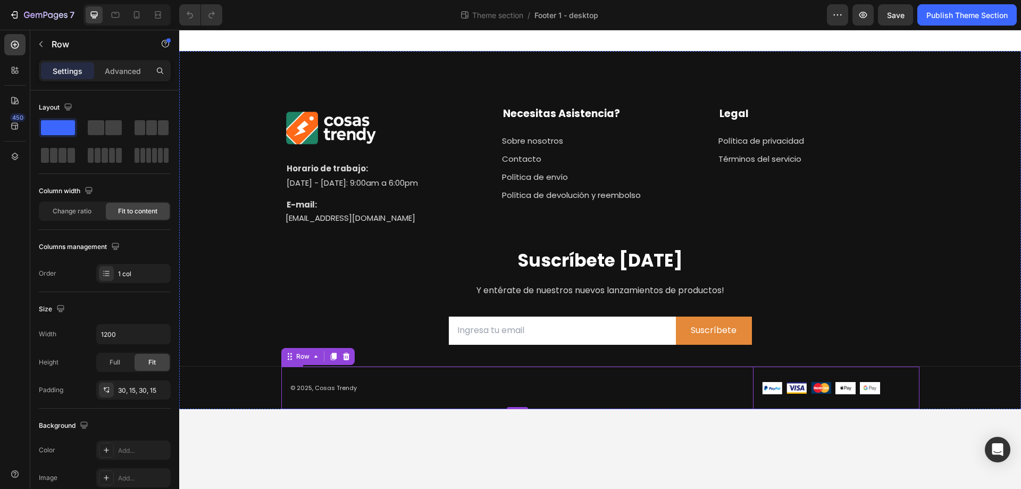
click at [809, 375] on div "Image Image Image Image Image Row" at bounding box center [840, 387] width 157 height 43
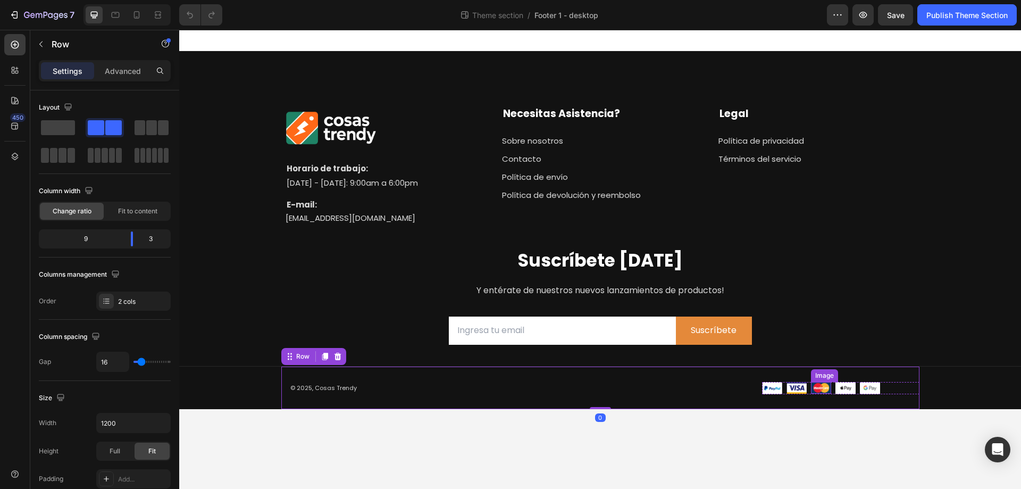
click at [823, 387] on img at bounding box center [821, 388] width 20 height 12
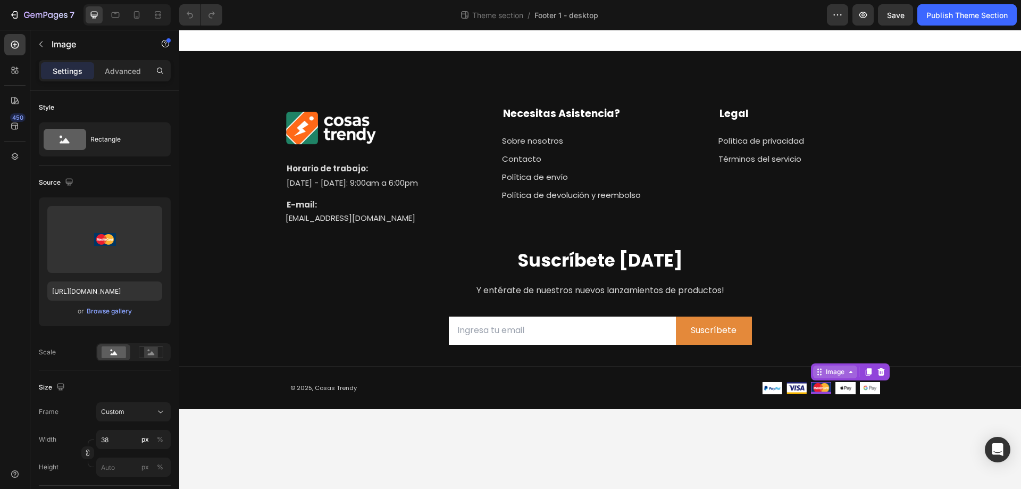
click at [828, 376] on div "Image" at bounding box center [835, 372] width 23 height 10
click at [829, 352] on div "Row 5 cols" at bounding box center [833, 352] width 37 height 6
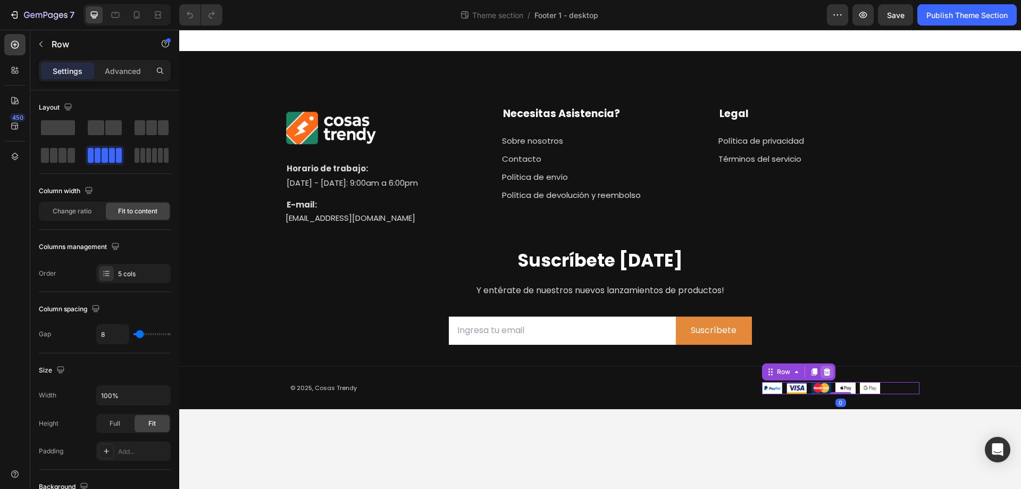
click at [827, 367] on icon at bounding box center [827, 371] width 9 height 9
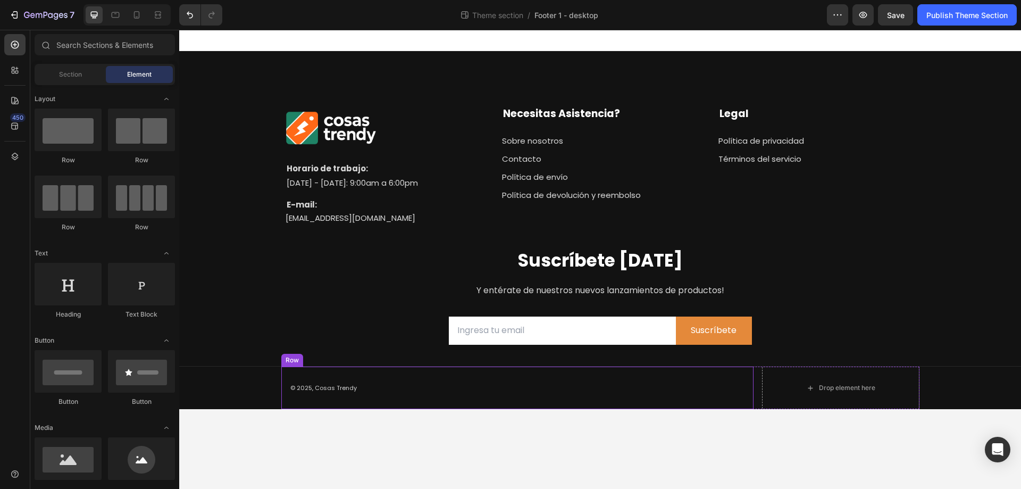
click at [292, 372] on div "© 2025, Cosas Trendy Text block Row" at bounding box center [517, 387] width 472 height 43
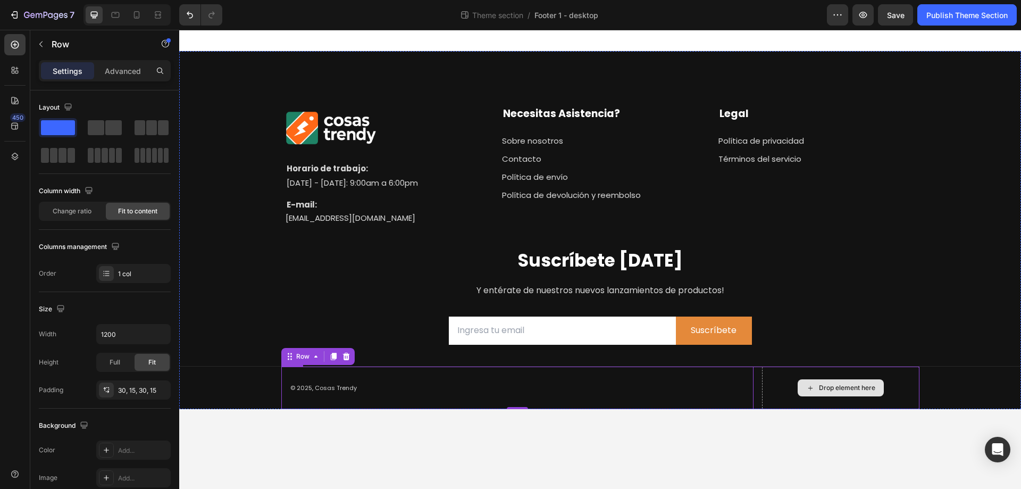
click at [775, 383] on div "Drop element here" at bounding box center [840, 387] width 157 height 43
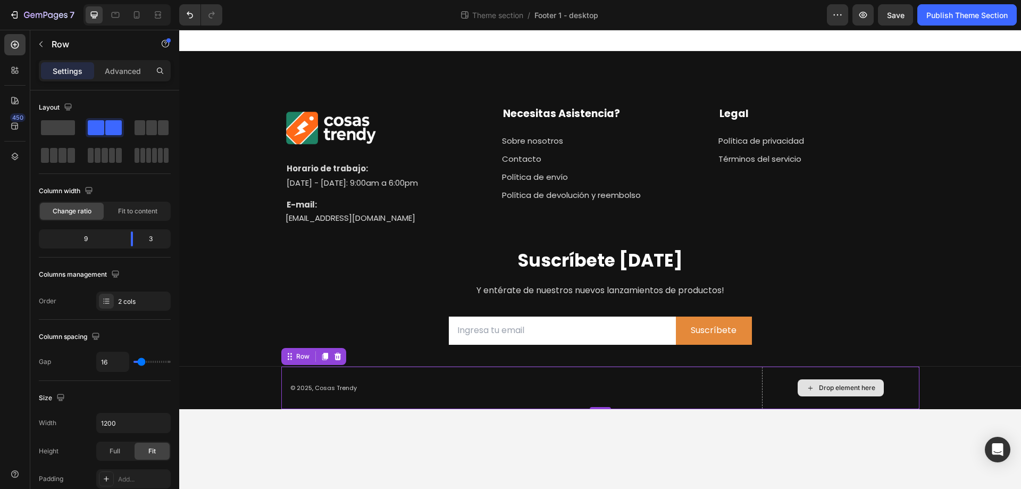
click at [780, 391] on div "Drop element here" at bounding box center [840, 387] width 157 height 43
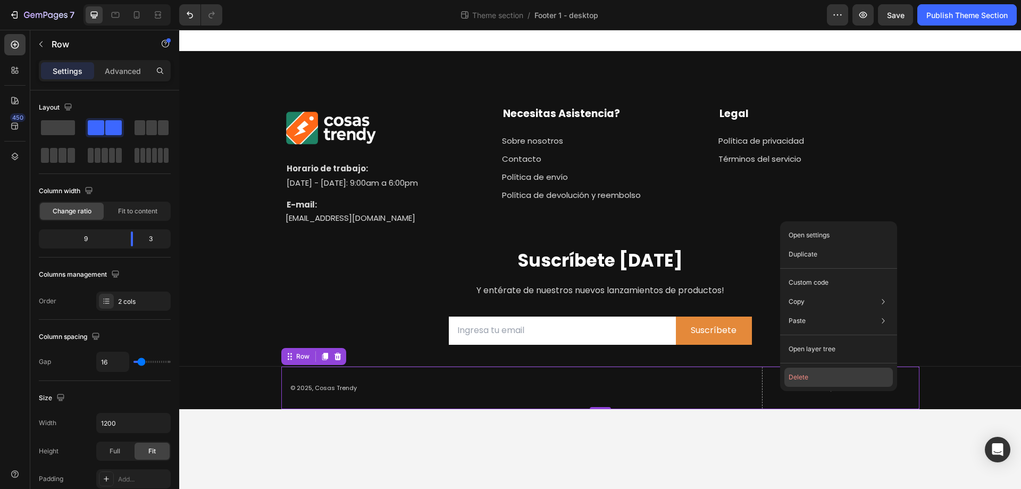
click at [792, 378] on button "Delete" at bounding box center [838, 376] width 108 height 19
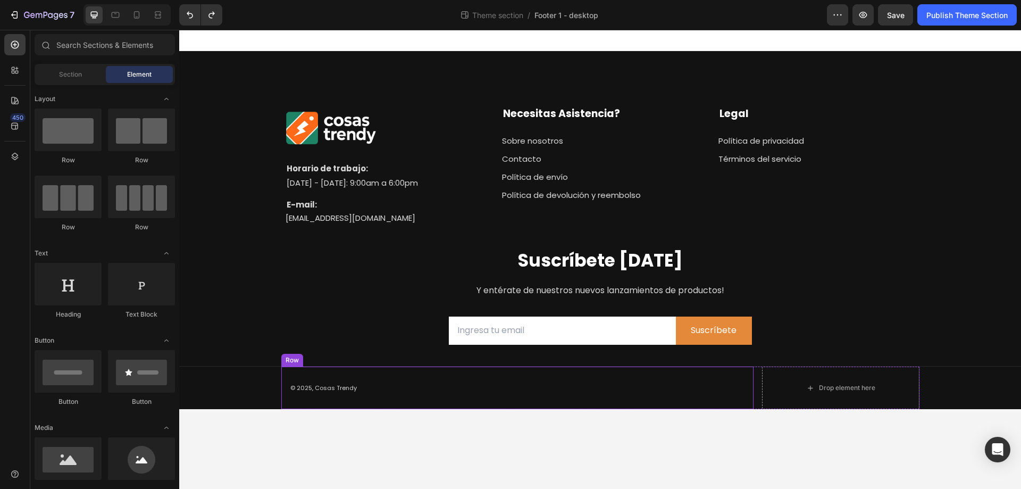
click at [295, 362] on div "Row" at bounding box center [292, 360] width 18 height 10
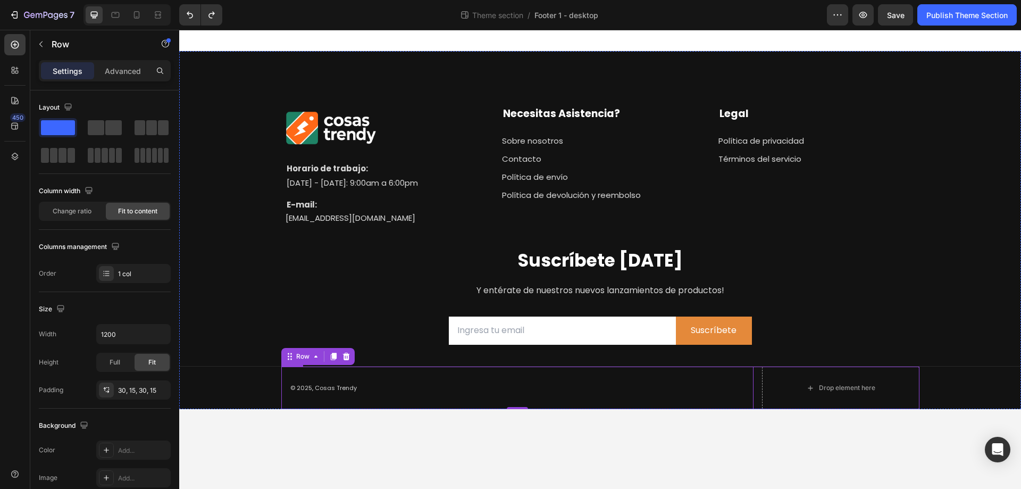
click at [756, 372] on div "© 2025, Cosas Trendy Text block Row 0 Drop element here Row" at bounding box center [600, 387] width 638 height 43
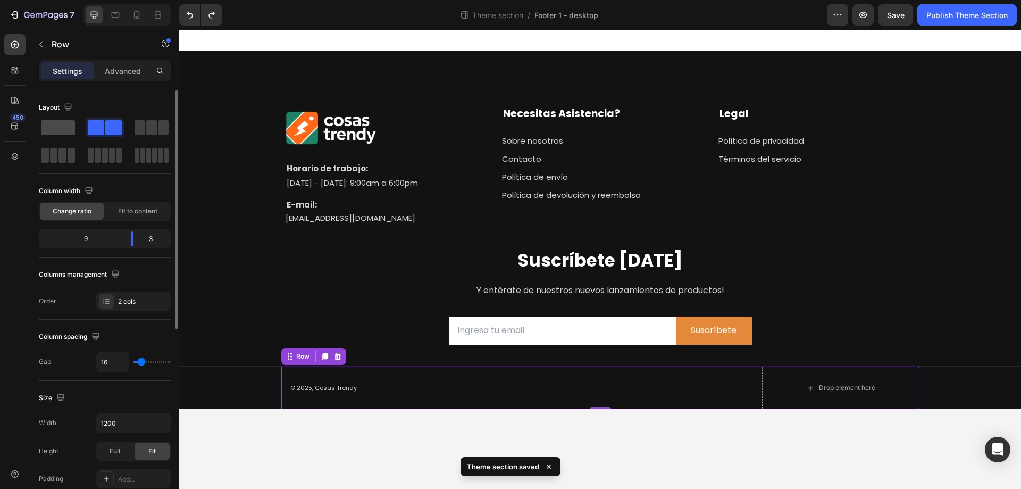
click at [47, 129] on span at bounding box center [58, 127] width 34 height 15
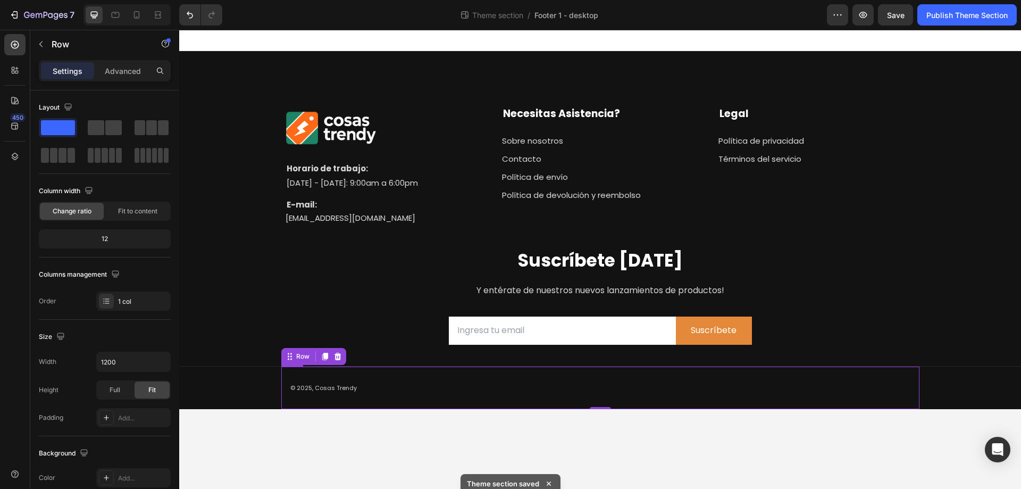
click at [406, 387] on div "© 2025, Cosas Trendy Text block Row" at bounding box center [600, 387] width 638 height 43
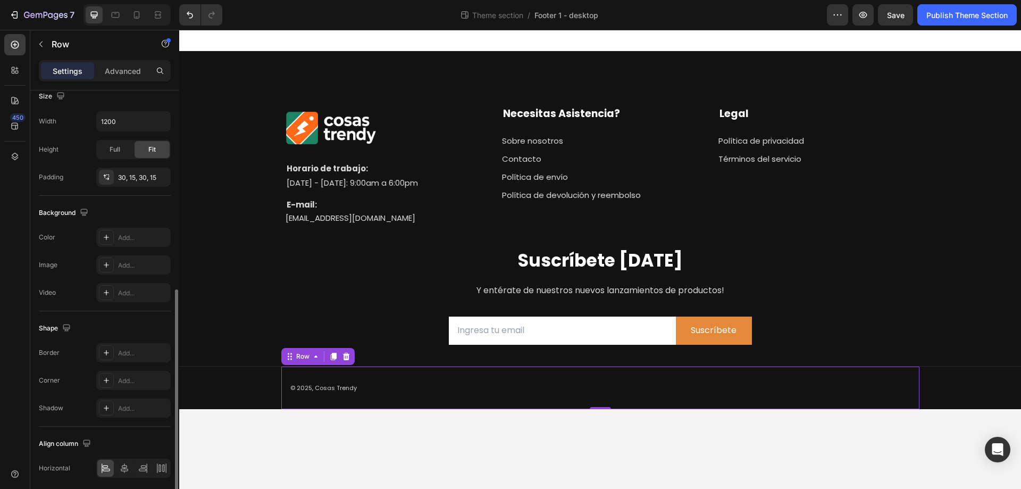
scroll to position [253, 0]
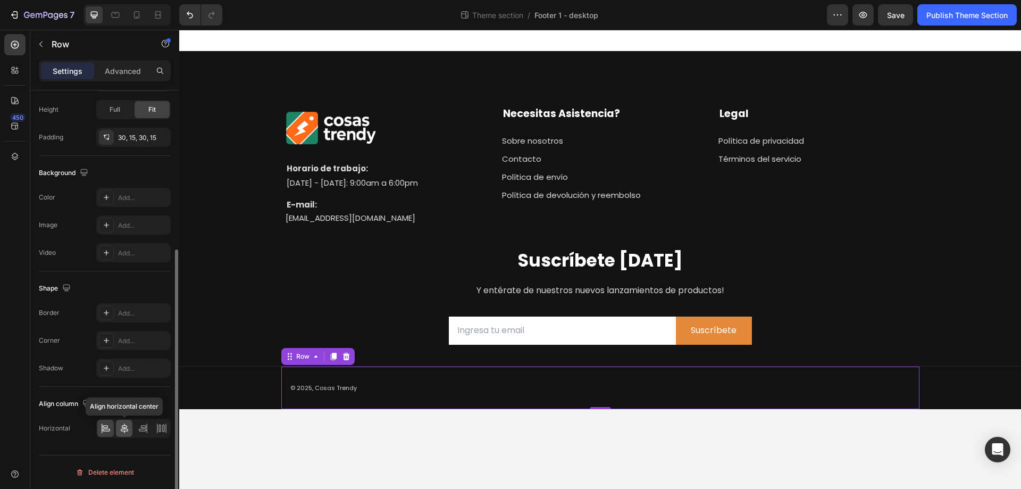
click at [124, 428] on icon at bounding box center [124, 428] width 7 height 10
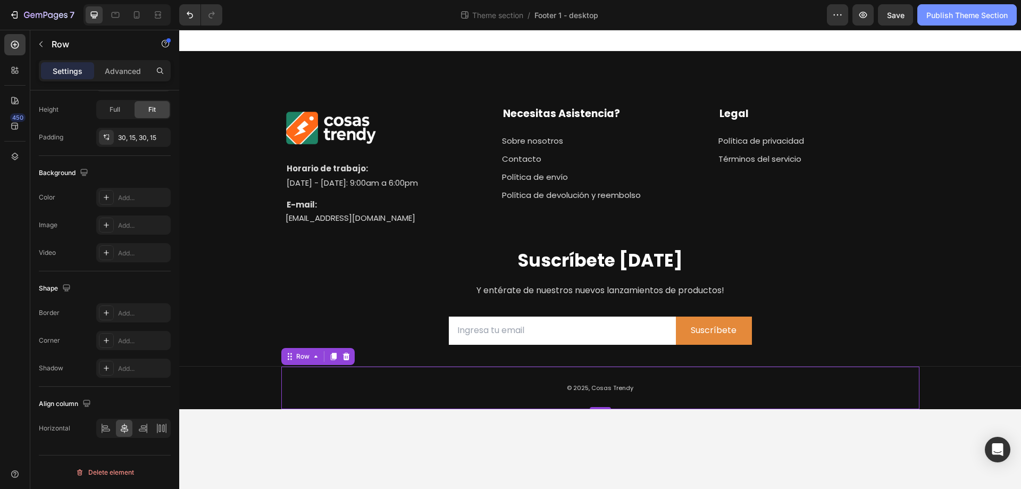
click at [943, 11] on div "Publish Theme Section" at bounding box center [966, 15] width 81 height 11
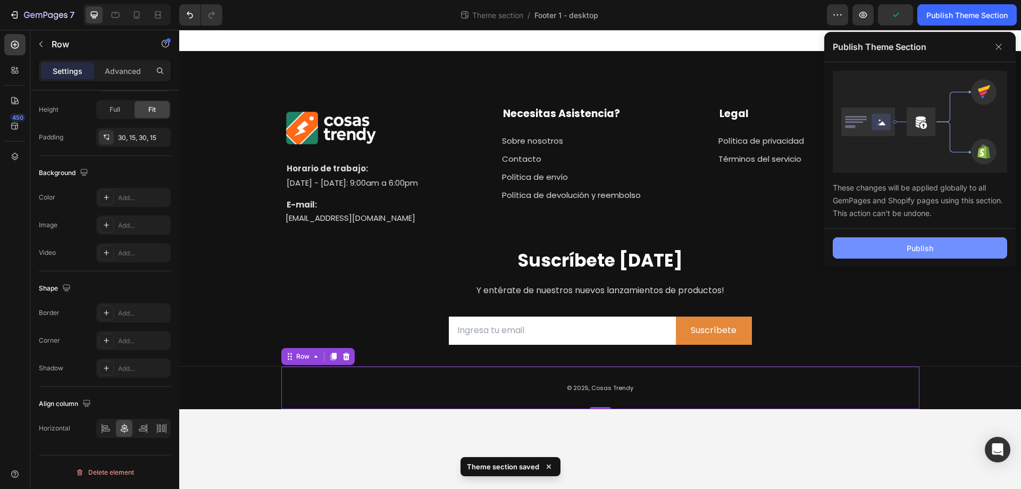
drag, startPoint x: 896, startPoint y: 245, endPoint x: 692, endPoint y: 240, distance: 203.7
click at [896, 245] on button "Publish" at bounding box center [920, 247] width 174 height 21
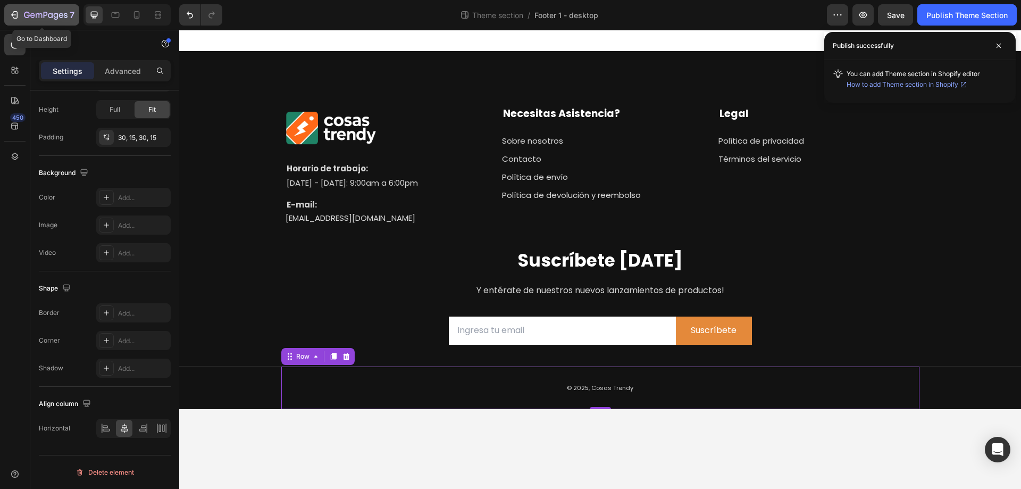
click at [11, 11] on icon "button" at bounding box center [14, 15] width 11 height 11
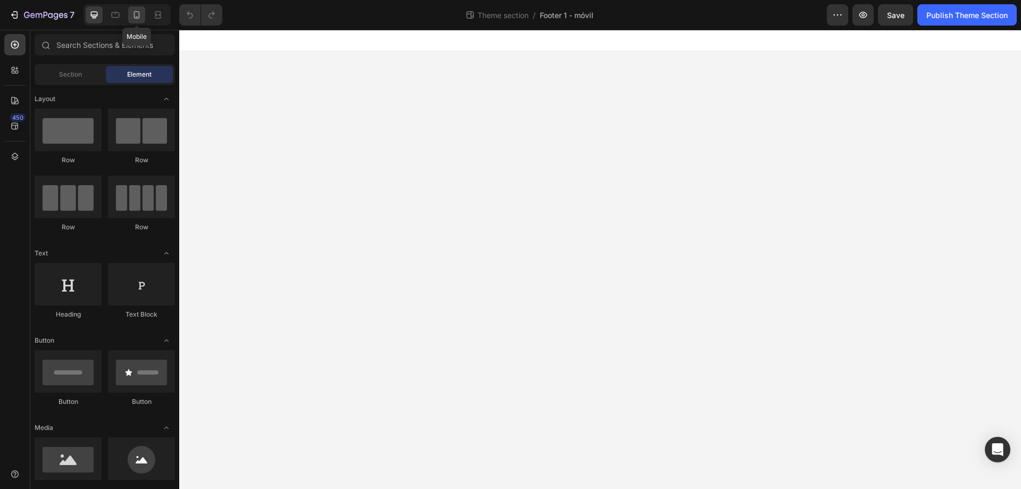
click at [140, 11] on icon at bounding box center [136, 15] width 11 height 11
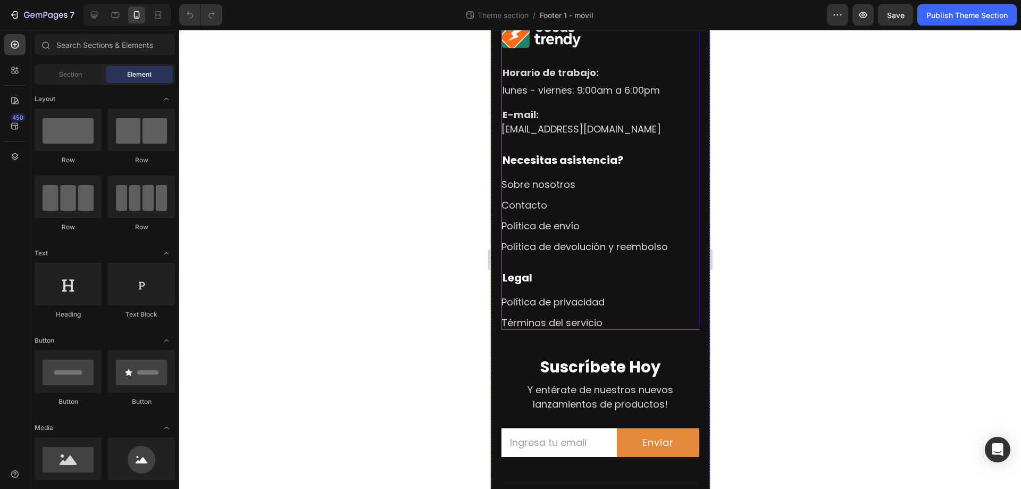
scroll to position [118, 0]
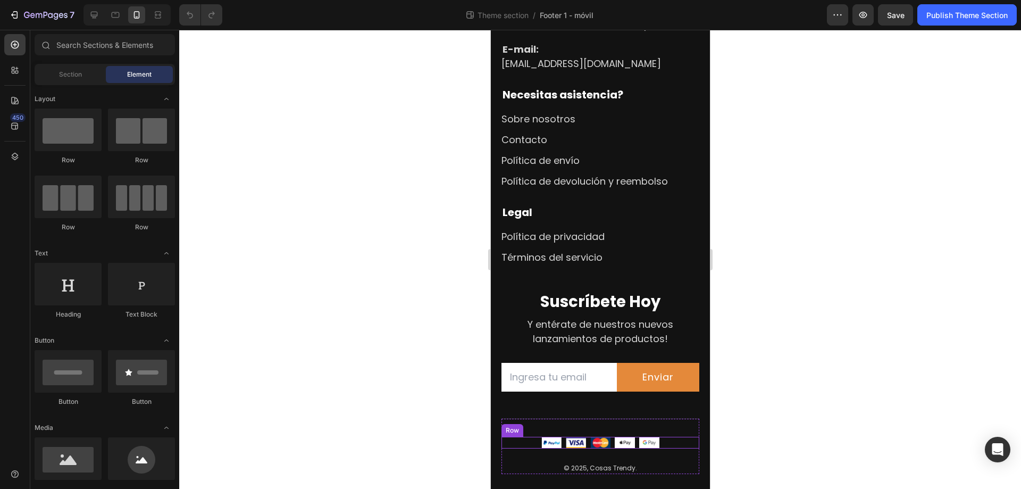
click at [513, 430] on div "Row" at bounding box center [512, 430] width 18 height 10
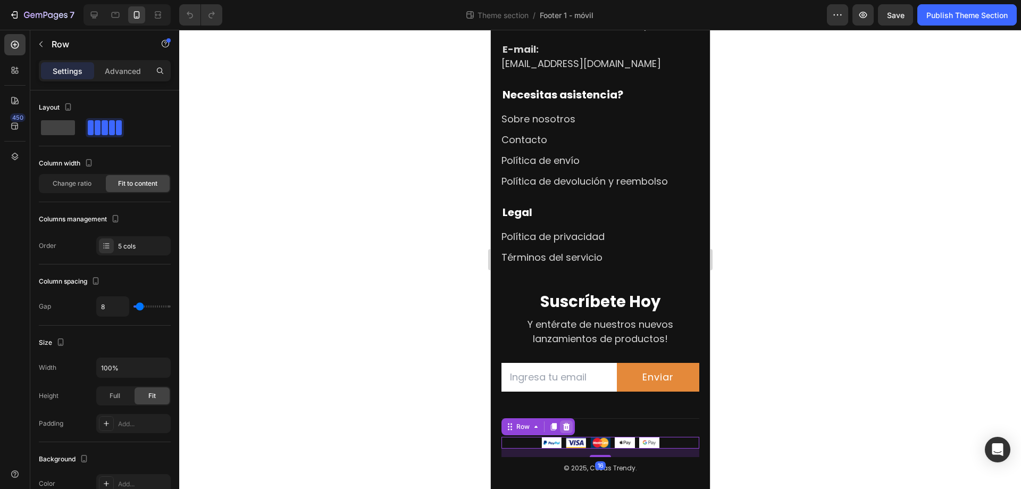
click at [566, 423] on icon at bounding box center [566, 426] width 7 height 7
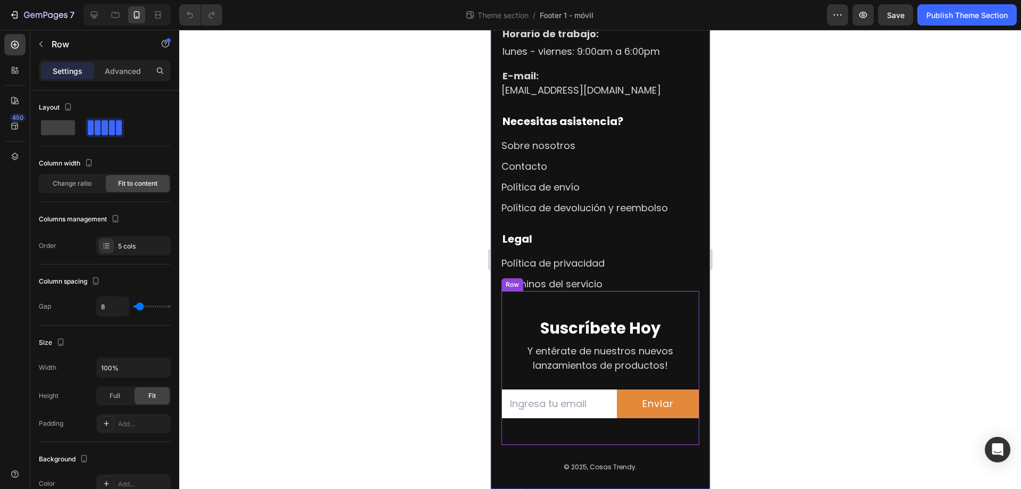
scroll to position [90, 0]
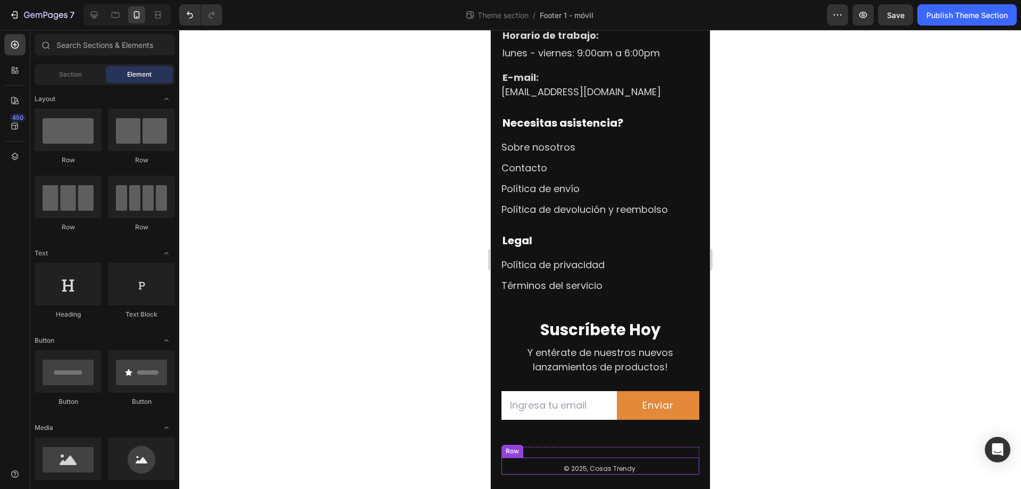
click at [516, 450] on div "Row" at bounding box center [512, 451] width 18 height 10
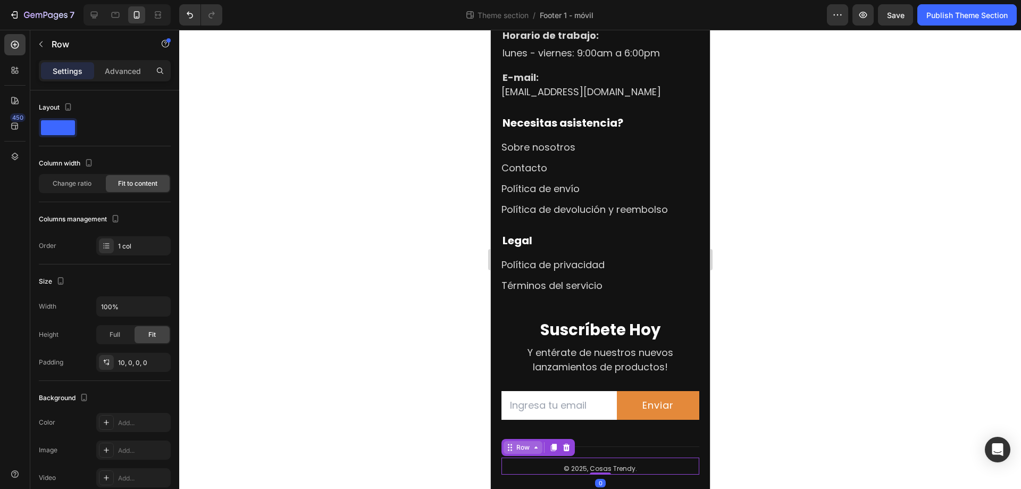
click at [537, 447] on icon at bounding box center [535, 447] width 9 height 9
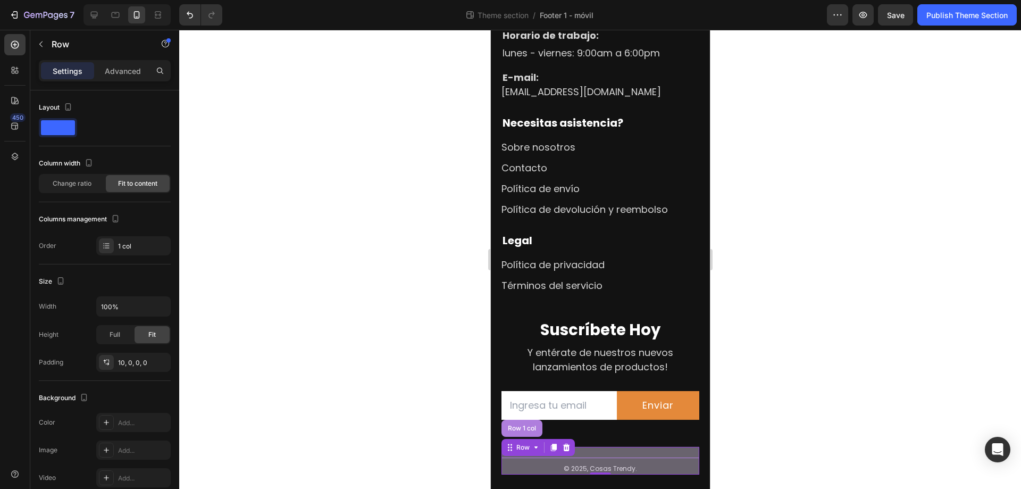
click at [516, 425] on div "Row 1 col" at bounding box center [521, 428] width 32 height 6
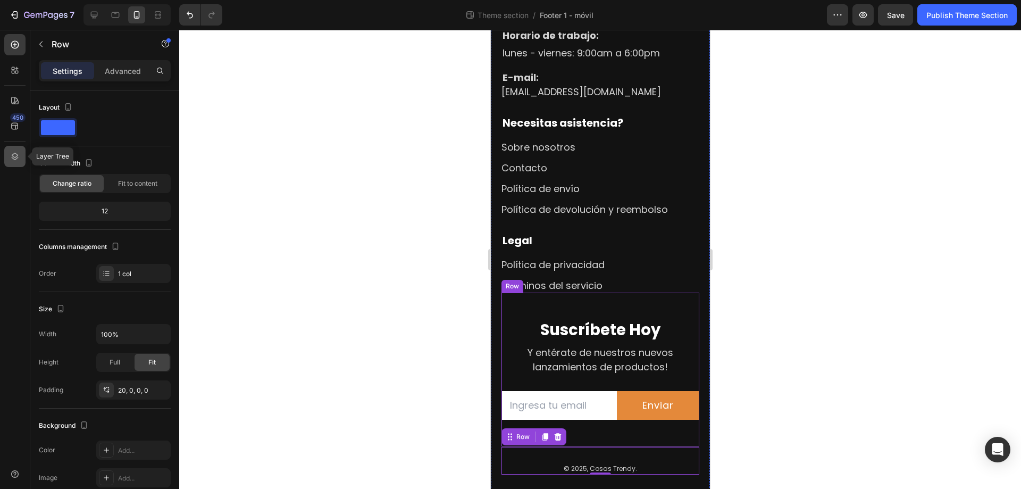
click at [11, 162] on div at bounding box center [14, 156] width 21 height 21
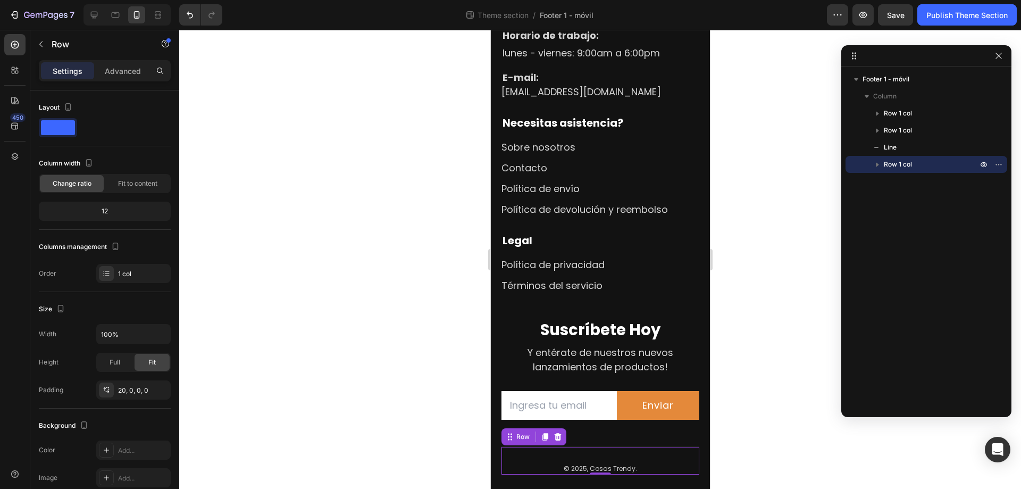
click at [877, 162] on icon "button" at bounding box center [877, 164] width 11 height 11
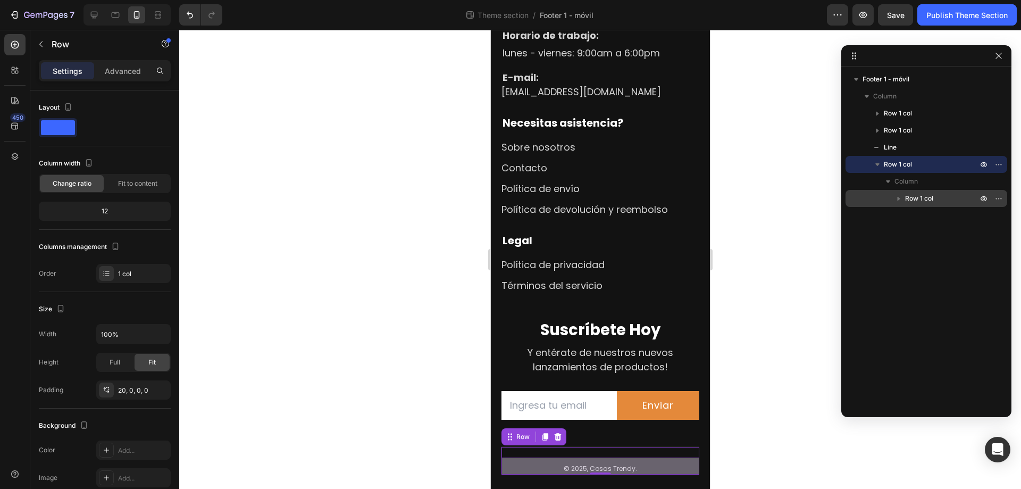
click at [897, 198] on icon "button" at bounding box center [898, 198] width 11 height 11
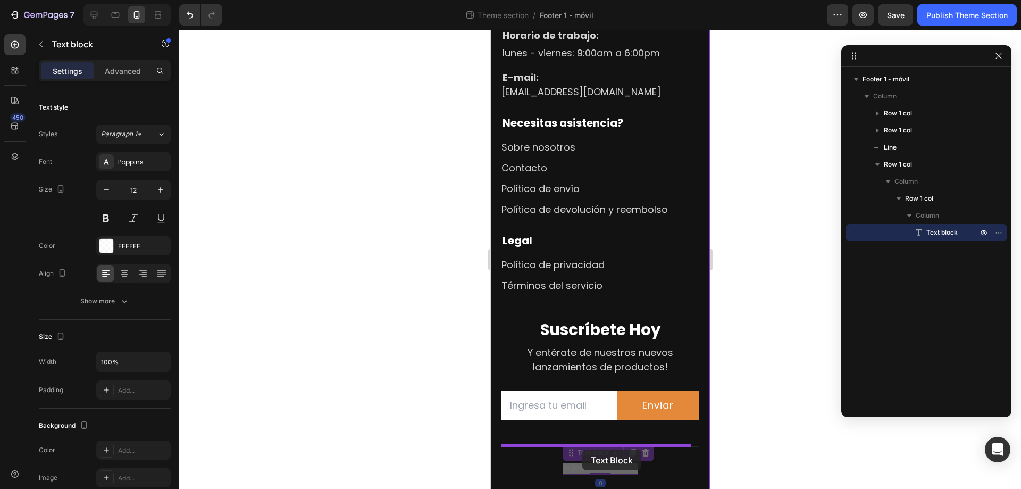
drag, startPoint x: 580, startPoint y: 465, endPoint x: 582, endPoint y: 449, distance: 16.1
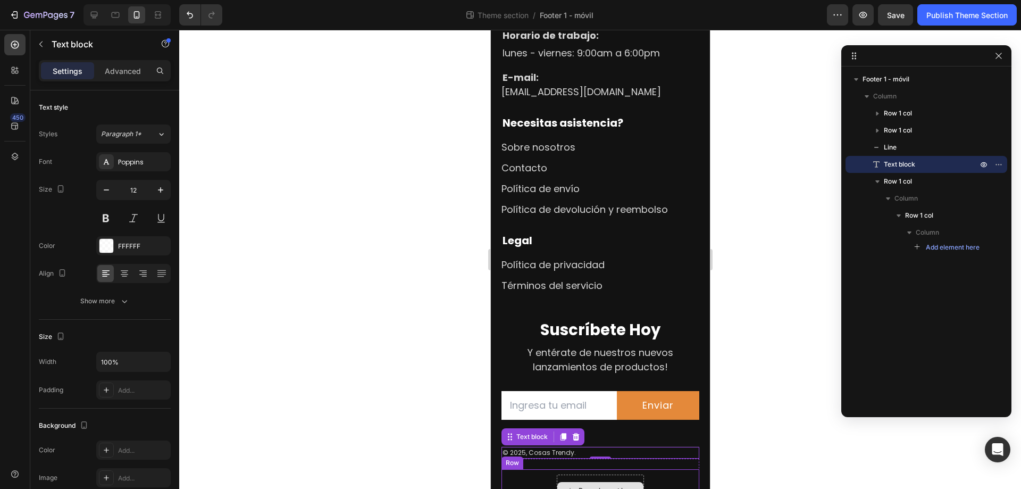
scroll to position [118, 0]
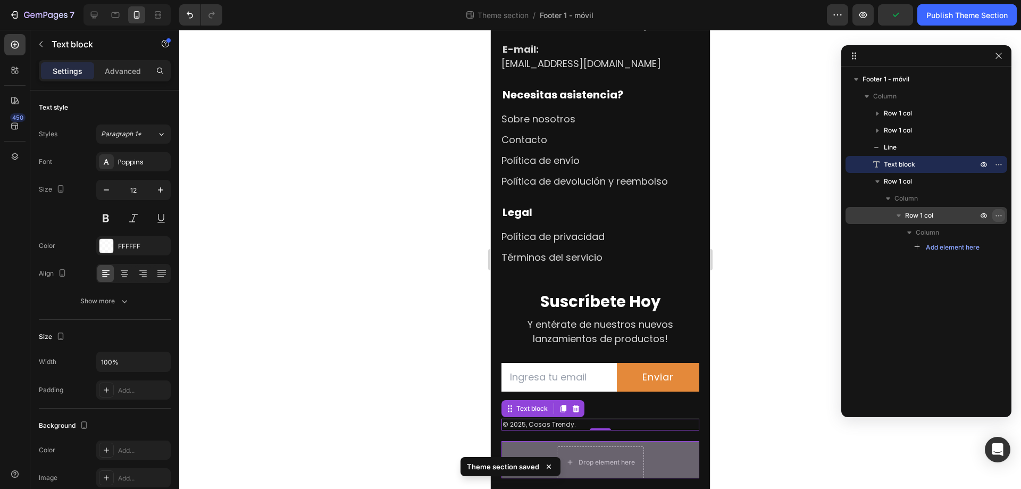
click at [998, 215] on icon "button" at bounding box center [998, 215] width 1 height 1
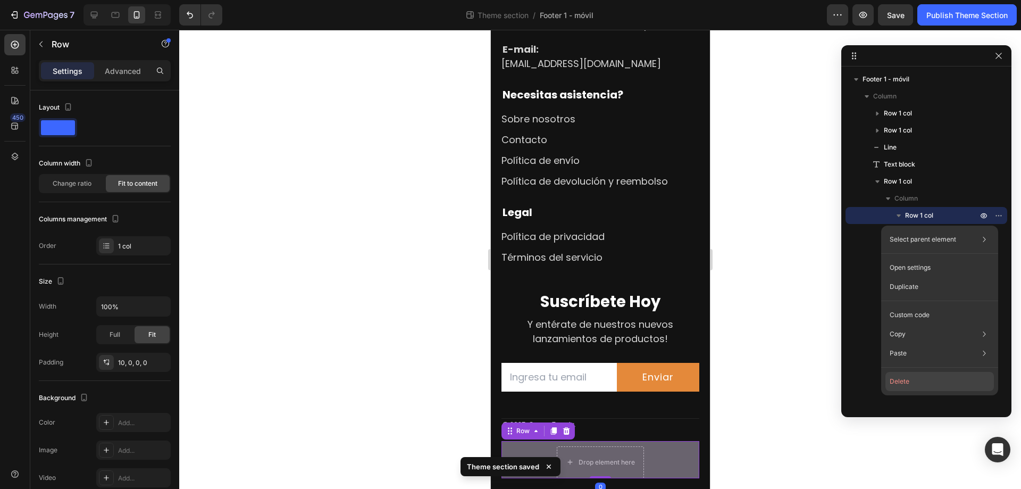
click at [899, 381] on button "Delete" at bounding box center [939, 381] width 108 height 19
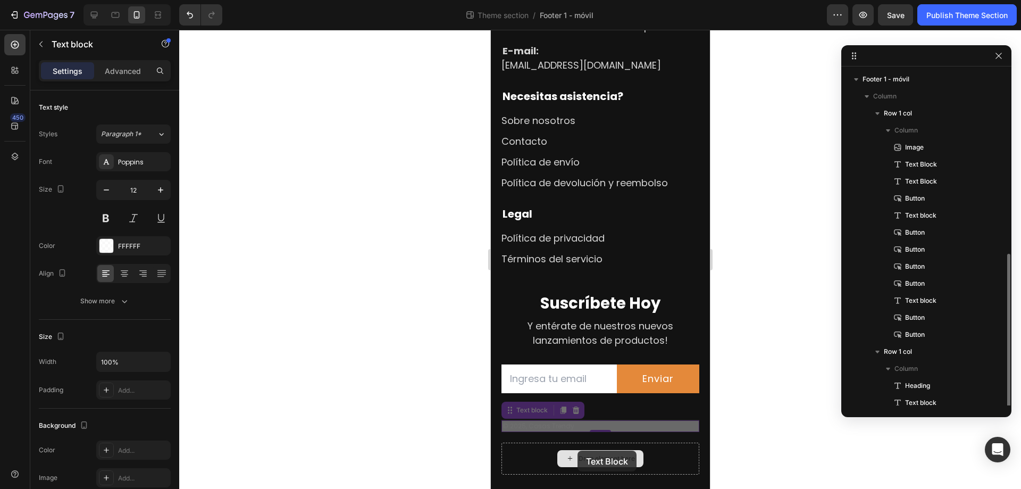
scroll to position [104, 0]
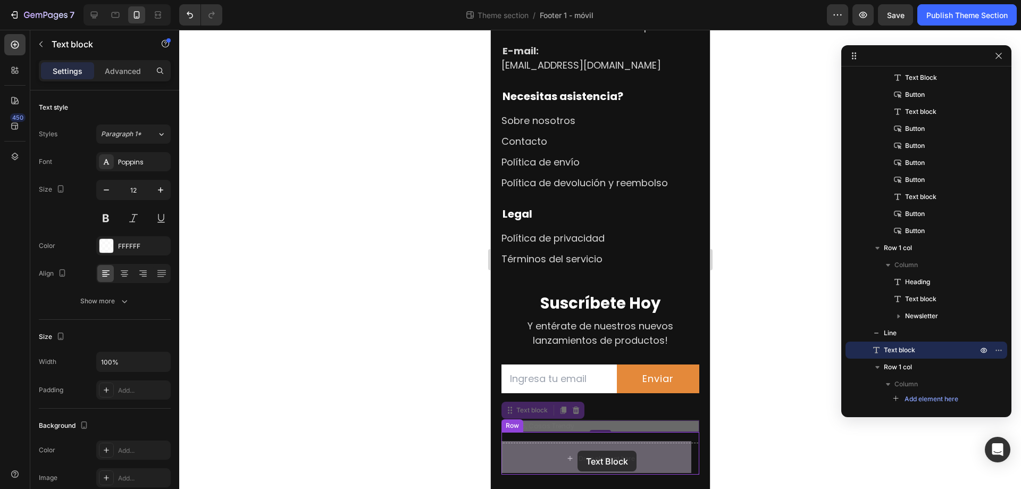
drag, startPoint x: 515, startPoint y: 414, endPoint x: 577, endPoint y: 450, distance: 71.8
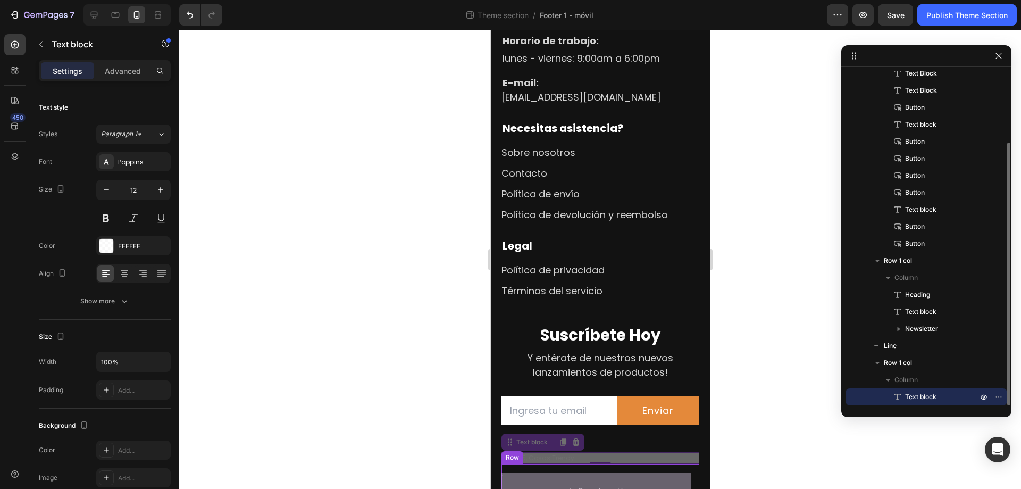
scroll to position [91, 0]
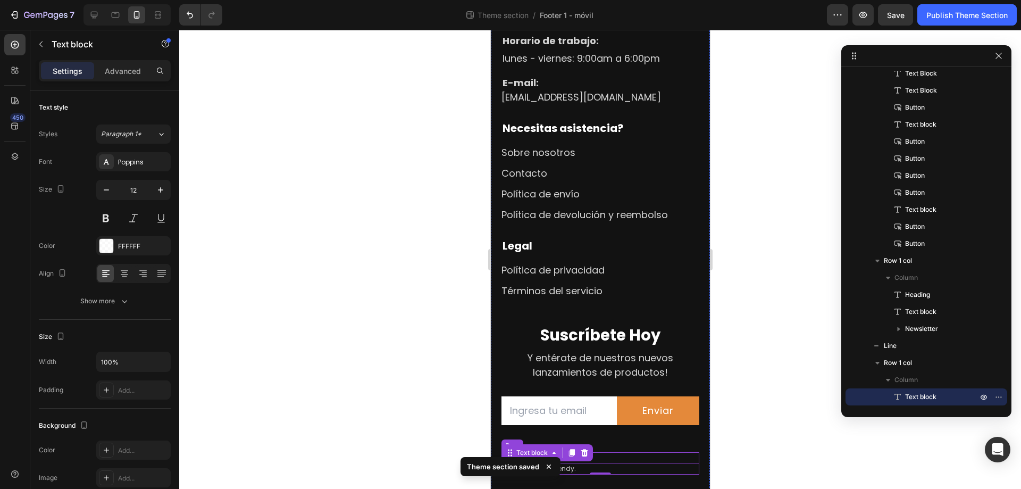
click at [626, 452] on div "© 2025, Cosas Trendy. Text block 0 Row" at bounding box center [600, 463] width 198 height 22
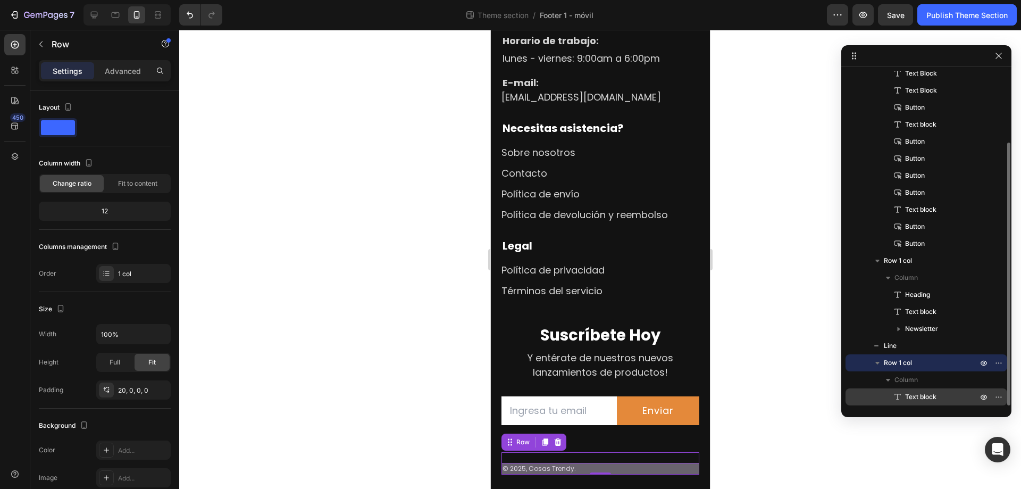
click at [931, 398] on span "Text block" at bounding box center [920, 396] width 31 height 11
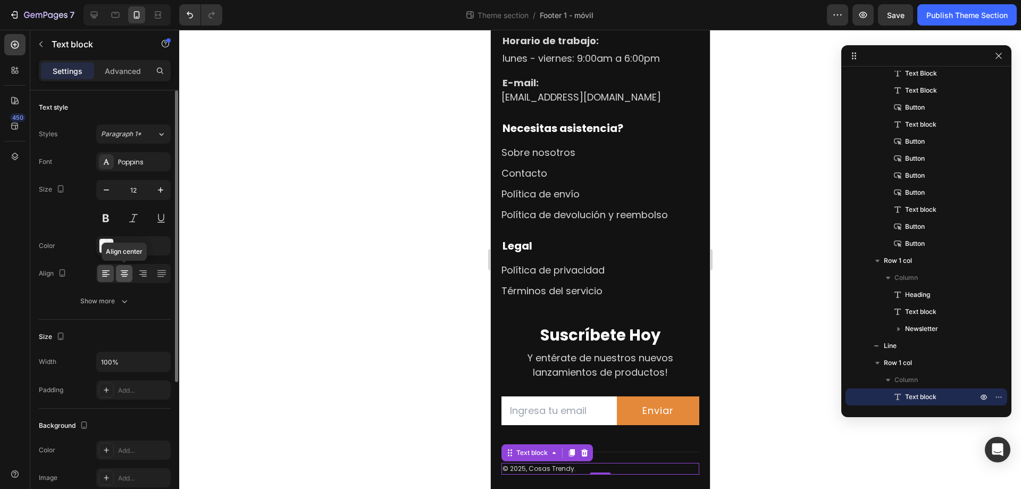
click at [124, 273] on icon at bounding box center [124, 273] width 11 height 11
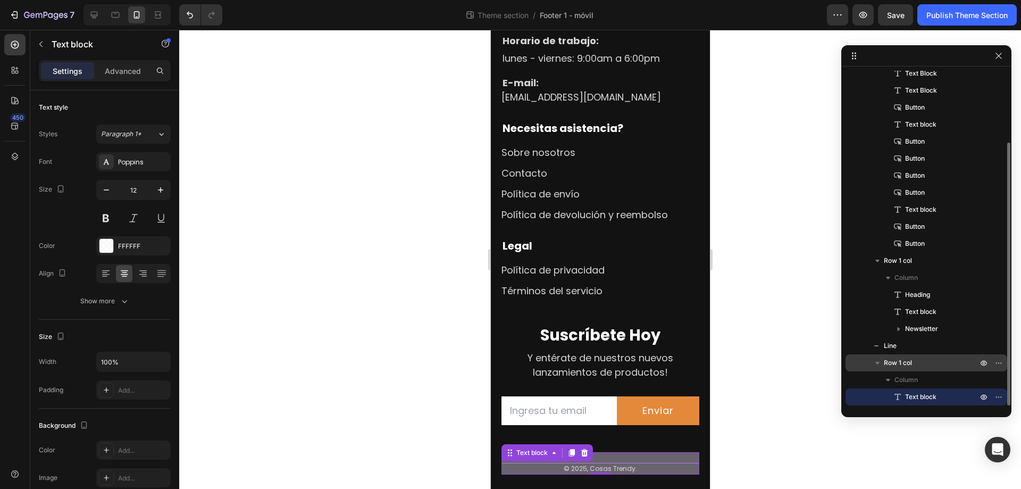
click at [900, 361] on span "Row 1 col" at bounding box center [898, 362] width 28 height 11
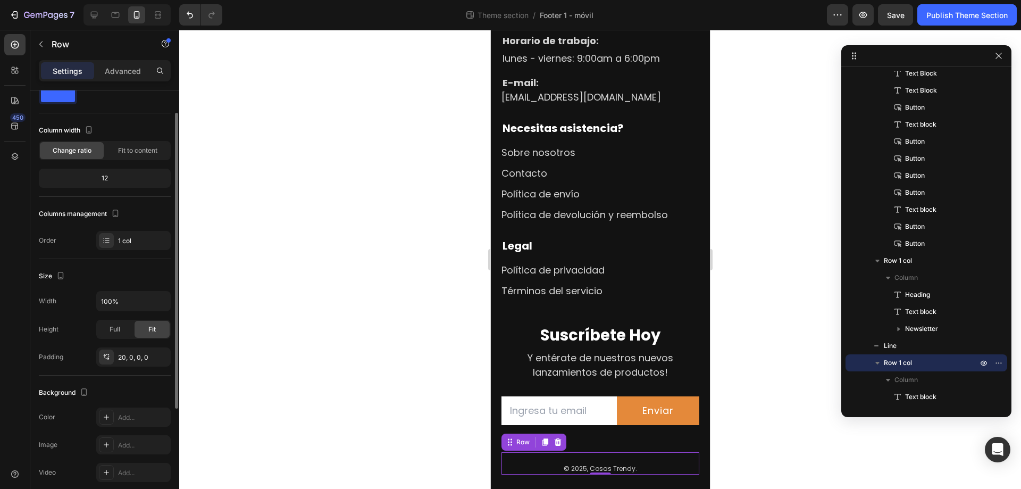
scroll to position [0, 0]
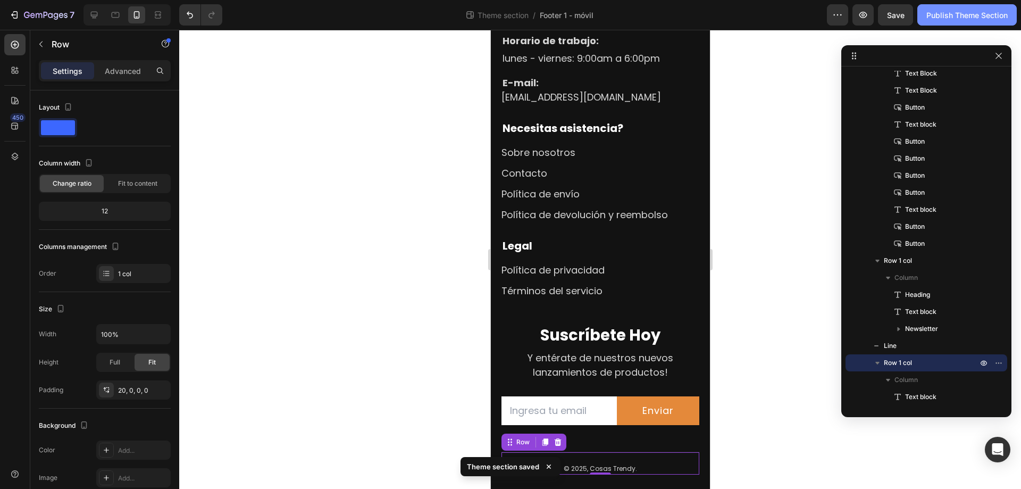
click at [946, 13] on div "Publish Theme Section" at bounding box center [966, 15] width 81 height 11
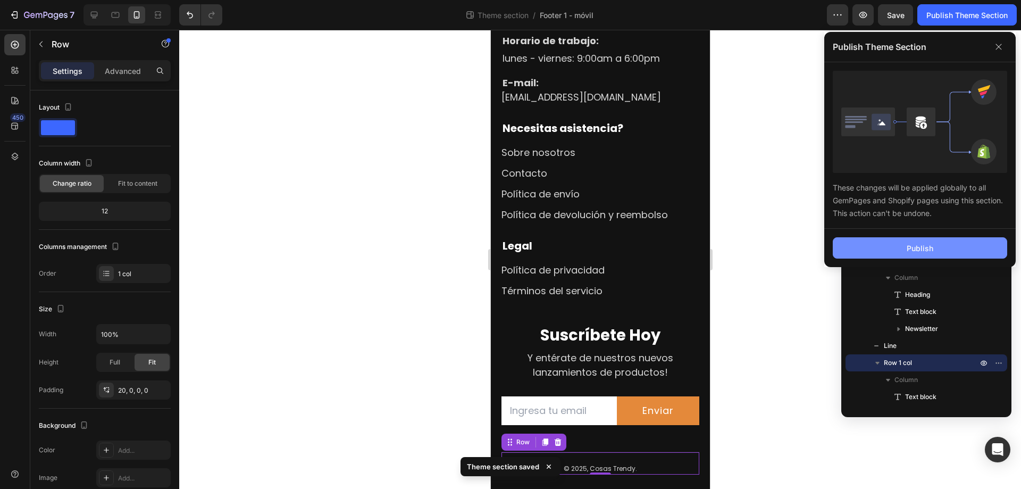
click at [931, 247] on div "Publish" at bounding box center [920, 247] width 27 height 11
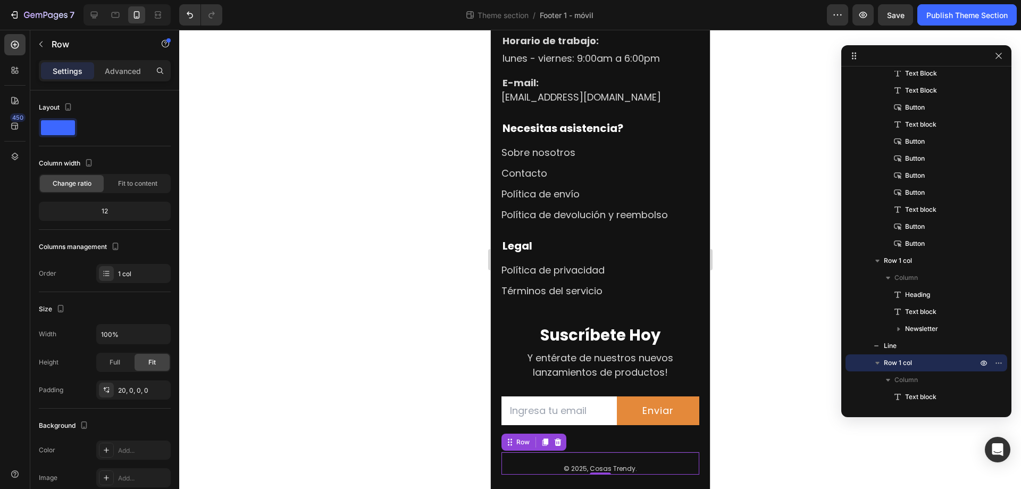
click at [596, 456] on div "© 2025, Cosas Trendy. Text block Row 0" at bounding box center [600, 463] width 198 height 22
click at [137, 67] on p "Advanced" at bounding box center [123, 70] width 36 height 11
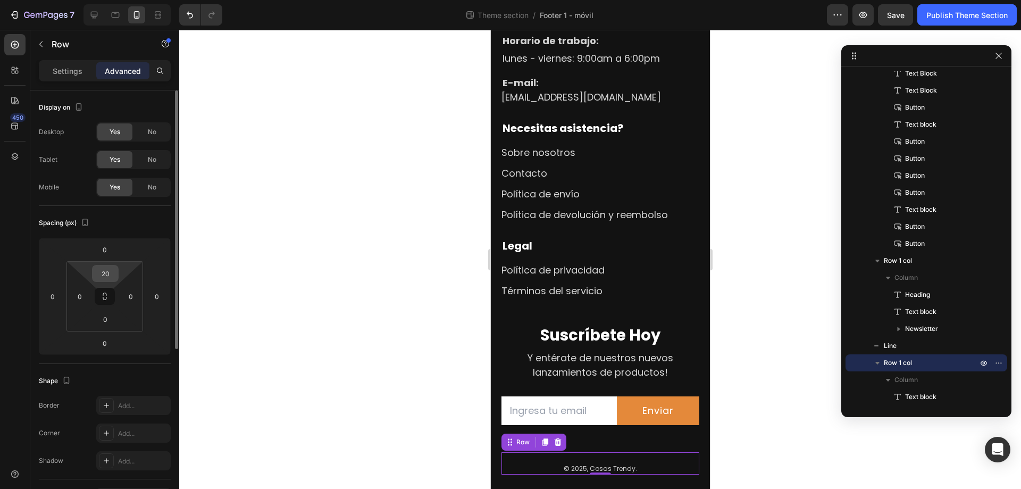
click at [104, 272] on input "20" at bounding box center [105, 273] width 21 height 16
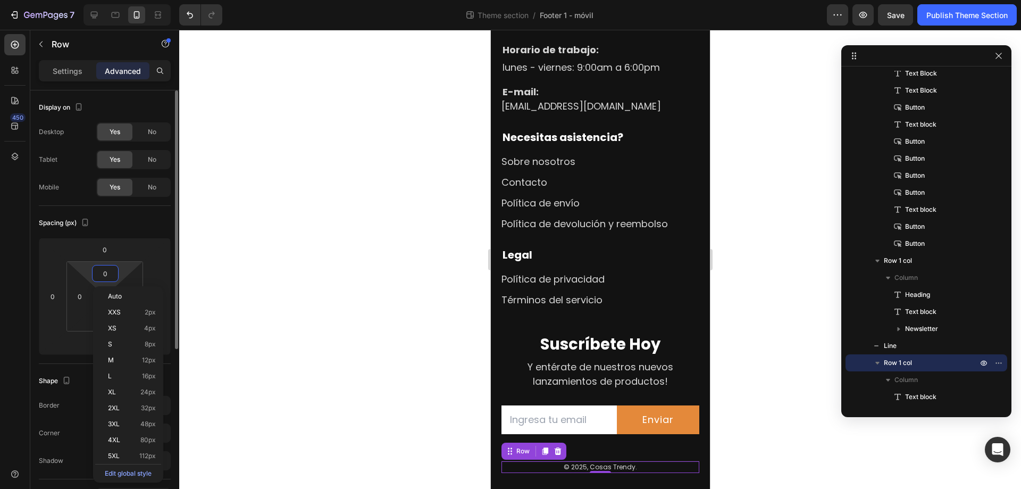
scroll to position [74, 0]
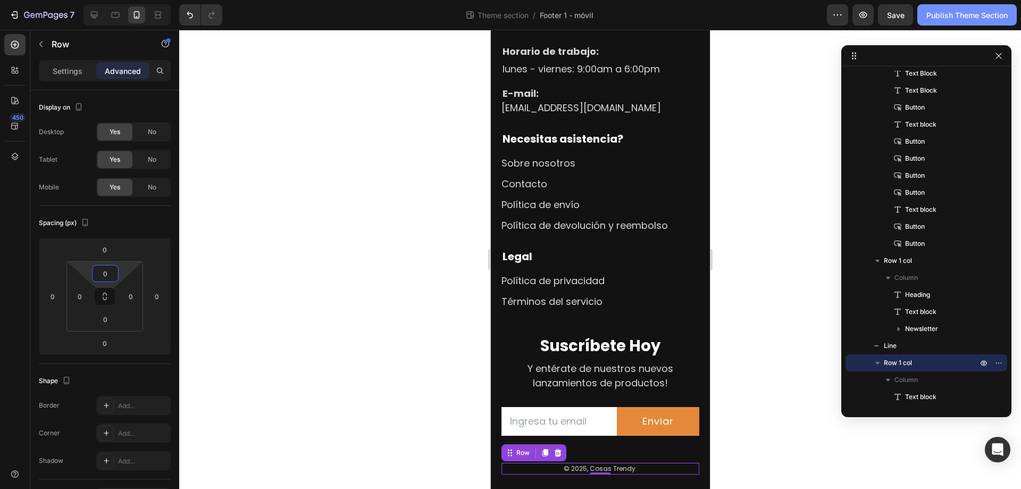
type input "0"
click at [970, 18] on div "Publish Theme Section" at bounding box center [966, 15] width 81 height 11
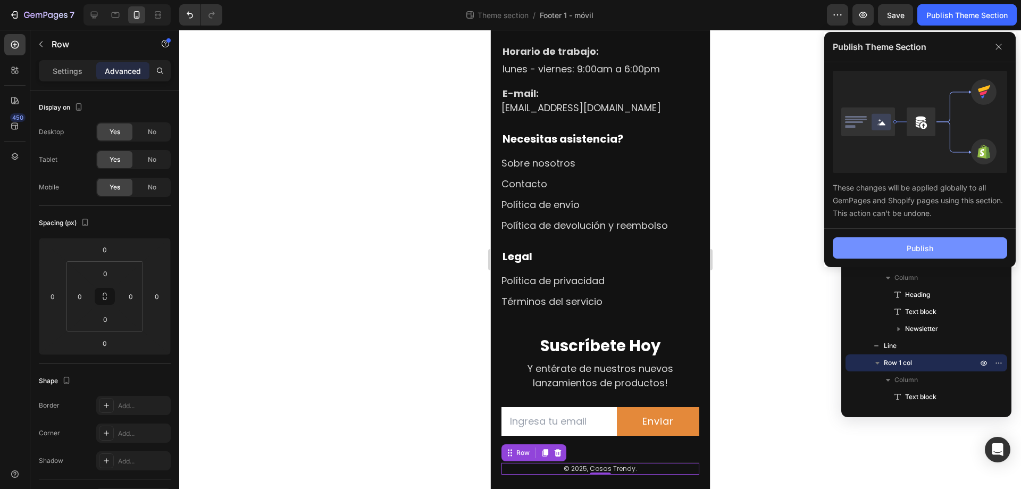
click at [899, 244] on button "Publish" at bounding box center [920, 247] width 174 height 21
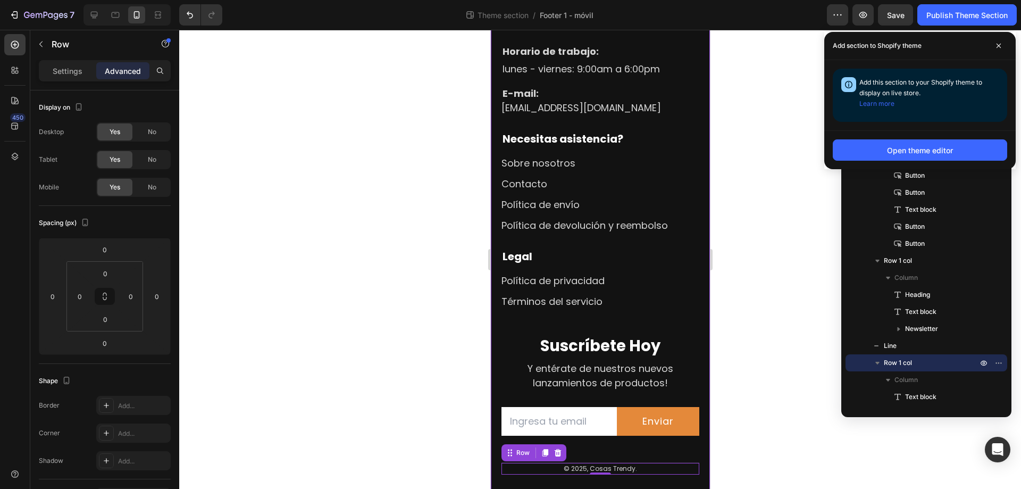
click at [638, 482] on div "Image Horario de trabajo: lunes - viernes: 9:00am a 6:00pm Text Block E-mail: T…" at bounding box center [599, 233] width 219 height 513
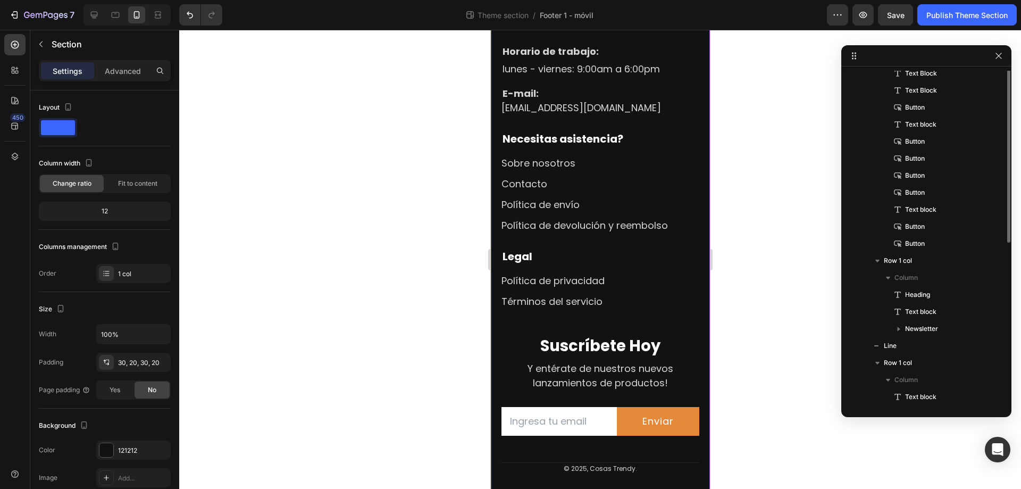
scroll to position [0, 0]
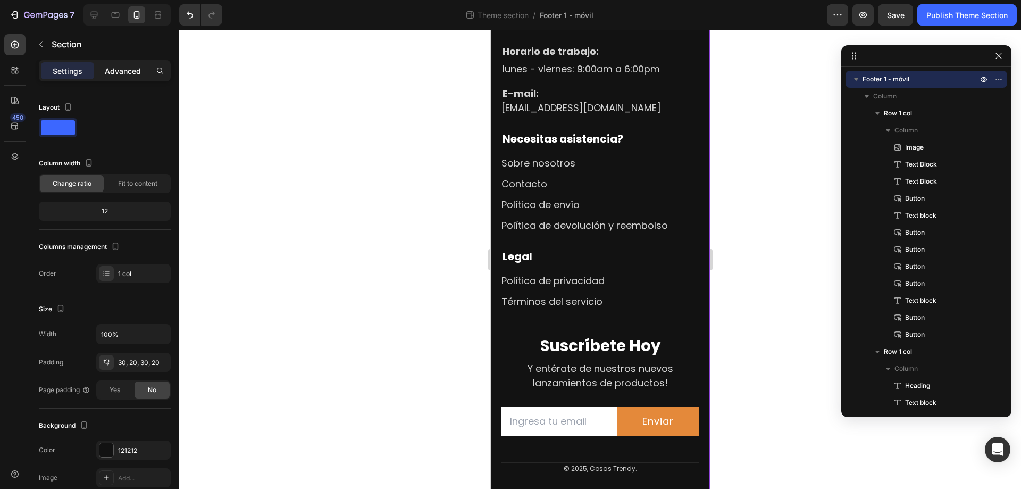
click at [135, 74] on p "Advanced" at bounding box center [123, 70] width 36 height 11
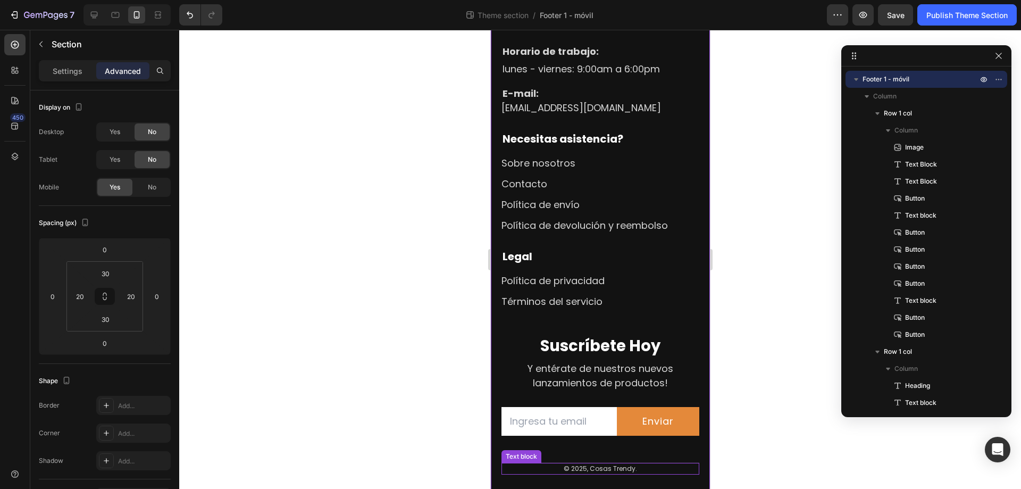
click at [521, 465] on p "© 2025, Cosas Trendy." at bounding box center [600, 469] width 196 height 10
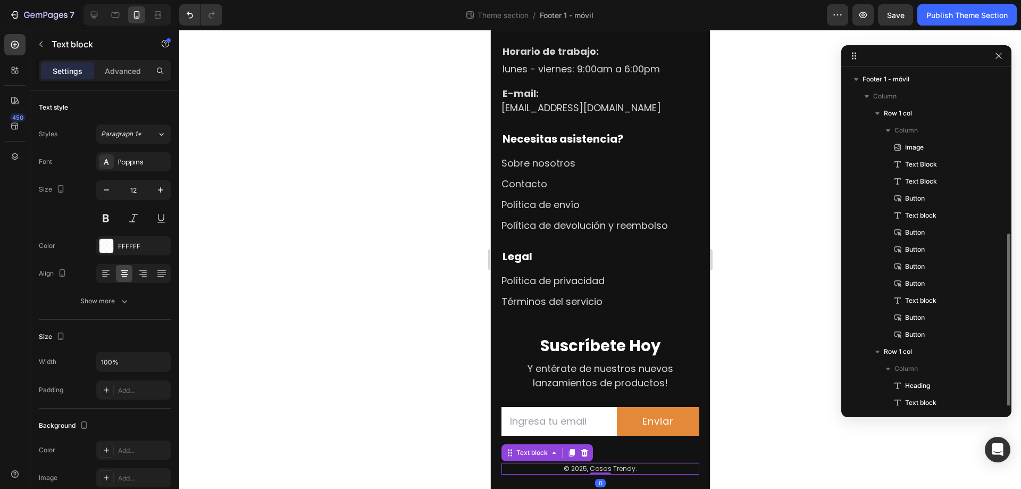
scroll to position [91, 0]
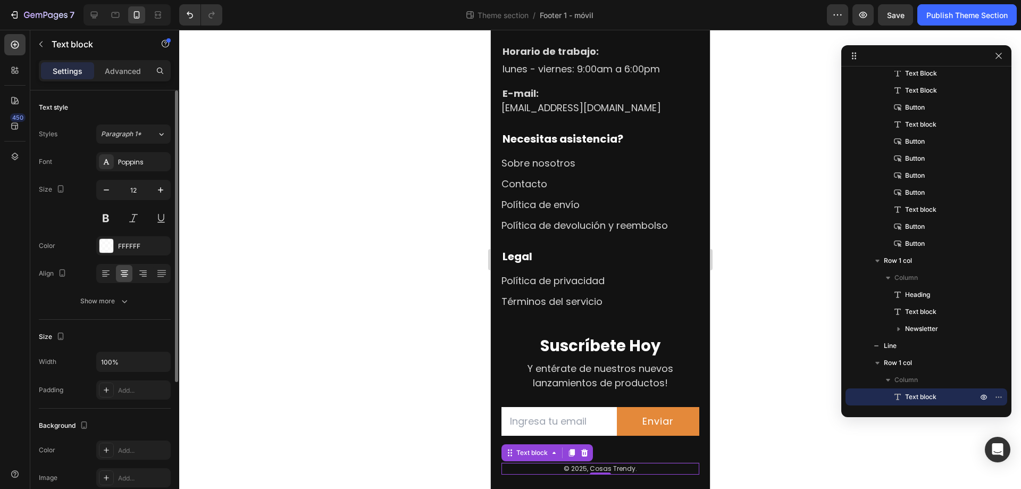
click at [115, 75] on p "Advanced" at bounding box center [123, 70] width 36 height 11
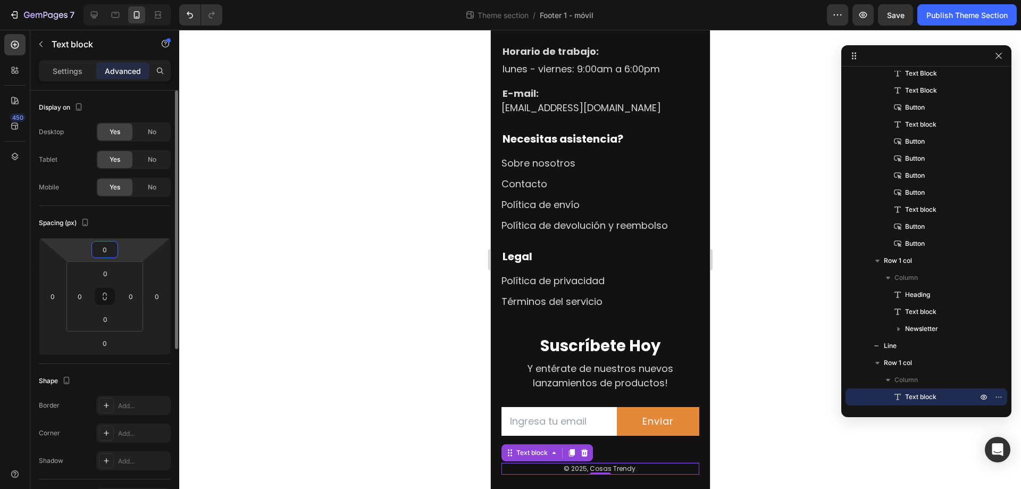
click at [106, 248] on input "0" at bounding box center [104, 249] width 21 height 16
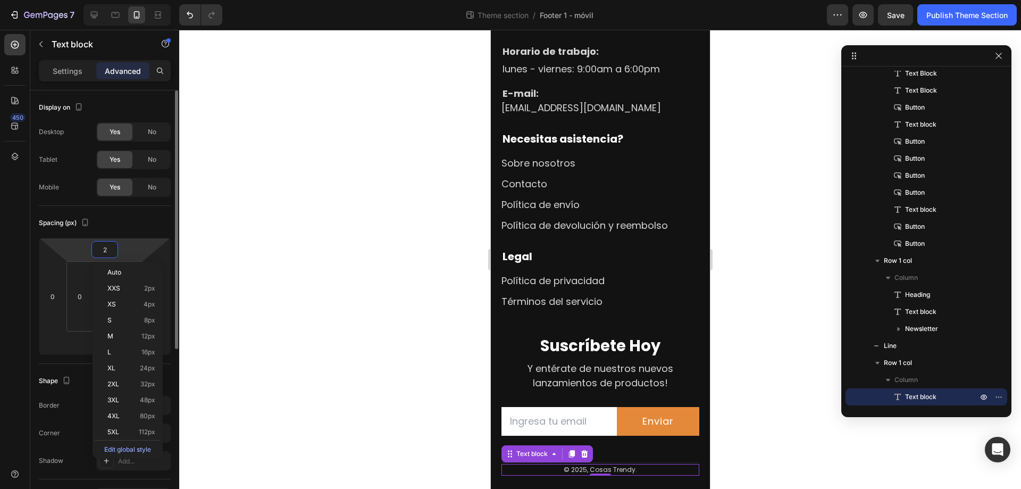
type input "20"
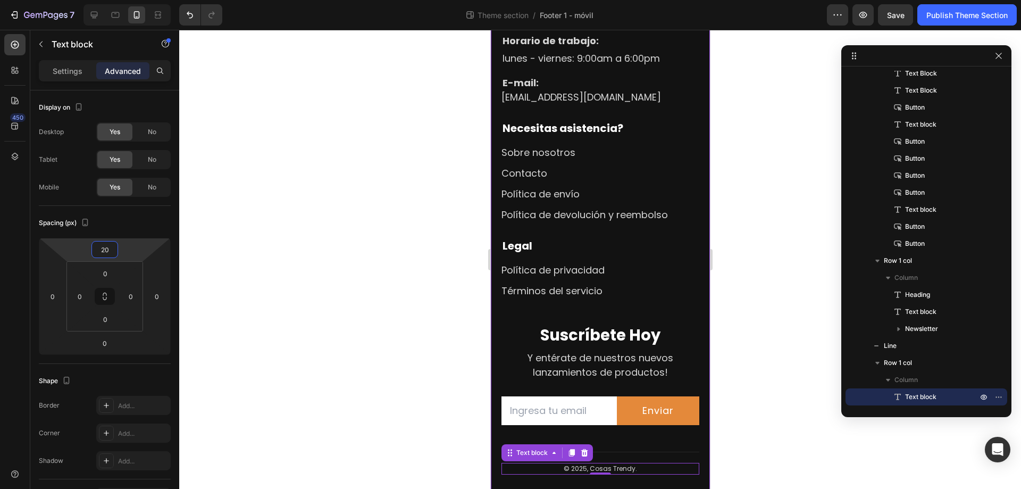
click at [669, 481] on div "Image Horario de trabajo: lunes - viernes: 9:00am a 6:00pm Text Block E-mail: T…" at bounding box center [599, 229] width 219 height 524
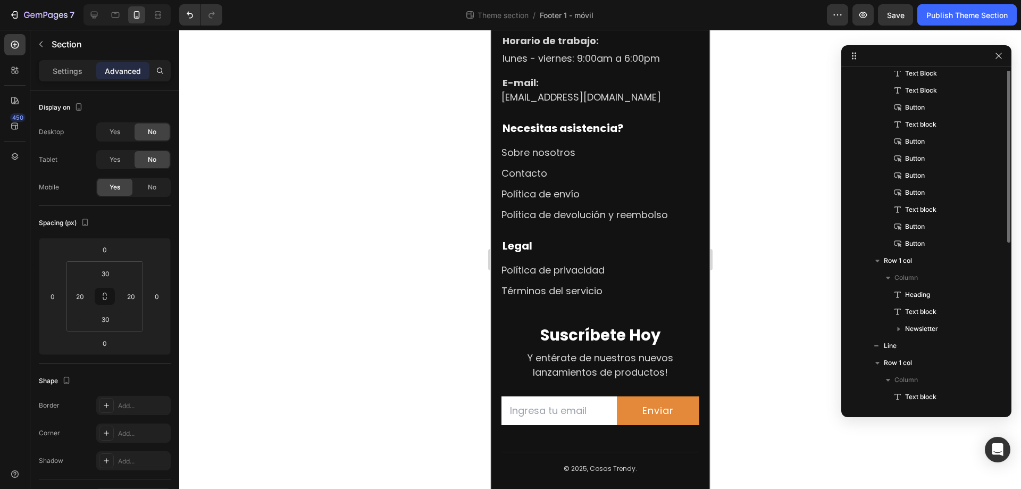
scroll to position [0, 0]
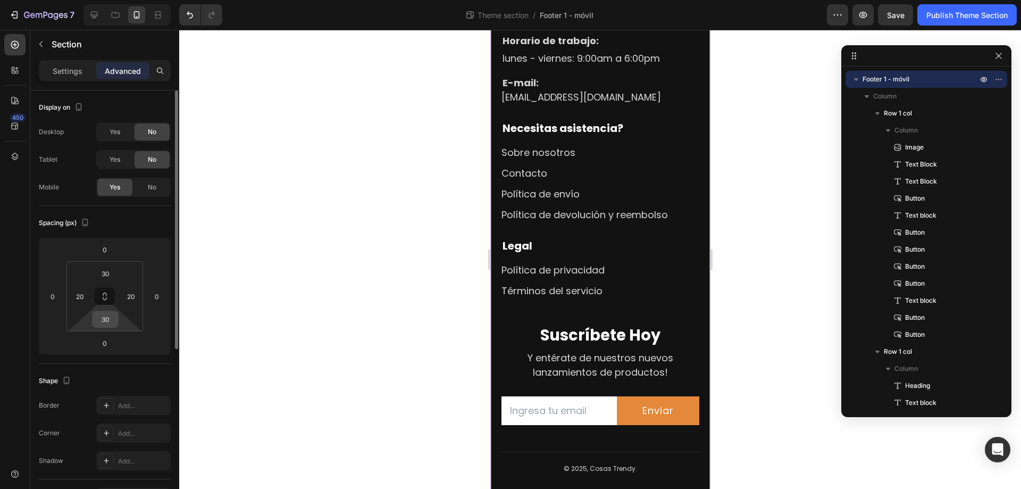
click at [105, 320] on input "30" at bounding box center [105, 319] width 21 height 16
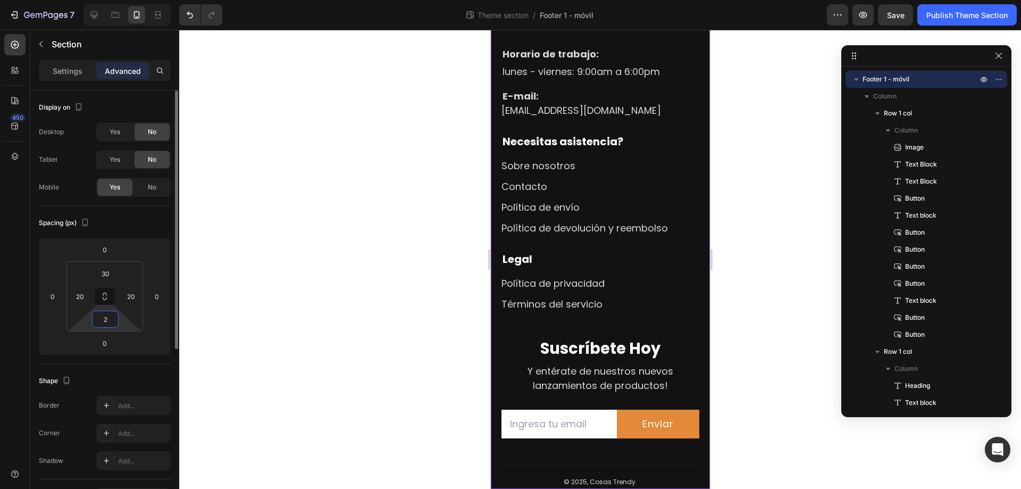
scroll to position [70, 0]
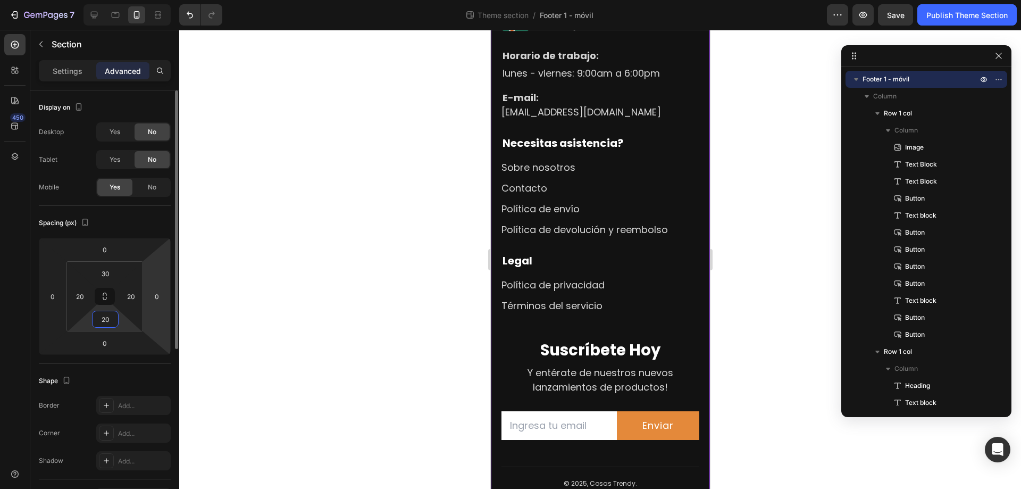
type input "20"
click at [157, 0] on html "7 Theme section / Footer 1 - móvil Preview Save Publish Theme Section 450 Secti…" at bounding box center [510, 0] width 1021 height 0
click at [136, 0] on html "7 Theme section / Footer 1 - móvil Preview Save Publish Theme Section 450 Secti…" at bounding box center [510, 0] width 1021 height 0
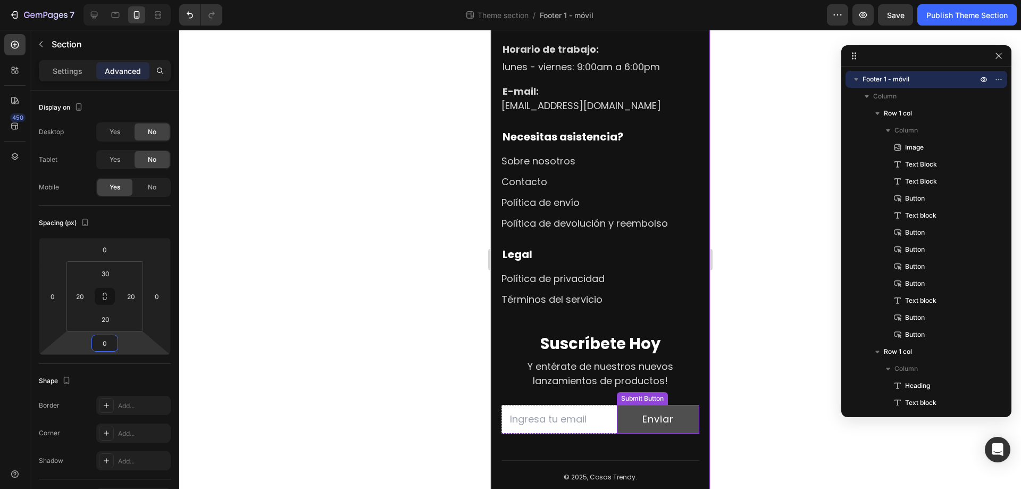
scroll to position [79, 0]
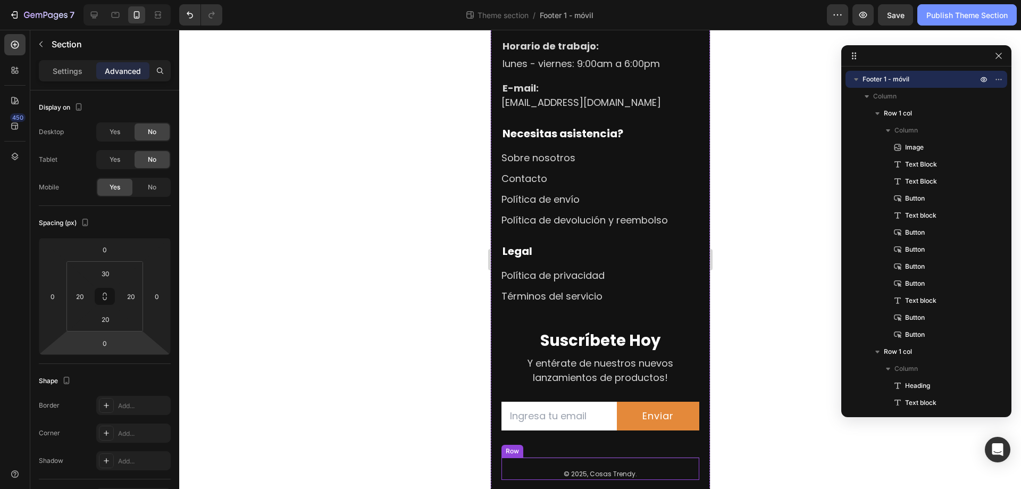
click at [968, 16] on div "Publish Theme Section" at bounding box center [966, 15] width 81 height 11
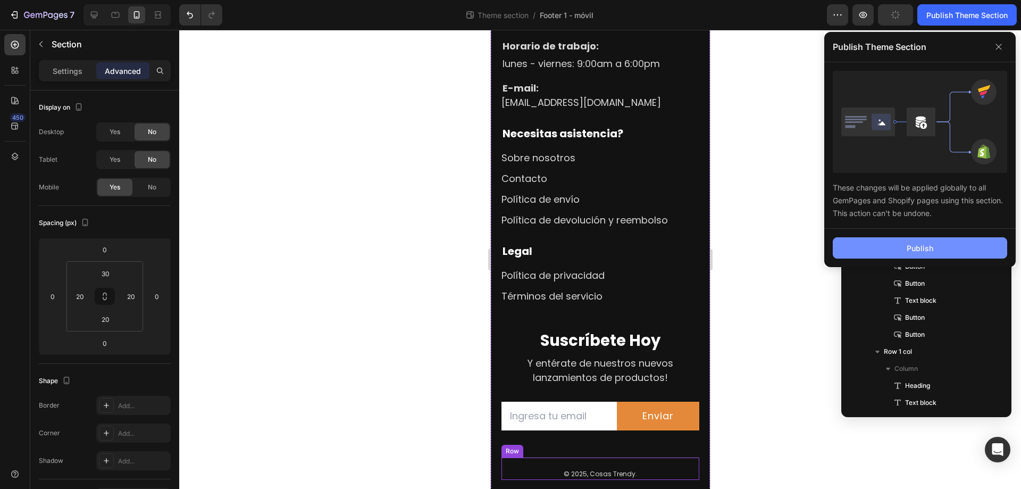
click at [874, 250] on button "Publish" at bounding box center [920, 247] width 174 height 21
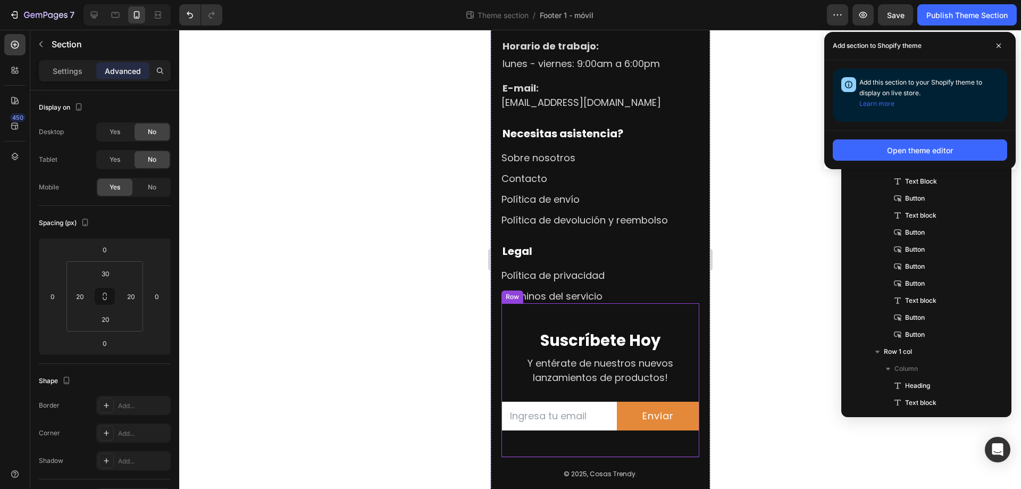
click at [546, 321] on div "Suscríbete Hoy Heading Y entérate de nuestros nuevos lanzamientos de productos!…" at bounding box center [600, 379] width 198 height 153
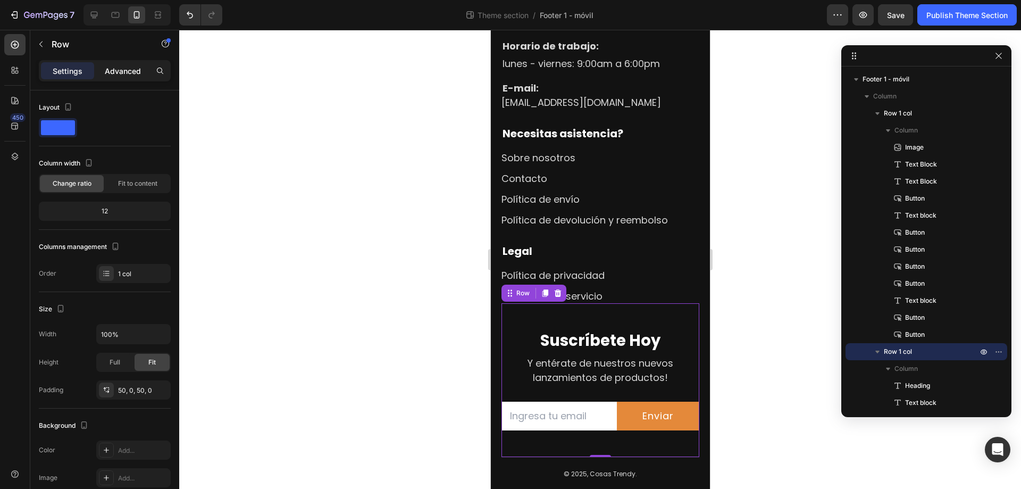
click at [128, 69] on p "Advanced" at bounding box center [123, 70] width 36 height 11
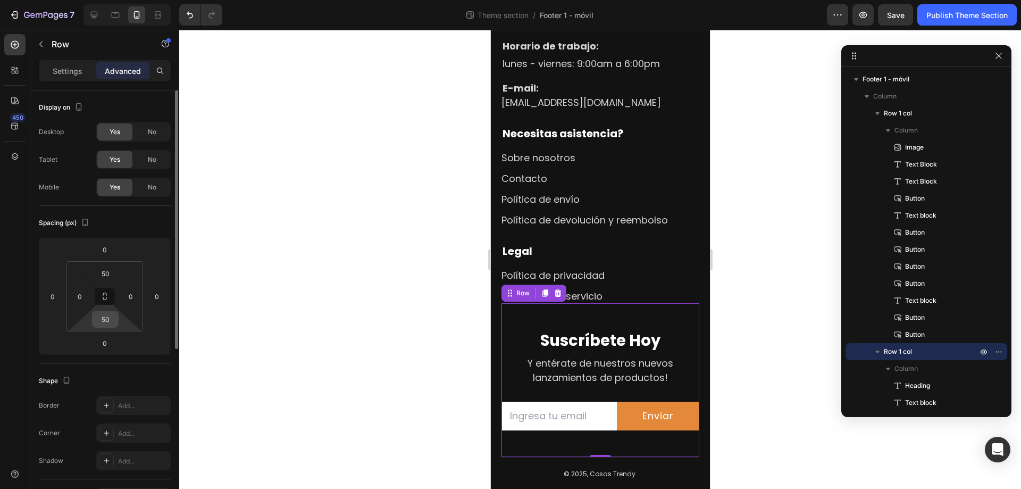
click at [106, 318] on input "50" at bounding box center [105, 319] width 21 height 16
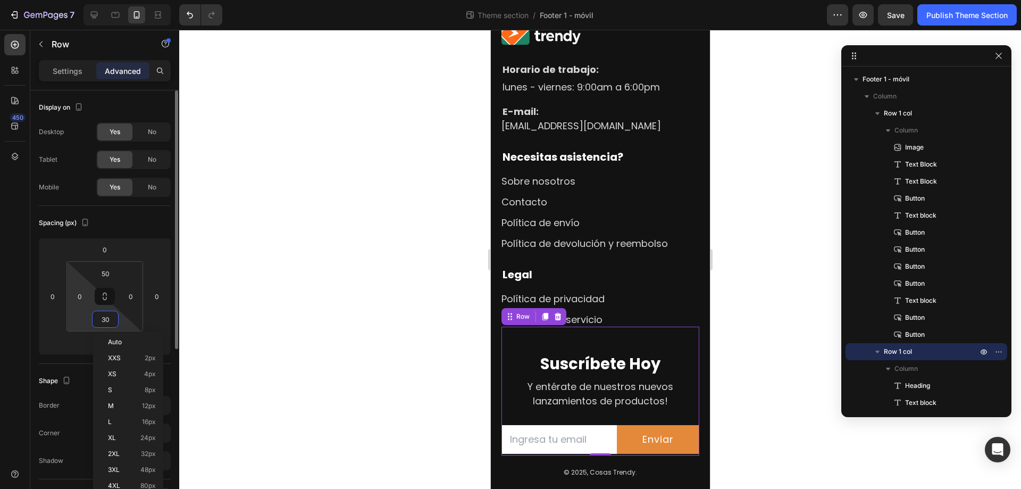
scroll to position [69, 0]
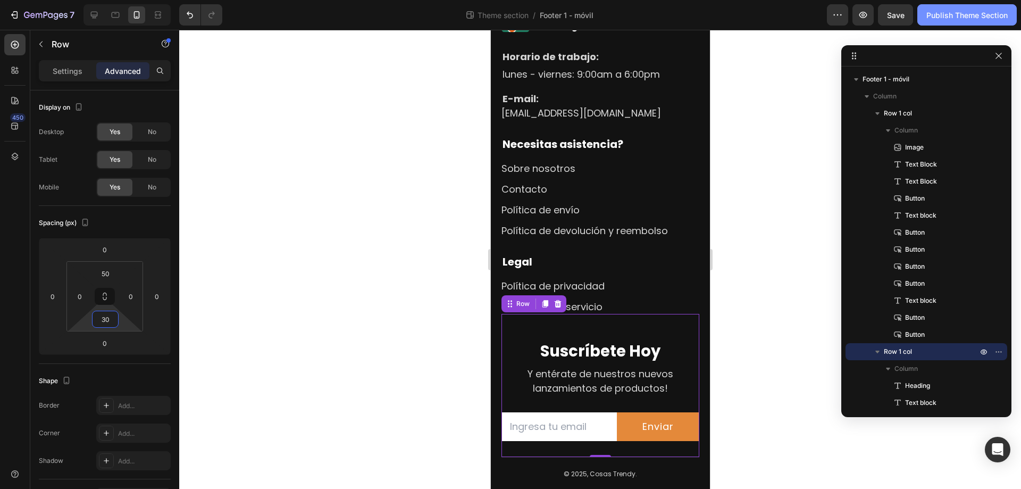
type input "30"
click at [954, 17] on div "Publish Theme Section" at bounding box center [966, 15] width 81 height 11
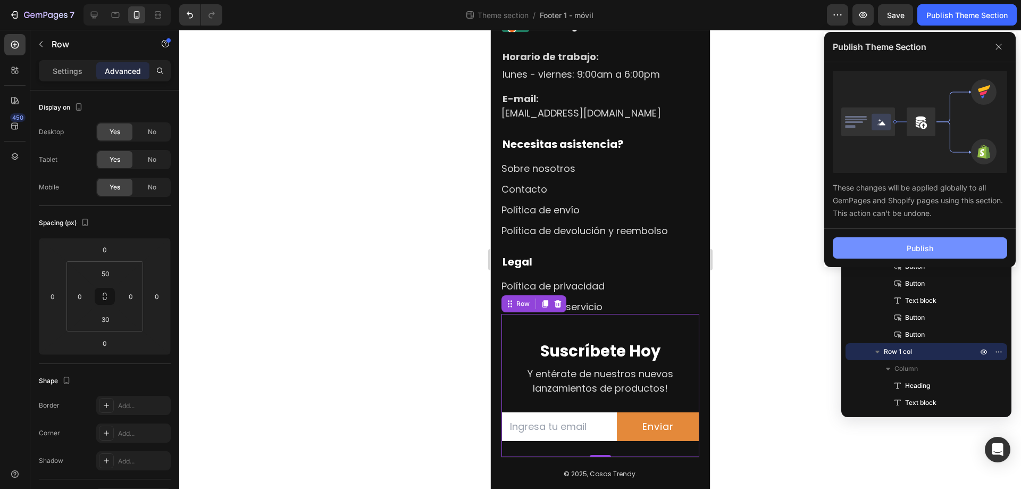
click at [904, 248] on button "Publish" at bounding box center [920, 247] width 174 height 21
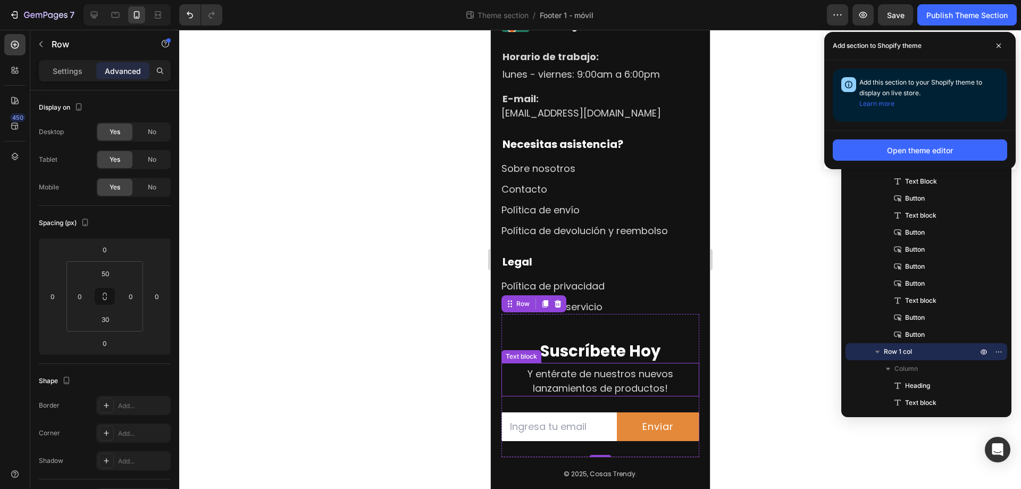
click at [592, 373] on p "Y entérate de nuestros nuevos lanzamientos de productos!" at bounding box center [600, 380] width 196 height 29
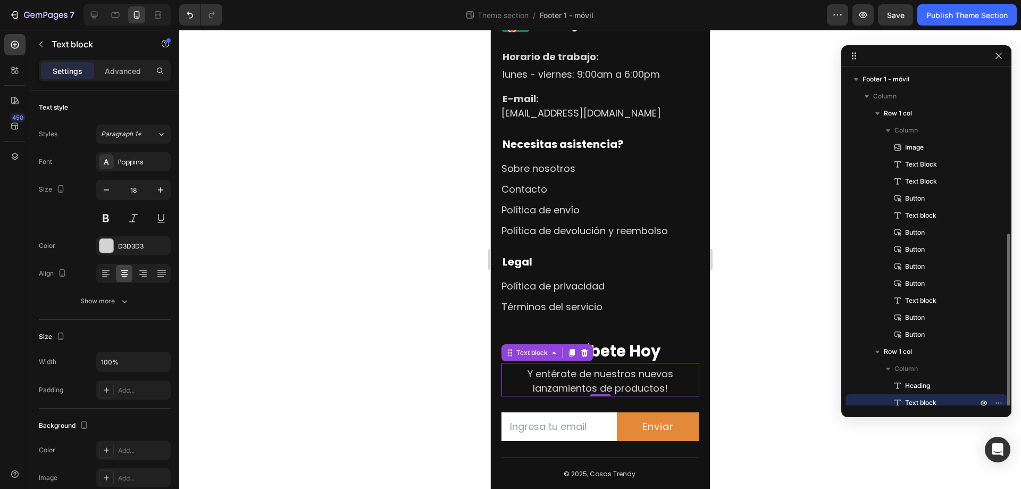
scroll to position [91, 0]
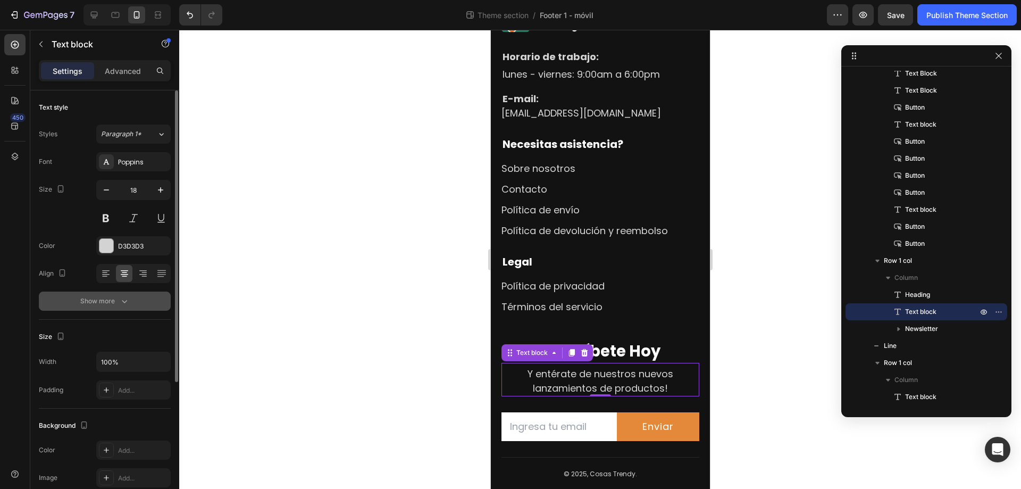
click at [86, 304] on div "Show more" at bounding box center [104, 301] width 49 height 11
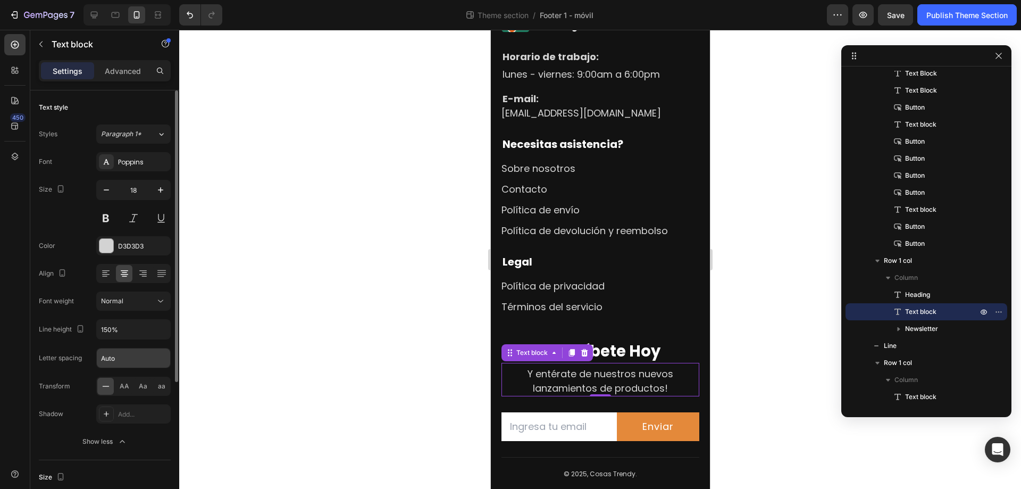
click at [102, 357] on input "Auto" at bounding box center [133, 357] width 73 height 19
type input "0"
click at [88, 366] on div "Letter spacing" at bounding box center [105, 358] width 132 height 20
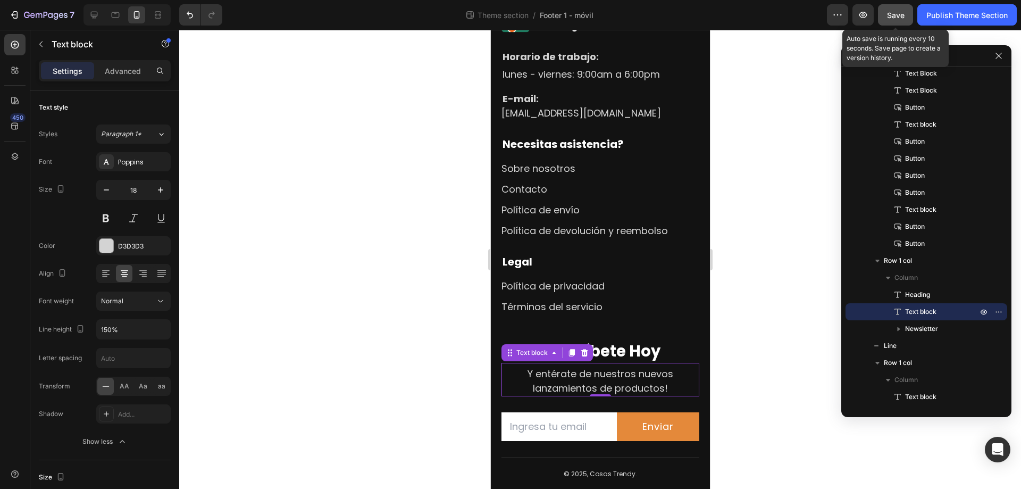
click at [889, 10] on div "Save" at bounding box center [896, 15] width 18 height 11
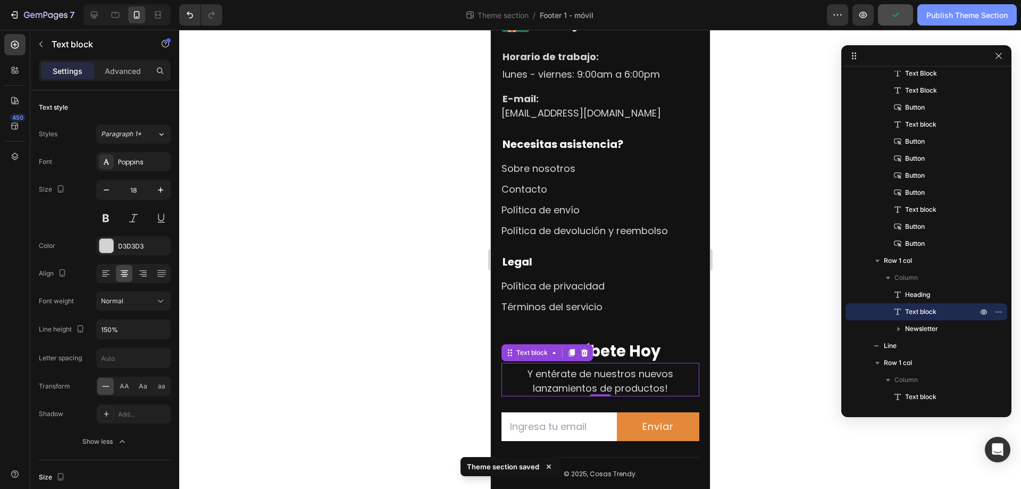
click at [967, 10] on div "Publish Theme Section" at bounding box center [966, 15] width 81 height 11
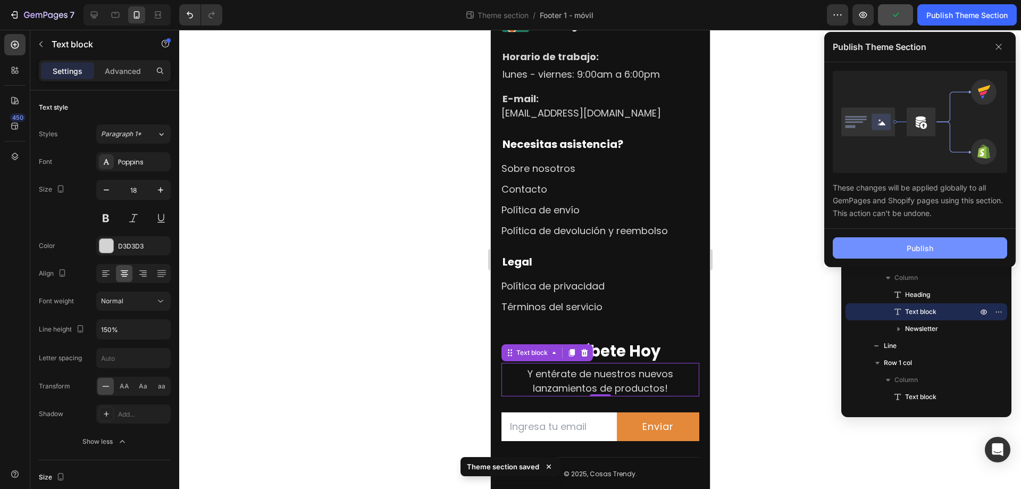
click at [884, 248] on button "Publish" at bounding box center [920, 247] width 174 height 21
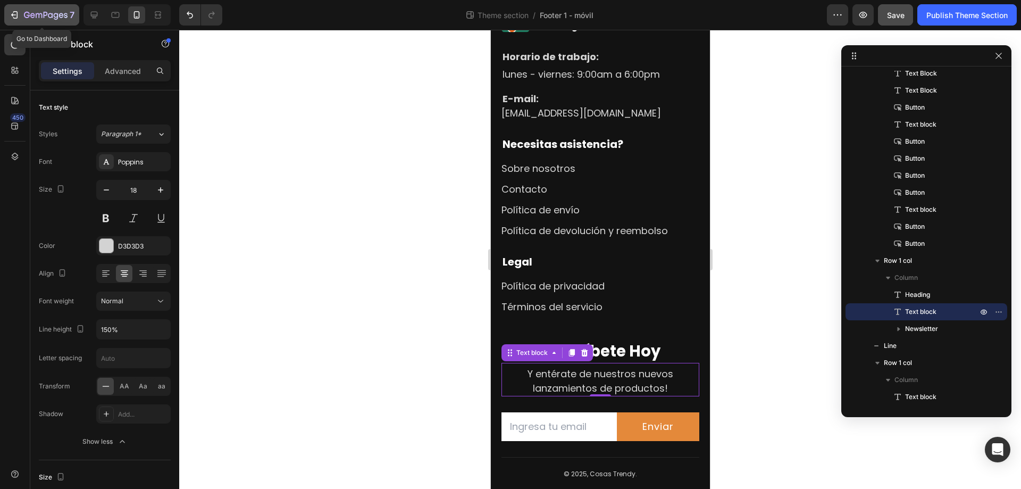
click at [16, 13] on icon "button" at bounding box center [14, 15] width 11 height 11
